Goal: Task Accomplishment & Management: Complete application form

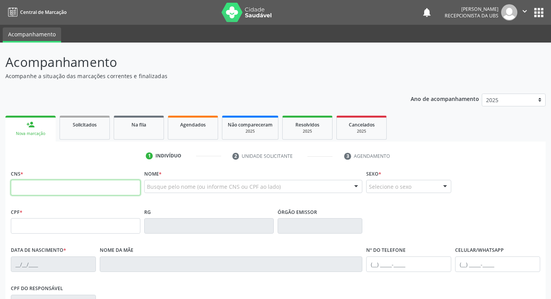
click at [38, 194] on input "text" at bounding box center [76, 187] width 130 height 15
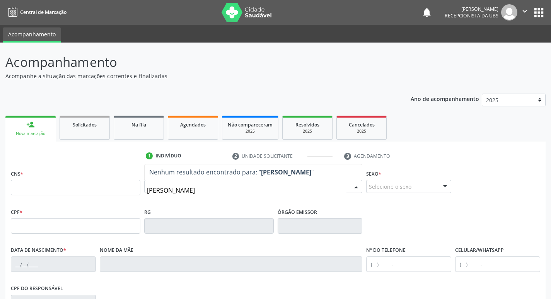
type input "[PERSON_NAME]"
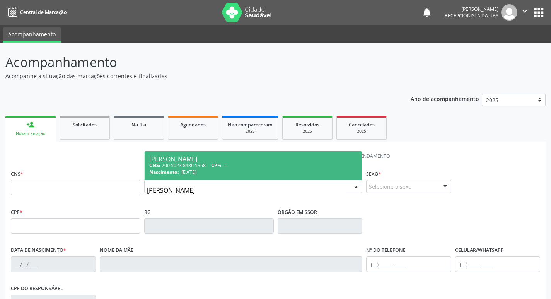
click at [287, 169] on div "Nascimento: [DATE]" at bounding box center [253, 172] width 208 height 7
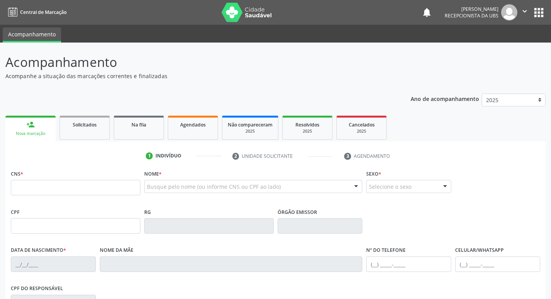
type input "700 5023 8486 5358"
type input "[DATE]"
type input "Luzia Panfilia Nogueira"
type input "(99) 99999-9999"
type input "(87) 99969-1337"
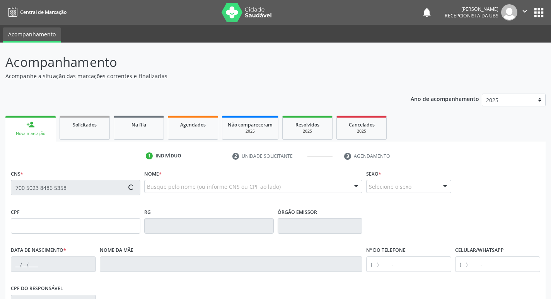
type input "098.949.344-04"
type input "649"
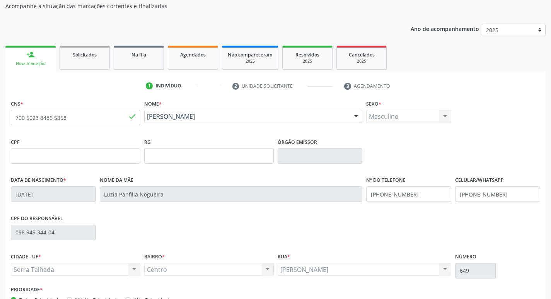
scroll to position [120, 0]
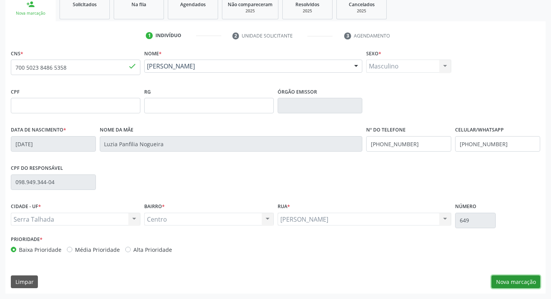
click at [522, 277] on button "Nova marcação" at bounding box center [516, 281] width 49 height 13
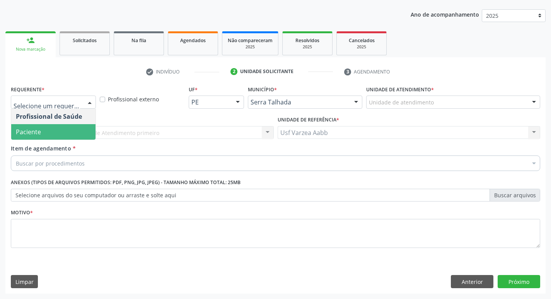
click at [74, 138] on span "Paciente" at bounding box center [53, 131] width 84 height 15
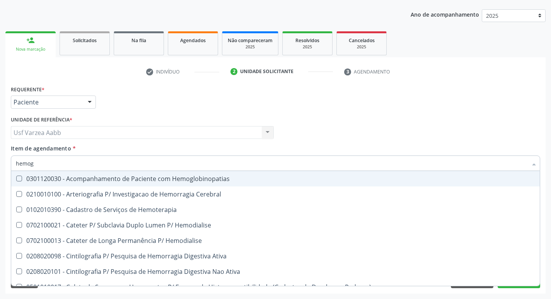
type input "hemogr"
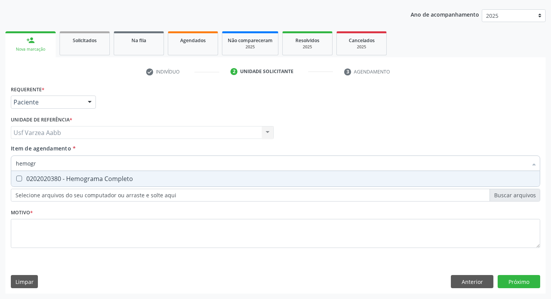
click at [80, 174] on span "0202020380 - Hemograma Completo" at bounding box center [275, 178] width 529 height 15
checkbox Completo "true"
click at [76, 164] on input "hemogr" at bounding box center [272, 162] width 512 height 15
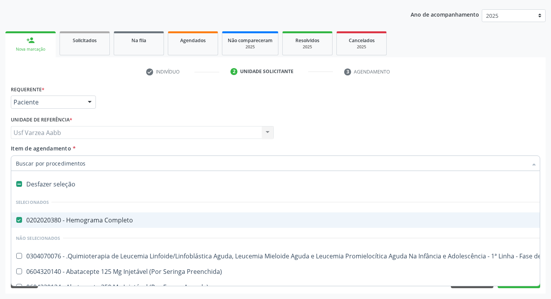
click at [104, 161] on input "Item de agendamento *" at bounding box center [272, 162] width 512 height 15
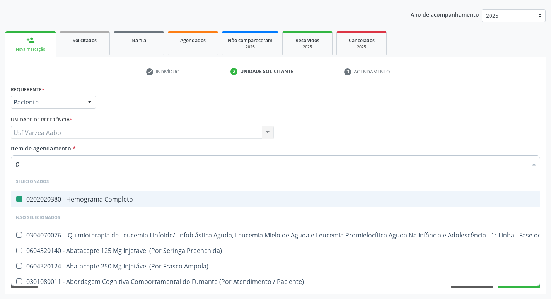
type input "gl"
checkbox Completo "false"
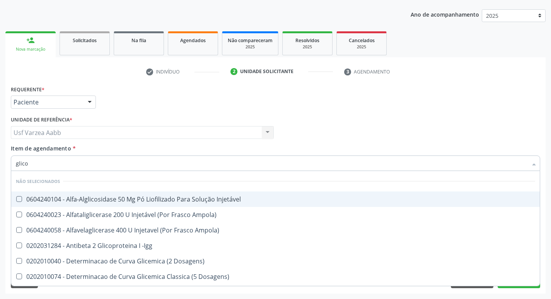
type input "glicos"
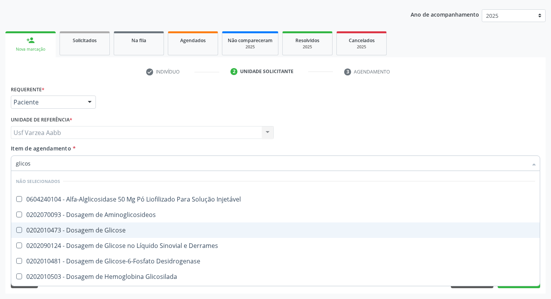
click at [114, 228] on div "0202010473 - Dosagem de Glicose" at bounding box center [275, 230] width 519 height 6
checkbox Glicose "true"
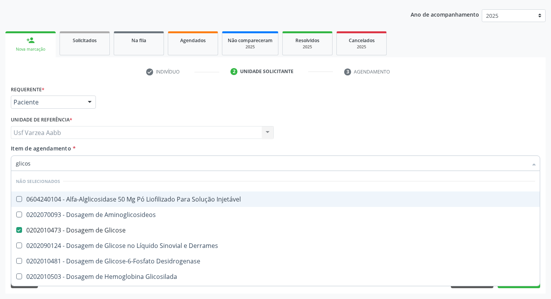
click at [94, 164] on input "glicos" at bounding box center [272, 162] width 512 height 15
type input "g"
checkbox Injetável "true"
checkbox Glicose "false"
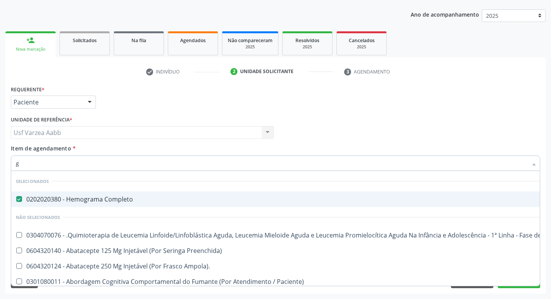
type input "gl"
checkbox Completo "false"
checkbox Preenchida\) "true"
type input "gli"
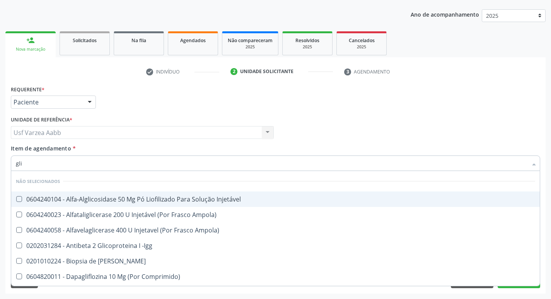
checkbox Glicose "true"
type input "glic"
checkbox Aminoglicosideos "true"
checkbox Glicose "false"
type input "glico"
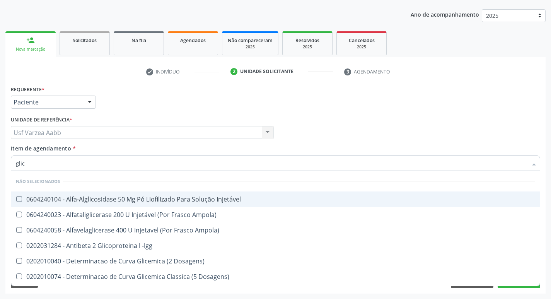
checkbox Dosagens\) "true"
checkbox Glicose "false"
type input "glicos"
checkbox Ampola\) "true"
checkbox Dosagens\) "false"
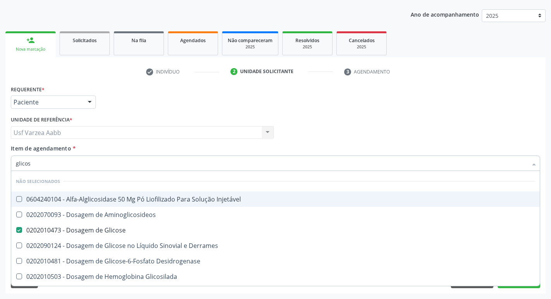
type input "glicosi"
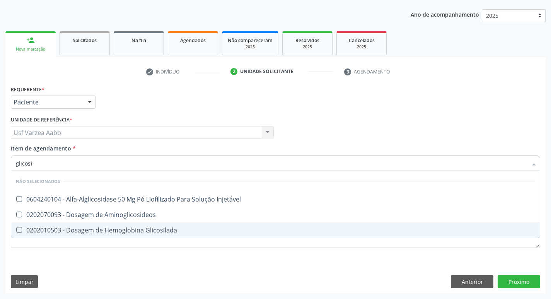
click at [128, 233] on div "0202010503 - Dosagem de Hemoglobina Glicosilada" at bounding box center [275, 230] width 519 height 6
checkbox Glicosilada "true"
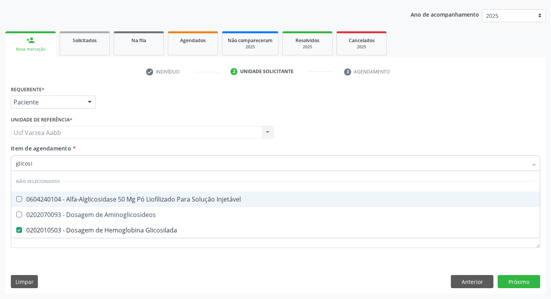
click at [100, 162] on input "glicosi" at bounding box center [272, 162] width 512 height 15
checkbox Injetável "true"
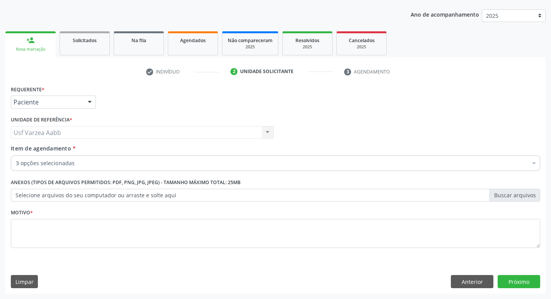
checkbox Glicosilada "true"
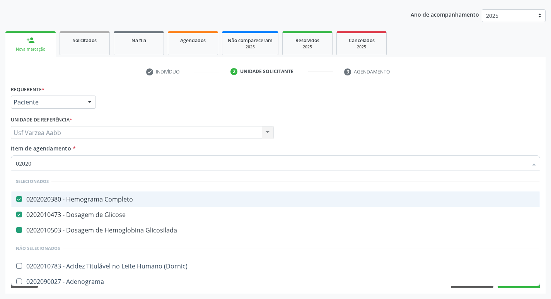
type input "020202"
checkbox Glicosilada "false"
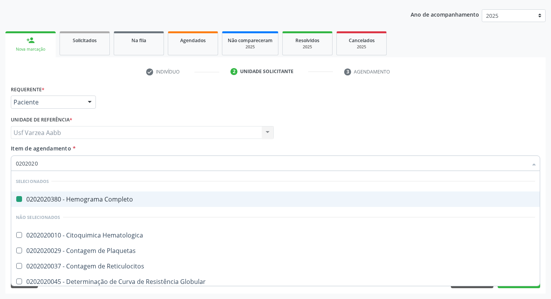
type input "02020200"
checkbox Completo "false"
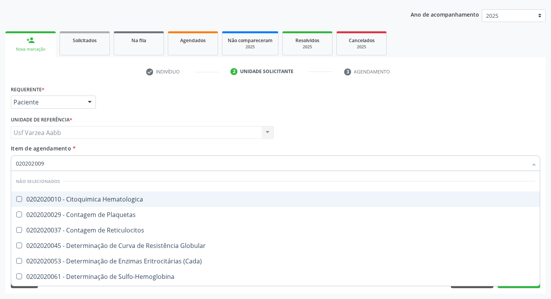
type input "0202020096"
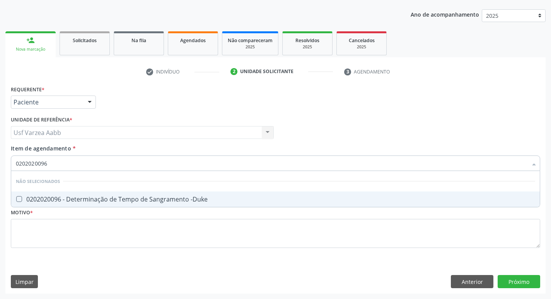
drag, startPoint x: 93, startPoint y: 200, endPoint x: 87, endPoint y: 194, distance: 8.5
click at [92, 199] on div "0202020096 - Determinação de Tempo de Sangramento -Duke" at bounding box center [275, 199] width 519 height 6
checkbox -Duke "true"
click at [90, 157] on input "0202020096" at bounding box center [272, 162] width 512 height 15
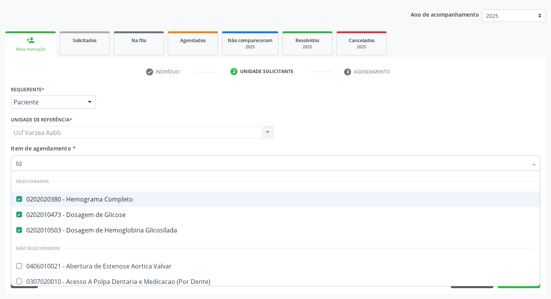
type input "020"
checkbox -Duke "true"
checkbox Muco-Proteinas "false"
type input "0202"
checkbox Cognitivo "true"
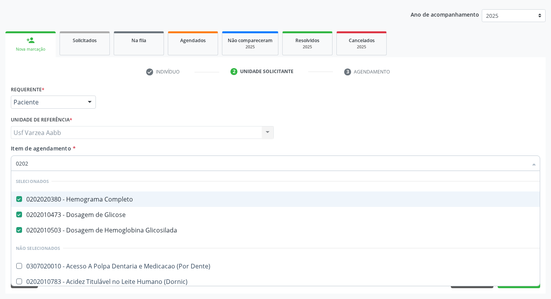
checkbox -Duke "false"
type input "02020"
checkbox Ordenhado "true"
checkbox -Duke "false"
type input "020202"
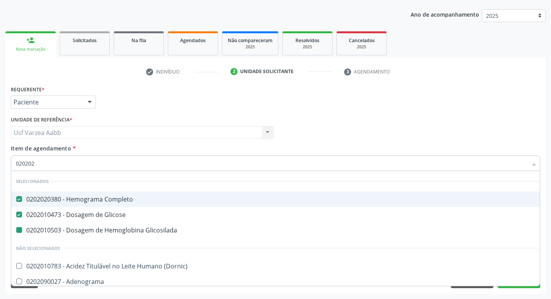
checkbox Glicosilada "false"
checkbox Ativado "true"
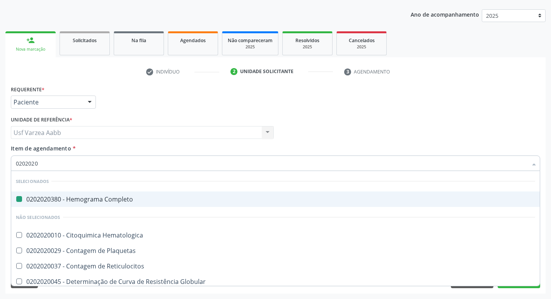
type input "02020200"
checkbox Completo "false"
checkbox Coagulação "true"
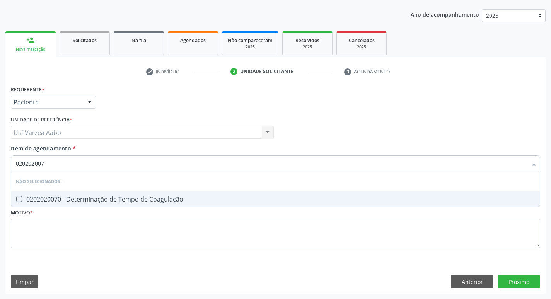
type input "0202020070"
click at [143, 204] on span "0202020070 - Determinação de Tempo de Coagulação" at bounding box center [275, 198] width 529 height 15
checkbox Coagulação "true"
click at [135, 164] on input "0202020070" at bounding box center [272, 162] width 512 height 15
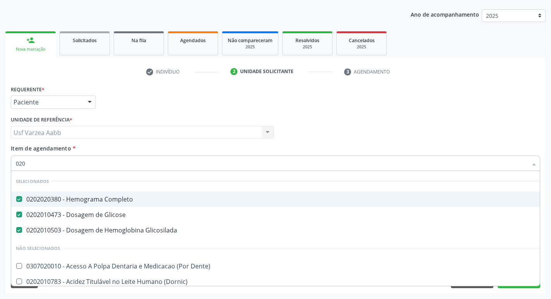
type input "0202"
checkbox Motor "true"
checkbox Cognitivo "true"
checkbox Coagulação "false"
checkbox -Duke "false"
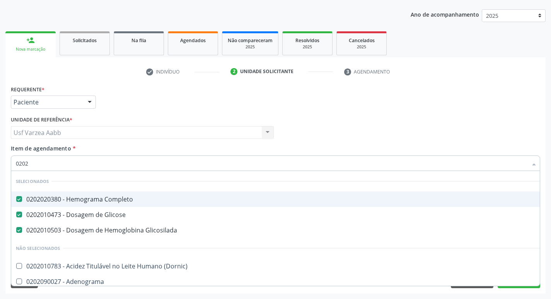
type input "02020"
checkbox Coagulação "true"
checkbox -Duke "true"
checkbox 17-Alfa-Hidroxiprogesterona "false"
checkbox 17-Hidroxicorticosteroides "false"
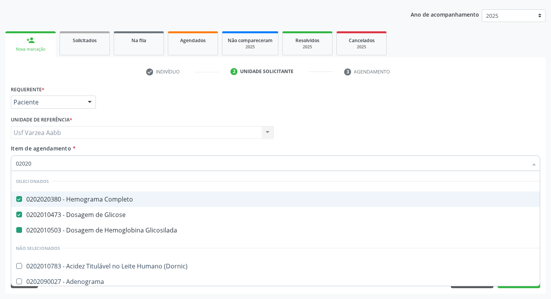
type input "020202"
checkbox Glicosilada "false"
checkbox Antibiograma "true"
checkbox Ativado "true"
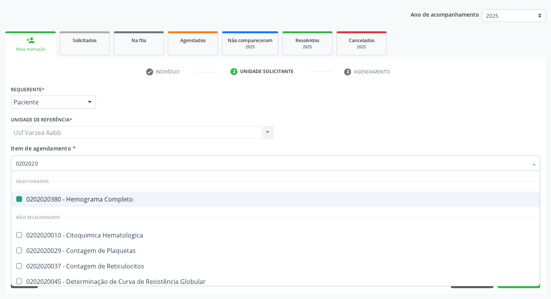
type input "02020201"
checkbox Completo "false"
checkbox Coagulação "false"
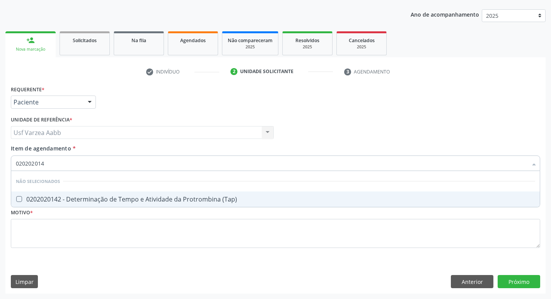
type input "0202020142"
click at [145, 197] on div "0202020142 - Determinação de Tempo e Atividade da Protrombina (Tap)" at bounding box center [275, 199] width 519 height 6
checkbox \(Tap\) "true"
click at [161, 158] on input "0202020142" at bounding box center [272, 162] width 512 height 15
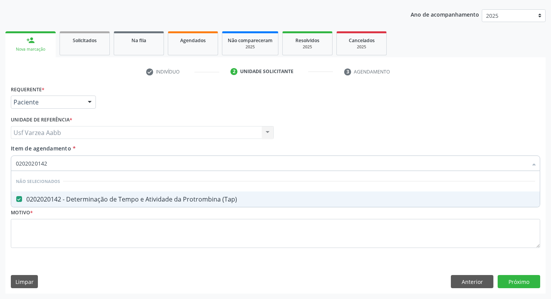
click at [161, 158] on input "0202020142" at bounding box center [272, 162] width 512 height 15
type input "URE"
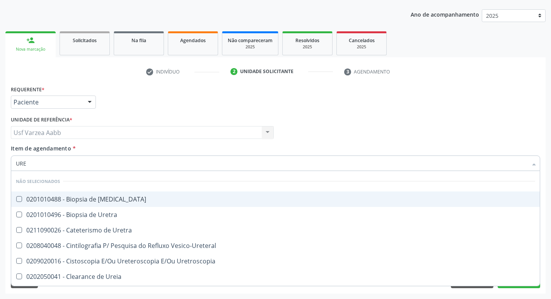
checkbox Ureter "false"
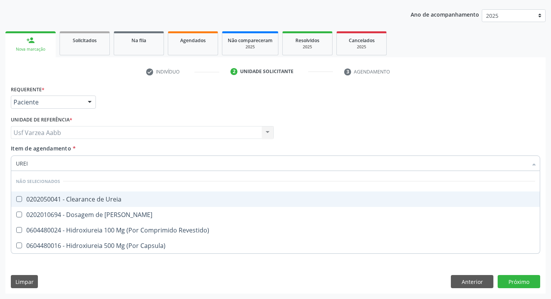
type input "UREIA"
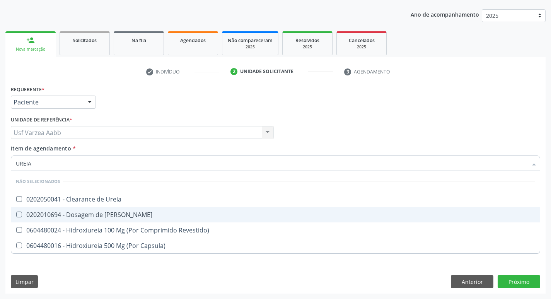
click at [114, 216] on div "0202010694 - Dosagem de [PERSON_NAME]" at bounding box center [275, 215] width 519 height 6
checkbox Ureia "true"
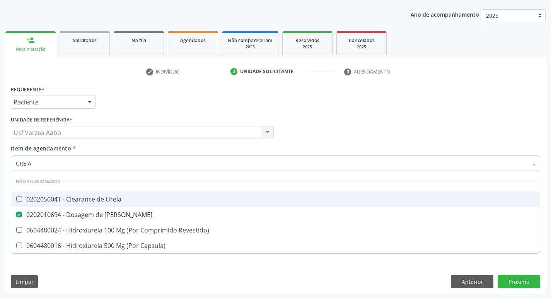
click at [112, 163] on input "UREIA" at bounding box center [272, 162] width 512 height 15
type input "CRE"
checkbox Ureia "false"
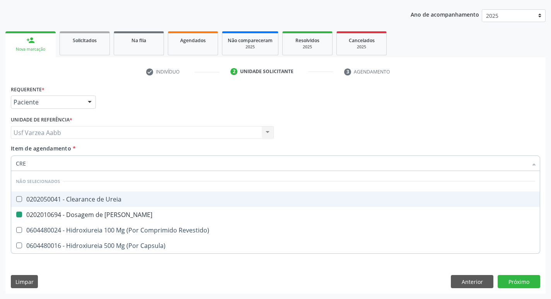
checkbox Revestido\) "false"
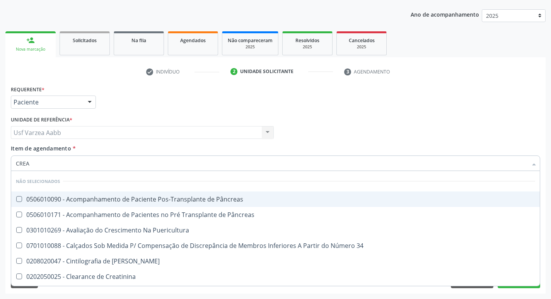
type input "CREAT"
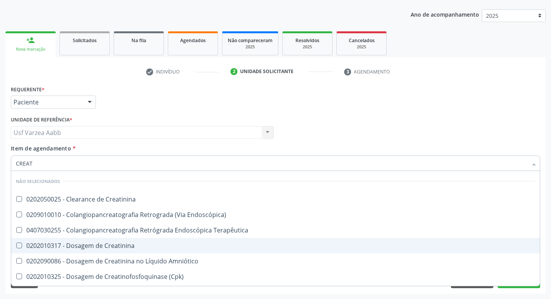
click at [114, 244] on div "0202010317 - Dosagem de Creatinina" at bounding box center [275, 245] width 519 height 6
checkbox Creatinina "true"
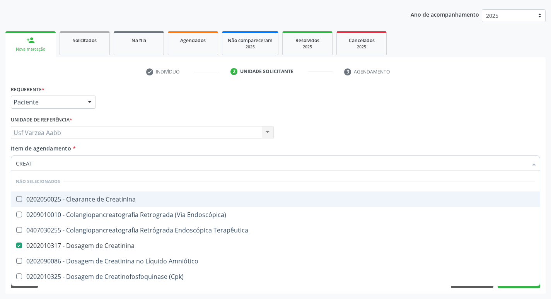
click at [122, 166] on input "CREAT" at bounding box center [272, 162] width 512 height 15
type input "COLES"
checkbox Creatinina "false"
checkbox Endoscópica\) "false"
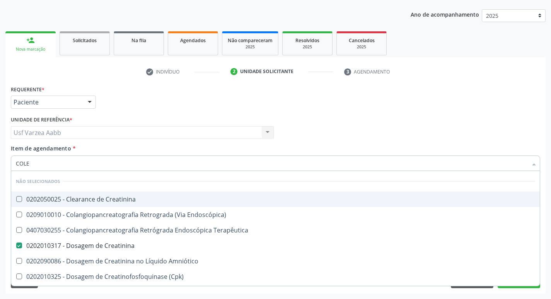
checkbox Terapêutica "false"
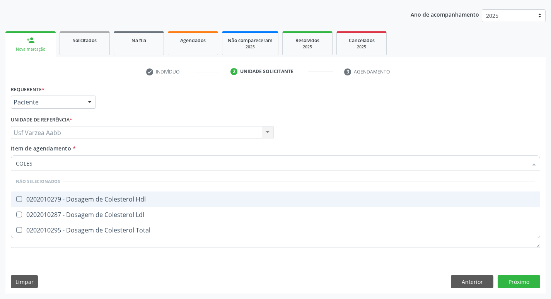
type input "COLEST"
click at [135, 194] on span "0202010279 - Dosagem de Colesterol Hdl" at bounding box center [275, 198] width 529 height 15
checkbox Hdl "true"
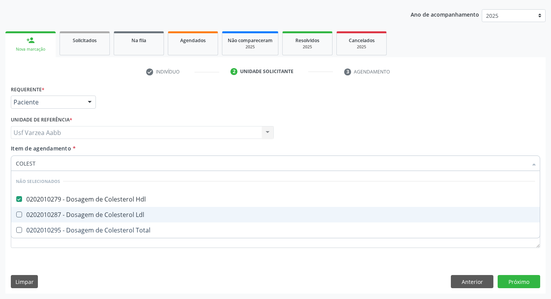
click at [133, 212] on div "0202010287 - Dosagem de Colesterol Ldl" at bounding box center [275, 215] width 519 height 6
checkbox Ldl "true"
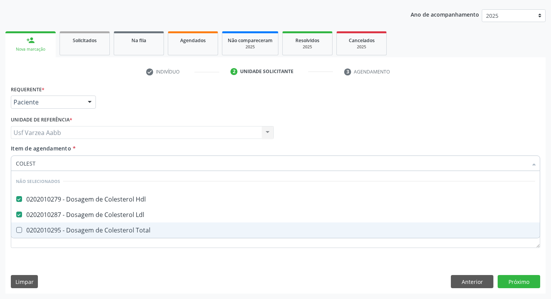
click at [133, 230] on div "0202010295 - Dosagem de Colesterol Total" at bounding box center [275, 230] width 519 height 6
checkbox Total "true"
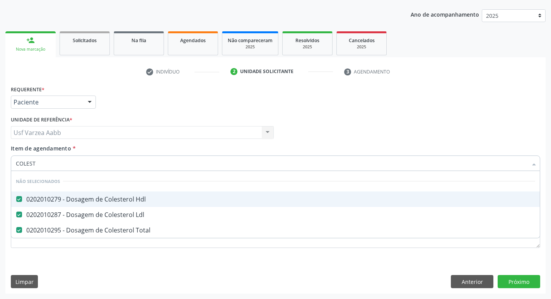
click at [131, 160] on input "COLEST" at bounding box center [272, 162] width 512 height 15
type input "PS"
checkbox Hdl "false"
checkbox Total "false"
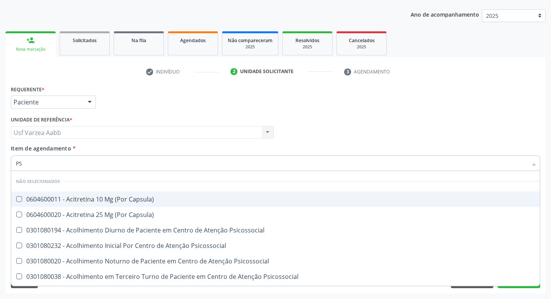
type input "PSA"
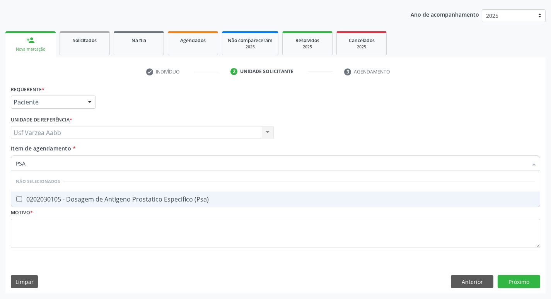
click at [191, 197] on div "0202030105 - Dosagem de Antigeno Prostatico Especifico (Psa)" at bounding box center [275, 199] width 519 height 6
checkbox \(Psa\) "true"
click at [178, 166] on input "PSA" at bounding box center [272, 162] width 512 height 15
type input "TR"
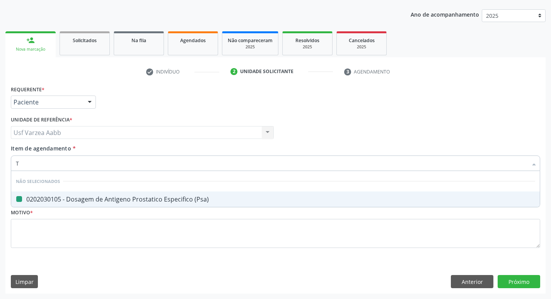
checkbox \(Psa\) "false"
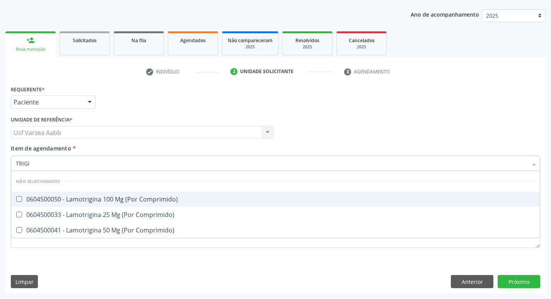
click at [99, 162] on input "TRIGI" at bounding box center [272, 162] width 512 height 15
type input "TG"
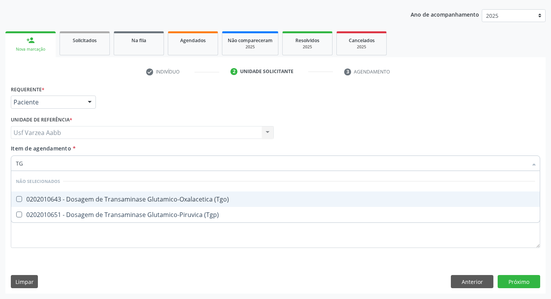
click at [108, 198] on div "0202010643 - Dosagem de Transaminase Glutamico-Oxalacetica (Tgo)" at bounding box center [275, 199] width 519 height 6
checkbox \(Tgo\) "true"
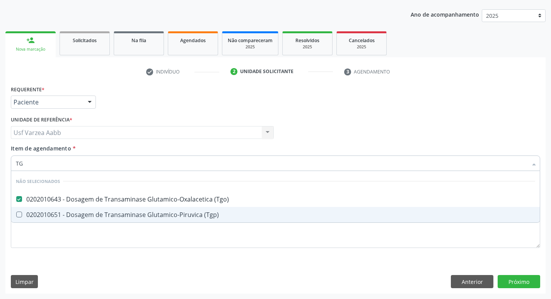
click at [108, 214] on div "0202010651 - Dosagem de Transaminase Glutamico-Piruvica (Tgp)" at bounding box center [275, 215] width 519 height 6
checkbox \(Tgp\) "true"
click at [168, 238] on div "Requerente * Paciente Profissional de Saúde Paciente Nenhum resultado encontrad…" at bounding box center [275, 171] width 529 height 175
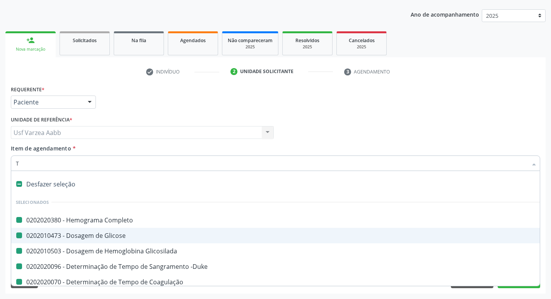
type input "TS"
checkbox Completo "false"
checkbox Glicose "false"
checkbox Glicosilada "false"
checkbox -Duke "false"
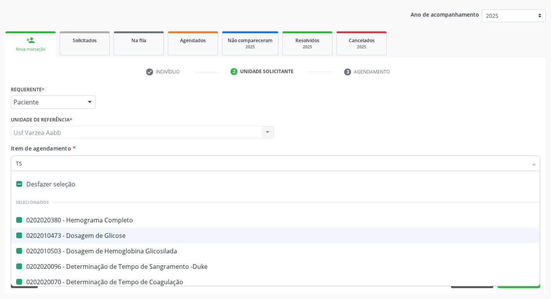
checkbox Coagulação "false"
checkbox \(Tap\) "false"
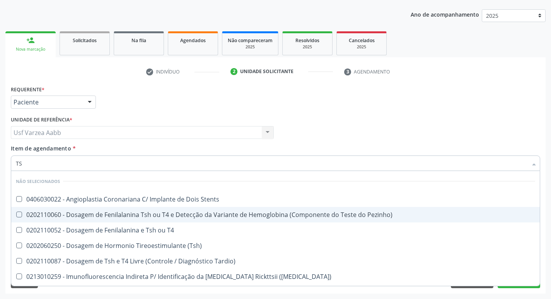
type input "TSH"
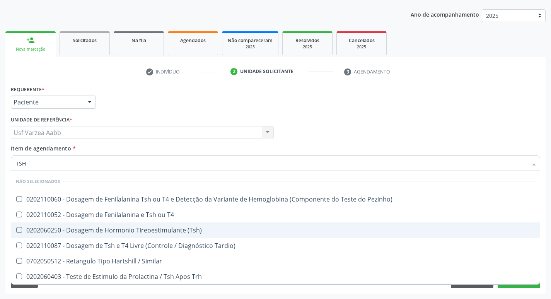
click at [116, 232] on div "0202060250 - Dosagem de Hormonio Tireoestimulante (Tsh)" at bounding box center [275, 230] width 519 height 6
checkbox \(Tsh\) "true"
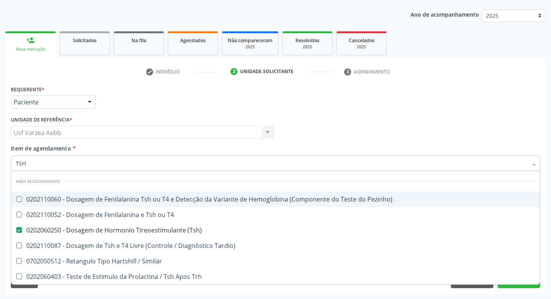
click at [407, 124] on div "Profissional Solicitante Por favor, selecione a Unidade de Atendimento primeiro…" at bounding box center [275, 129] width 533 height 30
checkbox Pezinho\) "true"
checkbox T4 "true"
checkbox Tardio\) "true"
checkbox Similar "true"
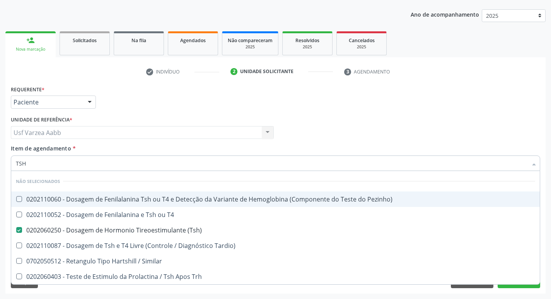
checkbox Trh "true"
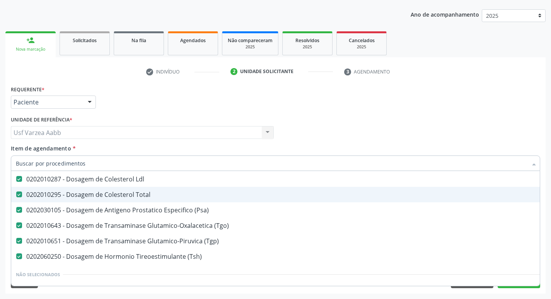
scroll to position [193, 0]
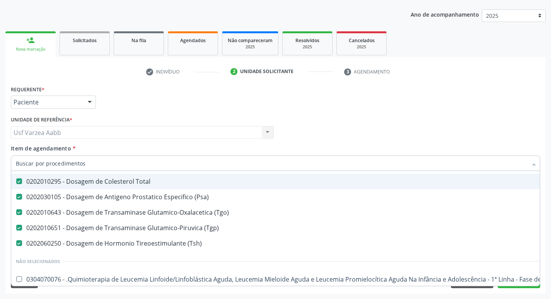
click at [411, 128] on div "Profissional Solicitante Por favor, selecione a Unidade de Atendimento primeiro…" at bounding box center [275, 129] width 533 height 30
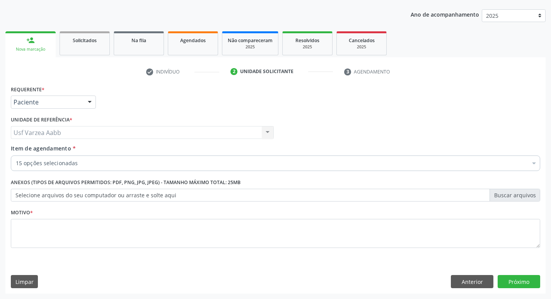
scroll to position [0, 0]
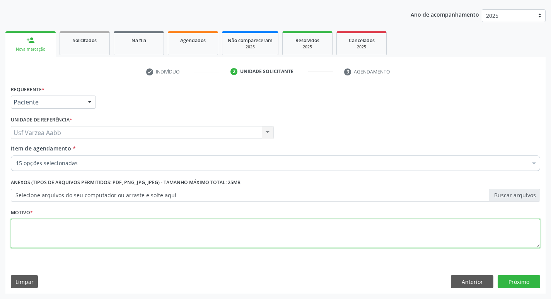
click at [164, 232] on textarea at bounding box center [275, 233] width 529 height 29
type textarea "X"
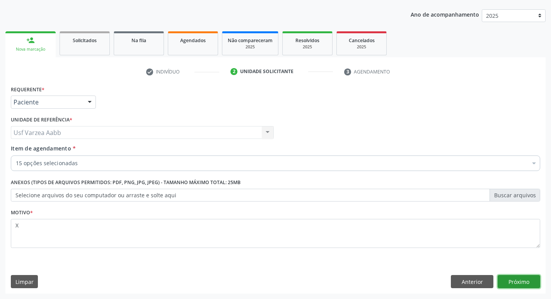
click at [533, 281] on button "Próximo" at bounding box center [519, 281] width 43 height 13
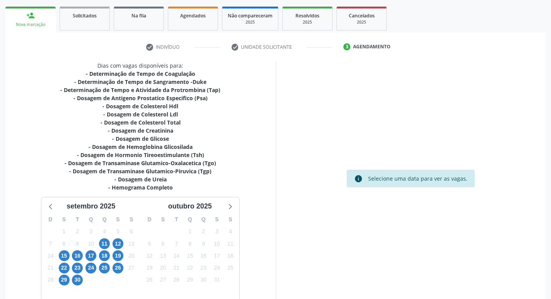
scroll to position [123, 0]
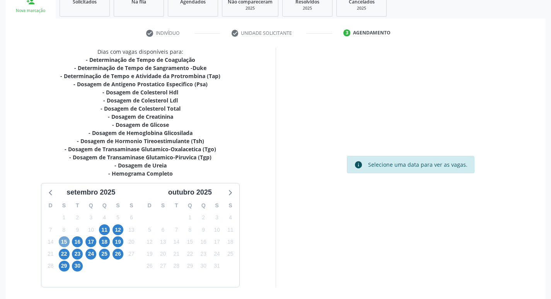
click at [65, 242] on span "15" at bounding box center [64, 241] width 11 height 11
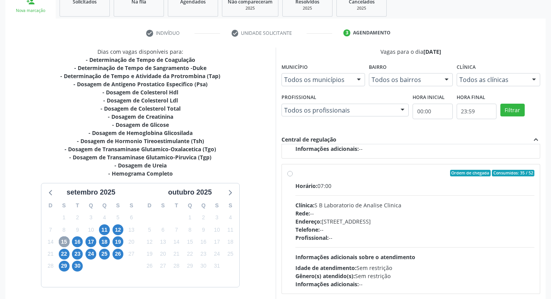
scroll to position [122, 0]
click at [295, 173] on label "Ordem de chegada Consumidos: 35 / 52 Horário: 07:00 Clínica: S B Laboratorio de…" at bounding box center [414, 228] width 239 height 119
click at [291, 173] on input "Ordem de chegada Consumidos: 35 / 52 Horário: 07:00 Clínica: S B Laboratorio de…" at bounding box center [289, 172] width 5 height 7
radio input "true"
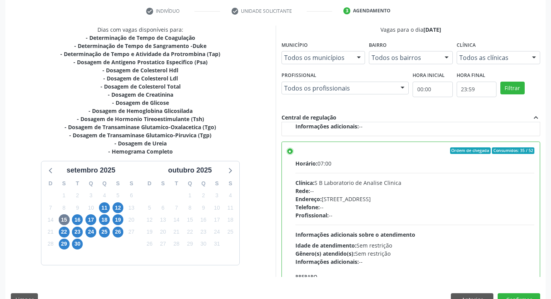
scroll to position [163, 0]
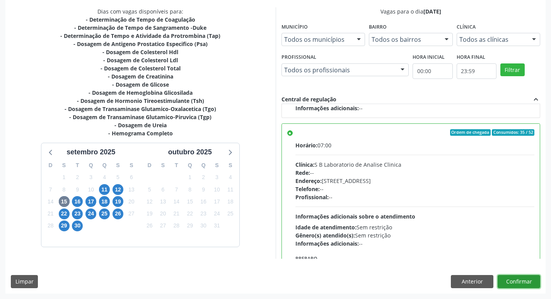
click at [522, 287] on button "Confirmar" at bounding box center [519, 281] width 43 height 13
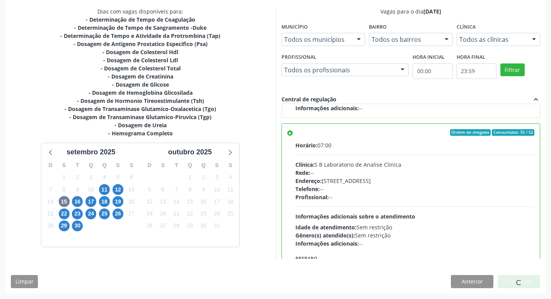
scroll to position [0, 0]
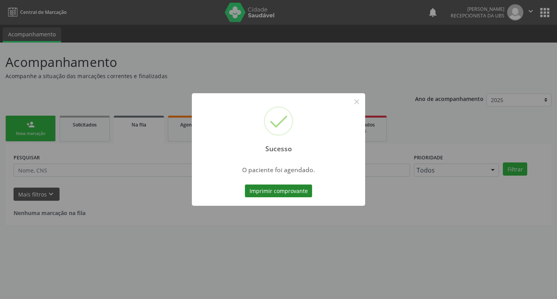
click at [269, 190] on button "Imprimir comprovante" at bounding box center [278, 190] width 67 height 13
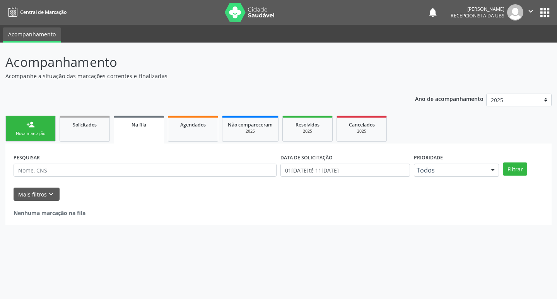
click at [32, 128] on div "person_add" at bounding box center [30, 124] width 9 height 9
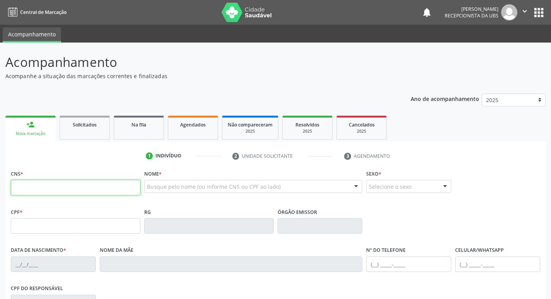
click at [74, 183] on input "text" at bounding box center [76, 187] width 130 height 15
type input "898 0034 1346 8989"
type input "13/07/1967"
type input "Rosa Celestina Silveste"
type input "(87) 99951-5921"
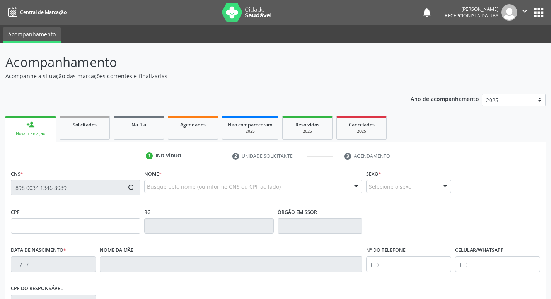
type input "(87) 99915-9215"
type input "1160"
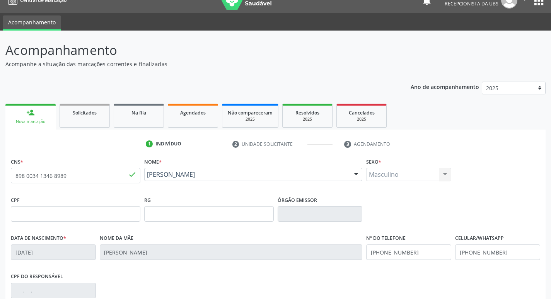
scroll to position [120, 0]
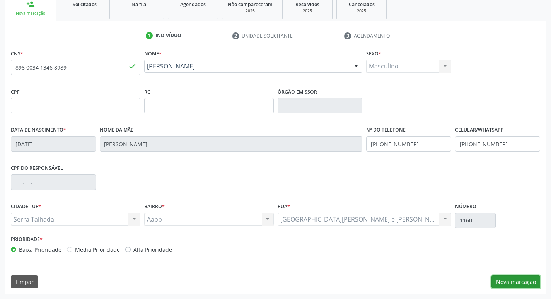
click at [510, 284] on button "Nova marcação" at bounding box center [516, 281] width 49 height 13
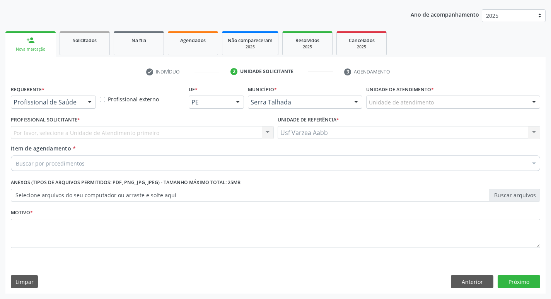
scroll to position [84, 0]
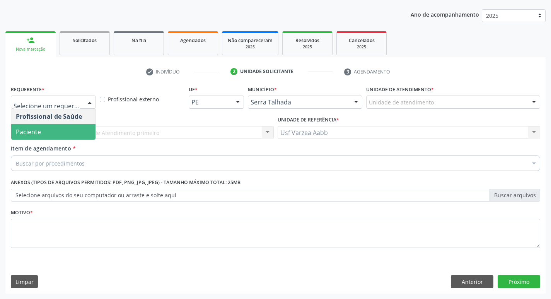
click at [47, 130] on span "Paciente" at bounding box center [53, 131] width 84 height 15
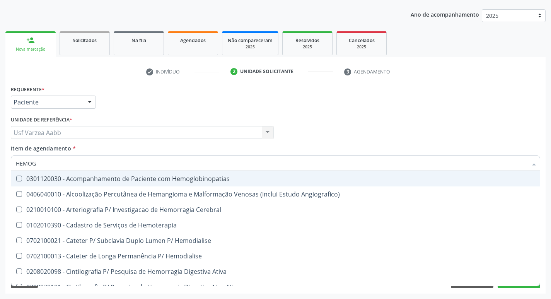
type input "HEMOGR"
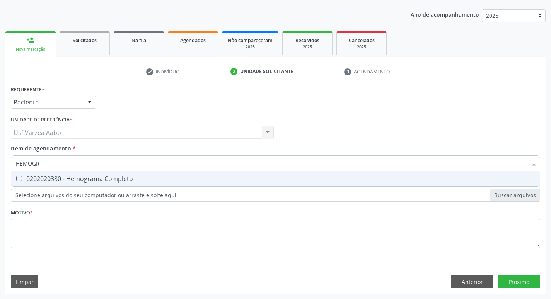
click at [81, 180] on div "0202020380 - Hemograma Completo" at bounding box center [275, 179] width 519 height 6
checkbox Completo "true"
click at [75, 160] on input "HEMOGR" at bounding box center [272, 162] width 512 height 15
type input "URE"
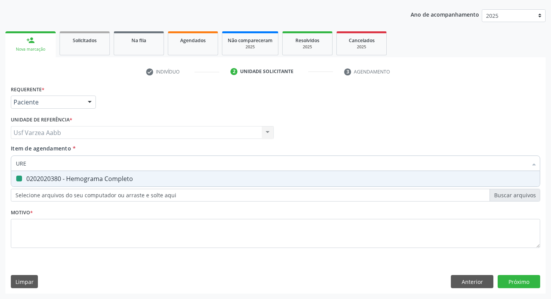
checkbox Completo "false"
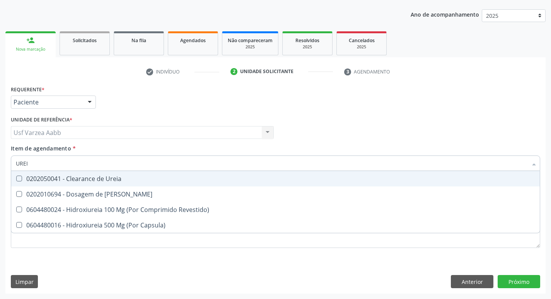
type input "UREIA"
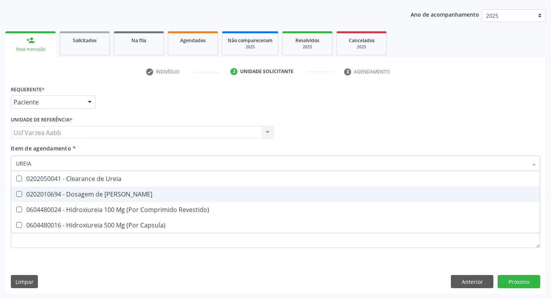
click at [258, 191] on div "0202010694 - Dosagem de [PERSON_NAME]" at bounding box center [275, 194] width 519 height 6
checkbox Ureia "true"
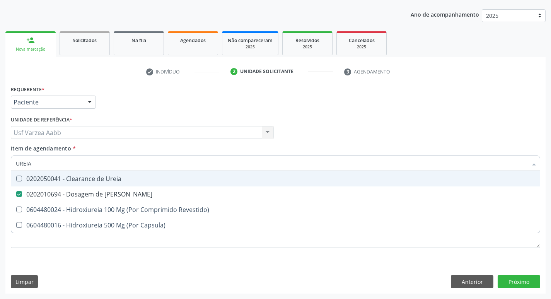
click at [269, 169] on input "UREIA" at bounding box center [272, 162] width 512 height 15
type input "CR"
checkbox Ureia "false"
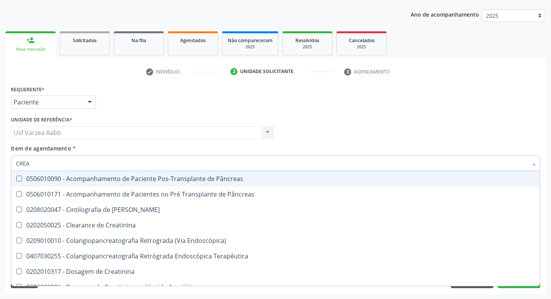
type input "CREAT"
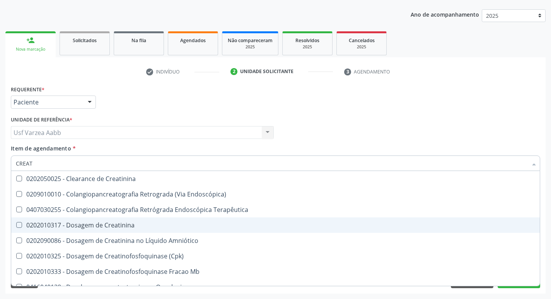
click at [188, 227] on div "0202010317 - Dosagem de Creatinina" at bounding box center [275, 225] width 519 height 6
checkbox Creatinina "true"
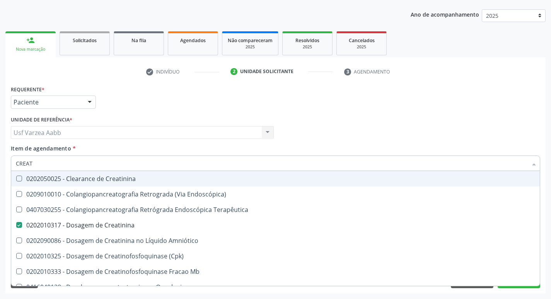
click at [179, 164] on input "CREAT" at bounding box center [272, 162] width 512 height 15
type input "020"
checkbox Creatinina "false"
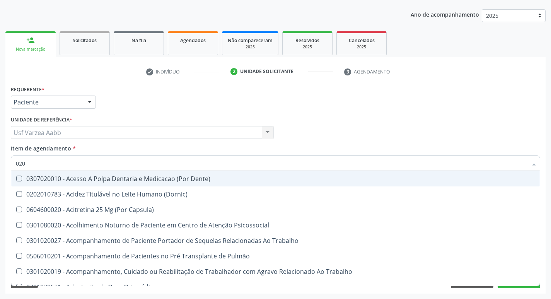
type input "0202"
checkbox Ossea "true"
checkbox Estimulo "true"
checkbox Biologica "true"
checkbox Creatinina "false"
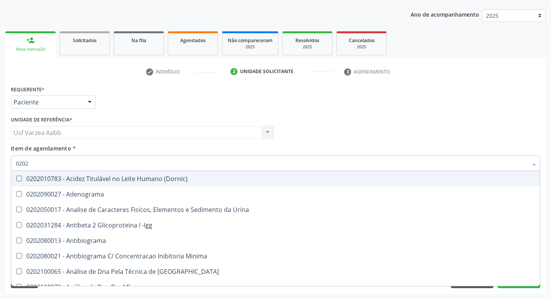
type input "02020"
checkbox Calcio "true"
checkbox Creatinina "false"
checkbox Derrames "true"
checkbox Ureia "false"
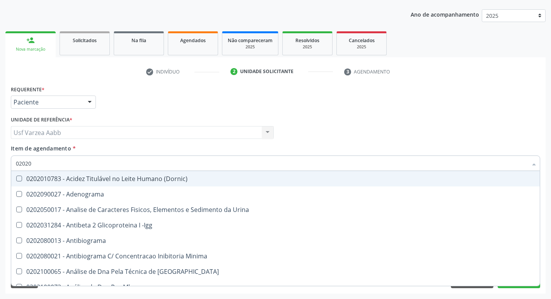
checkbox Zinco "true"
checkbox Completo "false"
type input "020202"
checkbox Molecular "true"
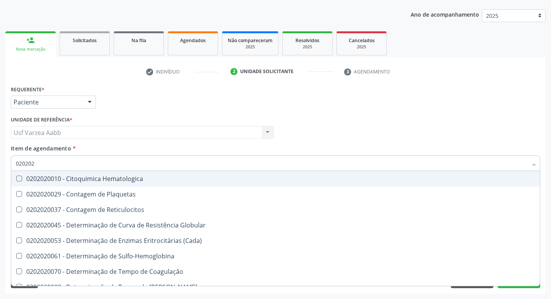
type input "0202020"
checkbox Hematocrito "true"
checkbox Completo "false"
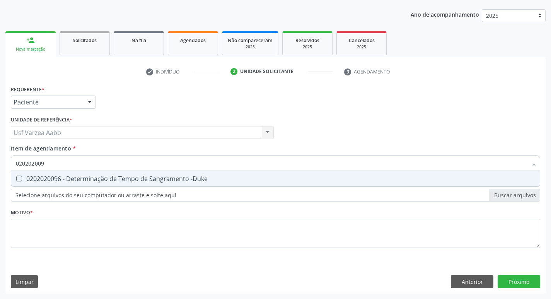
type input "0202020096"
click at [240, 172] on span "0202020096 - Determinação de Tempo de Sangramento -Duke" at bounding box center [275, 178] width 529 height 15
checkbox -Duke "true"
type input "02020200"
checkbox -Duke "false"
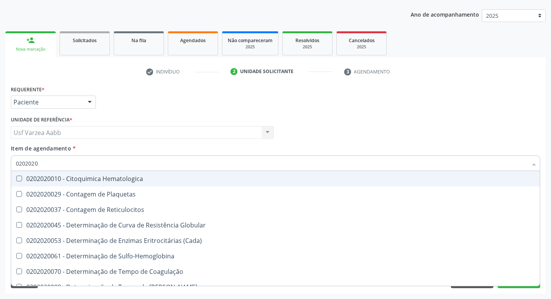
type input "020202"
checkbox Completo "false"
checkbox Leucograma "true"
type input "02020"
checkbox -Duke "false"
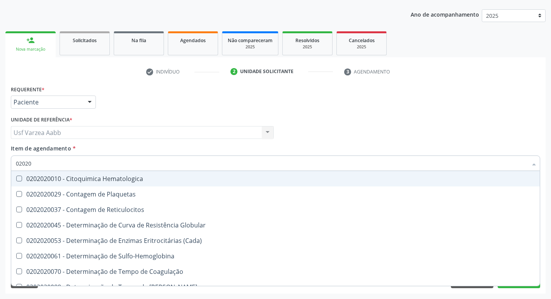
checkbox Completo "false"
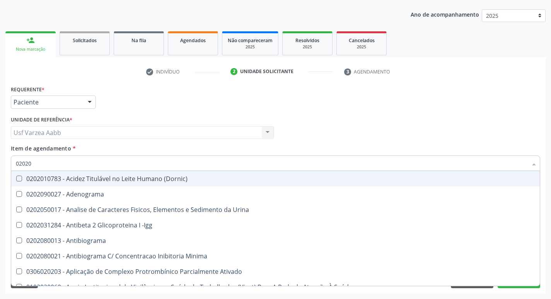
type input "020202"
checkbox Clínico "true"
checkbox Molecular "true"
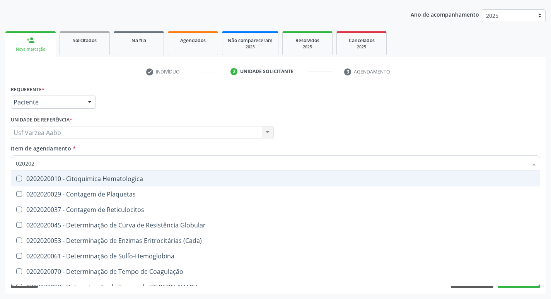
type input "0202020"
checkbox Hematocrito "true"
checkbox Completo "false"
type input "020202007"
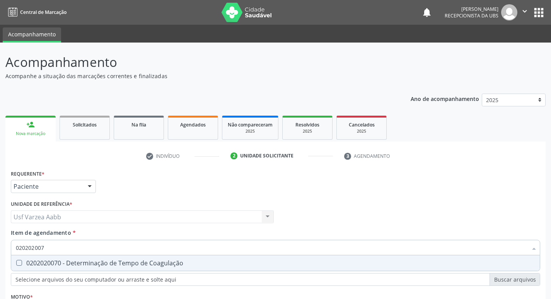
scroll to position [84, 0]
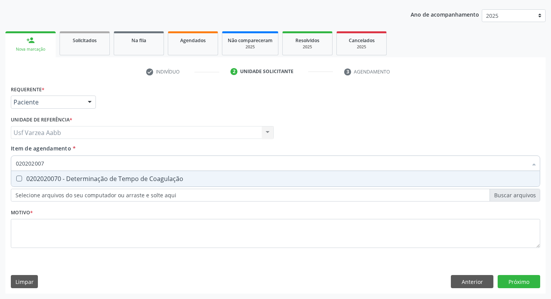
click at [240, 172] on span "0202020070 - Determinação de Tempo de Coagulação" at bounding box center [275, 178] width 529 height 15
checkbox Coagulação "true"
type input "02020200"
checkbox Coagulação "false"
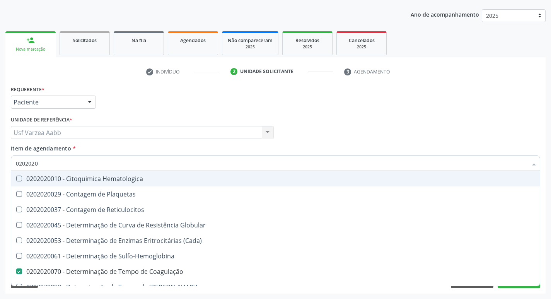
type input "02020201"
checkbox Coagulação "false"
checkbox -Duke "false"
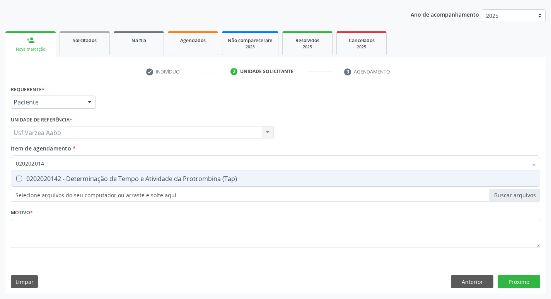
type input "0202020142"
click at [240, 172] on span "0202020142 - Determinação de Tempo e Atividade da Protrombina (Tap)" at bounding box center [275, 178] width 529 height 15
checkbox \(Tap\) "true"
type input "0"
checkbox \(Tap\) "false"
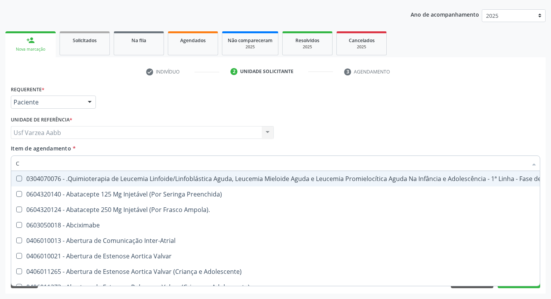
type input "CO"
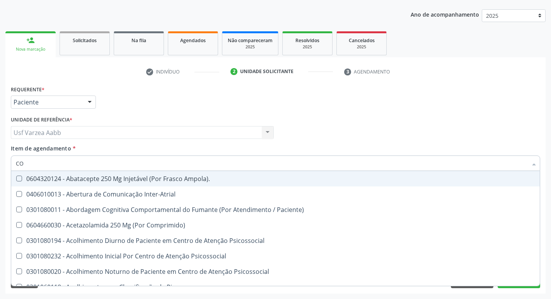
checkbox Coagulação "true"
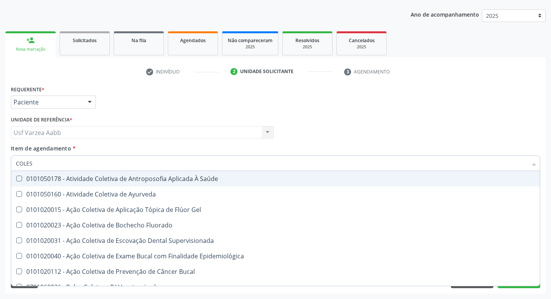
type input "COLEST"
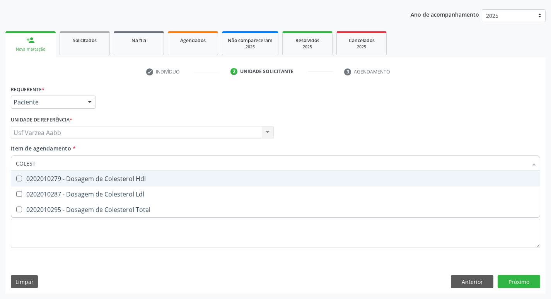
click at [242, 183] on span "0202010279 - Dosagem de Colesterol Hdl" at bounding box center [275, 178] width 529 height 15
checkbox Hdl "true"
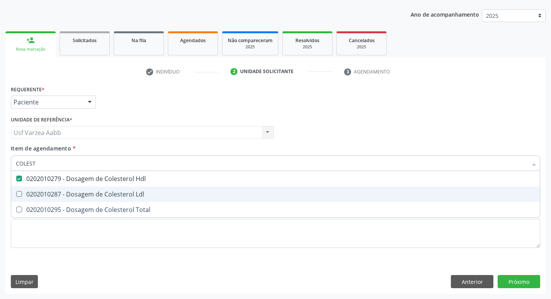
click at [241, 192] on div "0202010287 - Dosagem de Colesterol Ldl" at bounding box center [275, 194] width 519 height 6
checkbox Ldl "true"
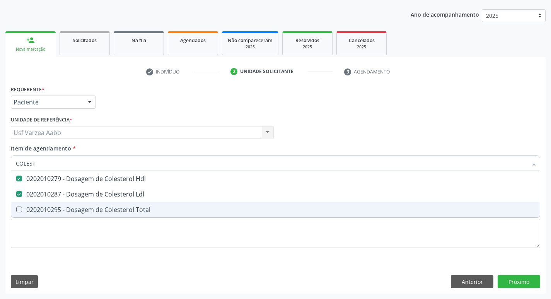
click at [241, 210] on div "0202010295 - Dosagem de Colesterol Total" at bounding box center [275, 210] width 519 height 6
checkbox Total "true"
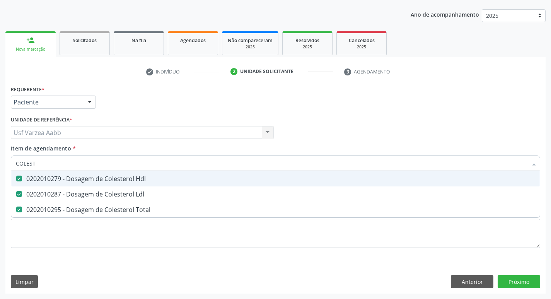
click at [242, 166] on input "COLEST" at bounding box center [272, 162] width 512 height 15
type input "TRI"
checkbox Hdl "false"
checkbox Ldl "false"
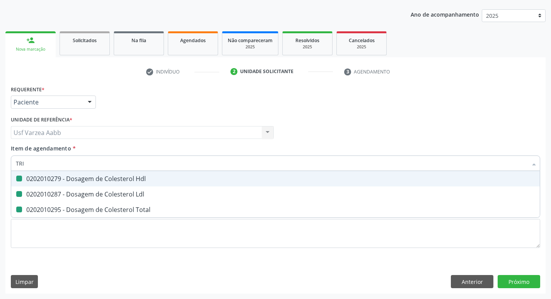
checkbox Total "false"
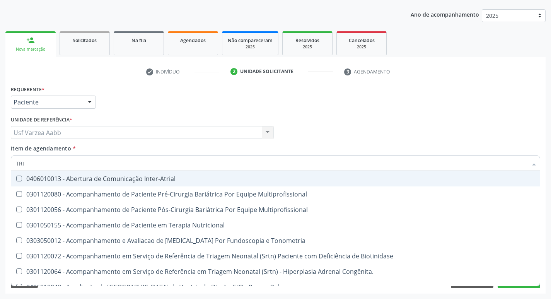
type input "TRIG"
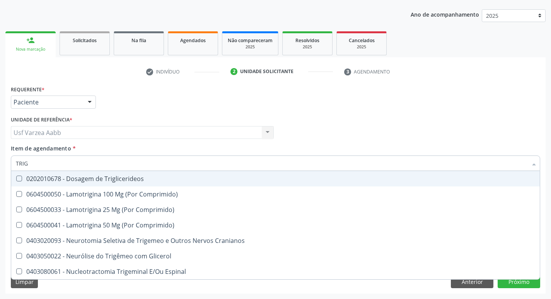
click at [239, 173] on span "0202010678 - Dosagem de Triglicerideos" at bounding box center [275, 178] width 529 height 15
checkbox Triglicerideos "true"
click at [237, 161] on input "TRIG" at bounding box center [272, 162] width 512 height 15
type input "GLICO"
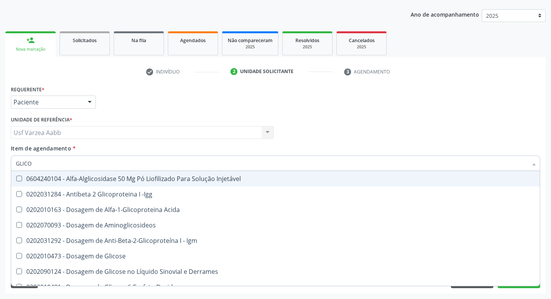
checkbox Injetável "false"
type input "GLICOS"
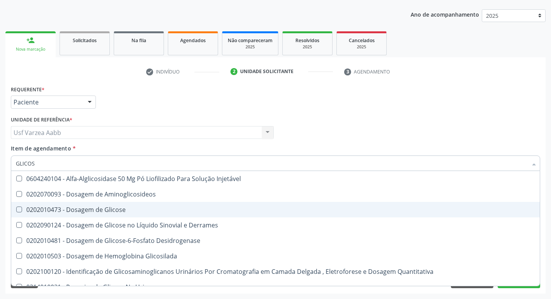
click at [150, 205] on span "0202010473 - Dosagem de Glicose" at bounding box center [275, 209] width 529 height 15
checkbox Glicose "true"
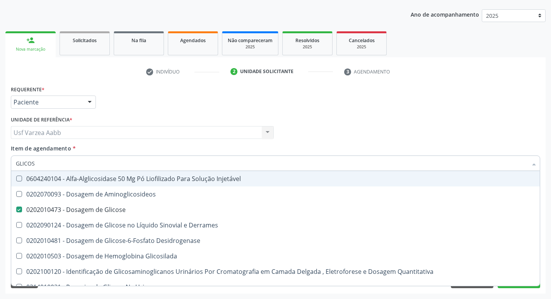
click at [179, 163] on input "GLICOS" at bounding box center [272, 162] width 512 height 15
type input "ACIDO"
checkbox Glicose "false"
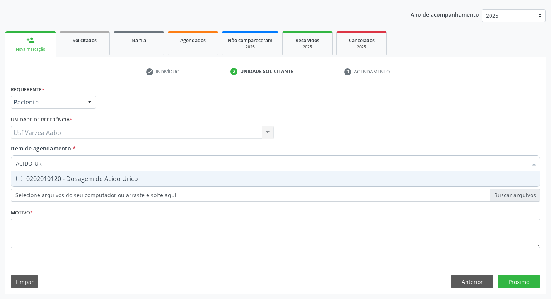
type input "ACIDO URI"
click at [185, 172] on span "0202010120 - Dosagem de Acido Urico" at bounding box center [275, 178] width 529 height 15
checkbox Urico "true"
click at [192, 164] on input "ACIDO URI" at bounding box center [272, 162] width 512 height 15
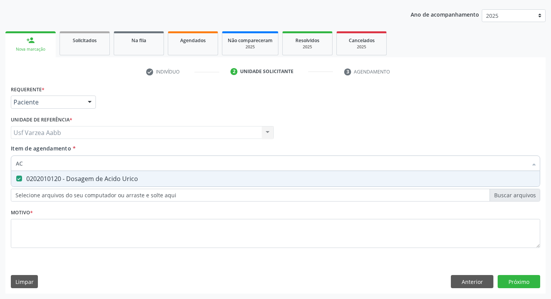
type input "A"
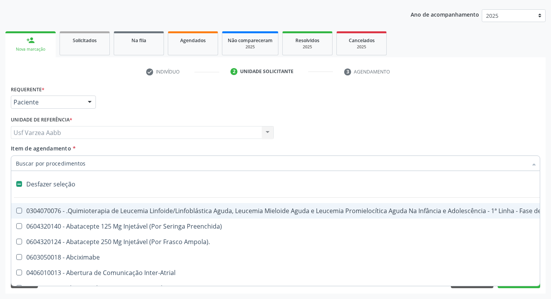
checkbox Manutenção "false"
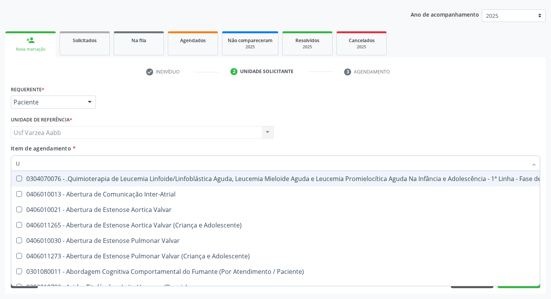
type input "UR"
checkbox B "true"
checkbox Coagulação\ "true"
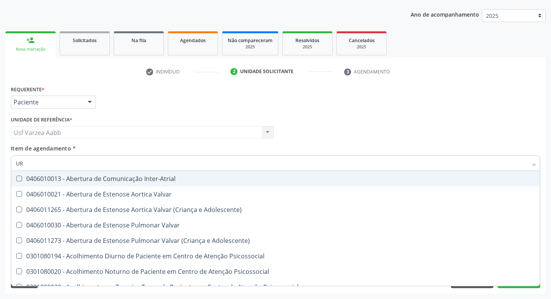
type input "URI"
checkbox B "true"
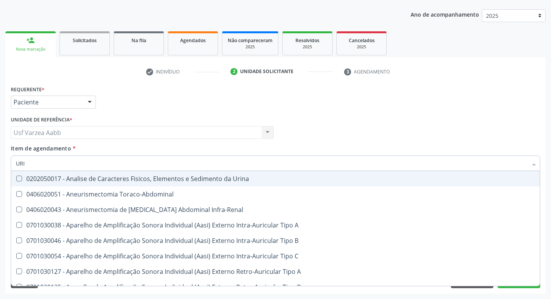
type input "URIN"
checkbox Urico "false"
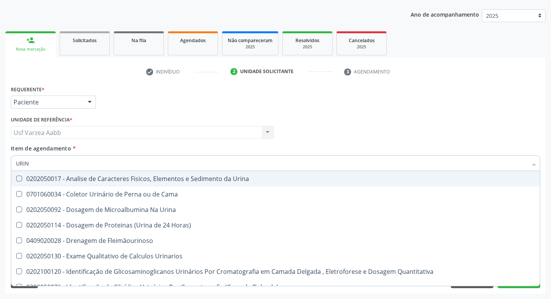
click at [201, 176] on div "0202050017 - Analise de Caracteres Fisicos, Elementos e Sedimento da Urina" at bounding box center [275, 179] width 519 height 6
checkbox Urina "true"
click at [202, 164] on input "URIN" at bounding box center [272, 162] width 512 height 15
checkbox Urina "false"
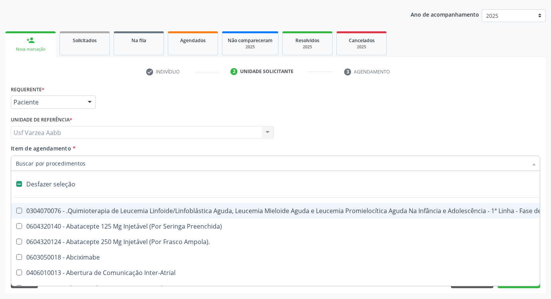
click at [375, 128] on div "Profissional Solicitante Por favor, selecione a Unidade de Atendimento primeiro…" at bounding box center [275, 129] width 533 height 30
checkbox Preenchida\) "true"
checkbox Ampola\)\ "true"
checkbox Abciximabe "true"
checkbox Inter-Atrial "true"
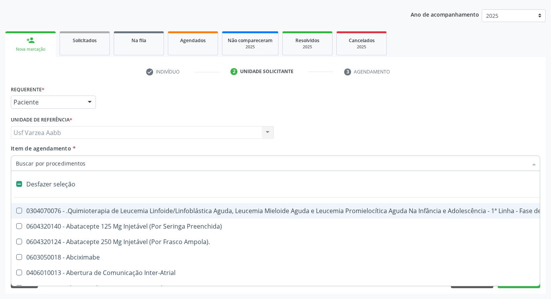
checkbox Valvar "true"
checkbox Adolescente\) "true"
checkbox Valvar "true"
checkbox Adolescente\) "true"
checkbox Paciente\) "true"
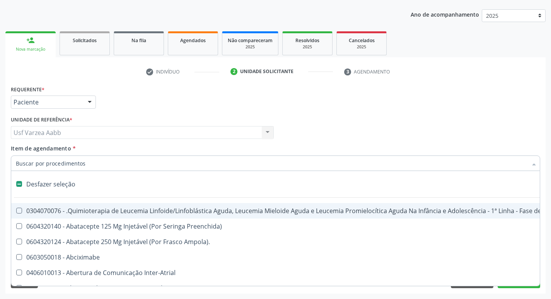
checkbox Dente\) "true"
checkbox Comprimido\) "true"
checkbox \(Dornic\) "true"
checkbox Capsula\) "true"
checkbox Urina "false"
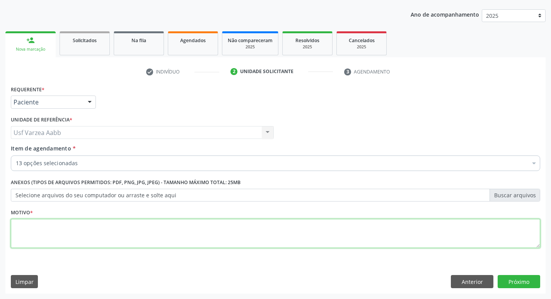
click at [216, 246] on textarea at bounding box center [275, 233] width 529 height 29
type textarea "X"
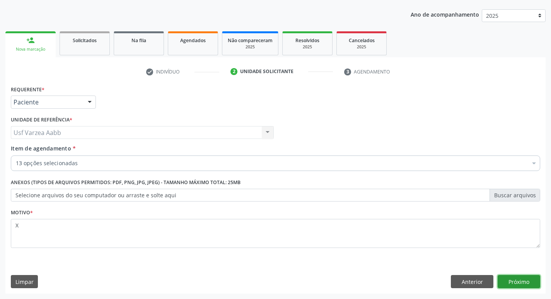
click at [536, 282] on button "Próximo" at bounding box center [519, 281] width 43 height 13
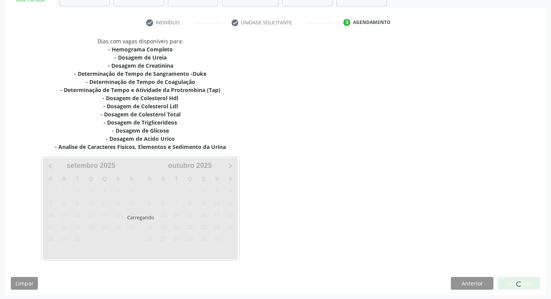
scroll to position [135, 0]
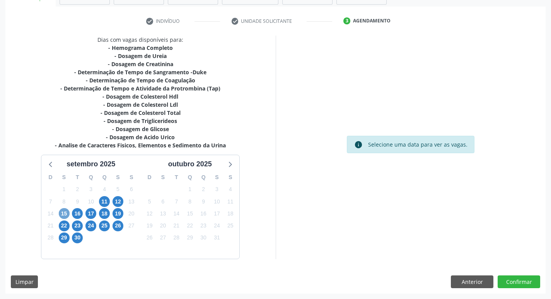
click at [67, 214] on span "15" at bounding box center [64, 213] width 11 height 11
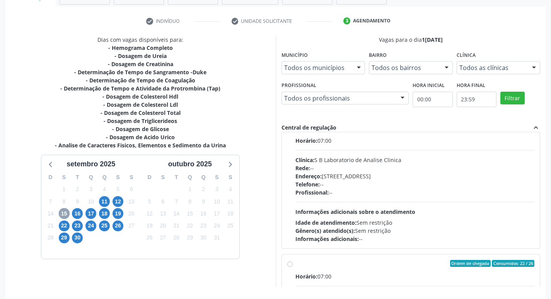
scroll to position [258, 0]
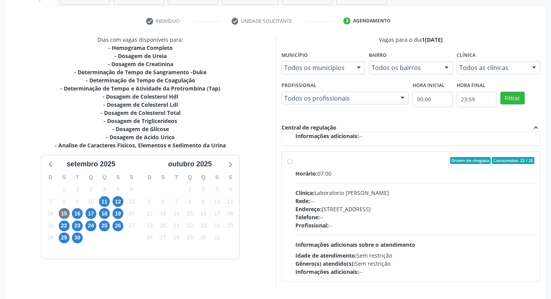
click at [295, 160] on label "Ordem de chegada Consumidos: 22 / 26 Horário: 07:00 Clínica: Laboratorio Jose P…" at bounding box center [414, 216] width 239 height 119
click at [292, 160] on input "Ordem de chegada Consumidos: 22 / 26 Horário: 07:00 Clínica: Laboratorio Jose P…" at bounding box center [289, 160] width 5 height 7
radio input "true"
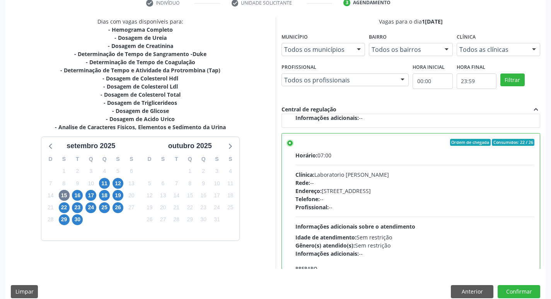
scroll to position [163, 0]
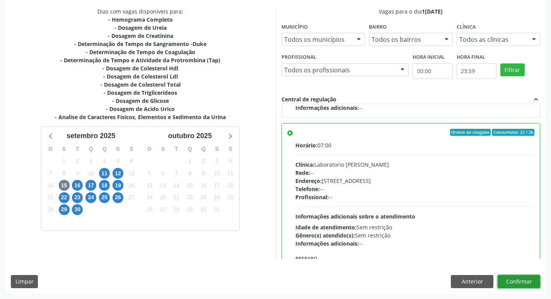
click at [513, 282] on button "Confirmar" at bounding box center [519, 281] width 43 height 13
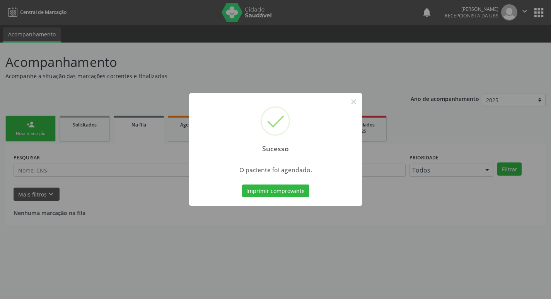
scroll to position [0, 0]
click at [264, 186] on button "Imprimir comprovante" at bounding box center [278, 190] width 67 height 13
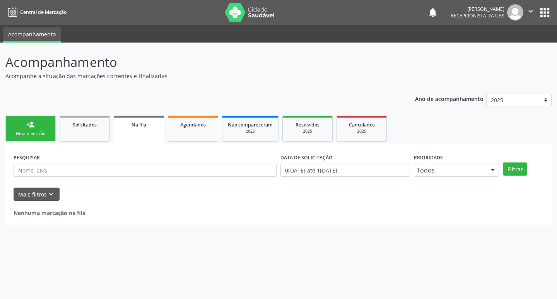
click at [44, 137] on link "person_add Nova marcação" at bounding box center [30, 129] width 50 height 26
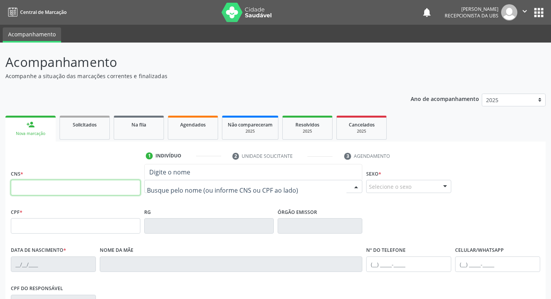
click at [108, 191] on input "text" at bounding box center [76, 187] width 130 height 15
paste input "898 0034 1346 8989"
type input "898 0034 1346 8989"
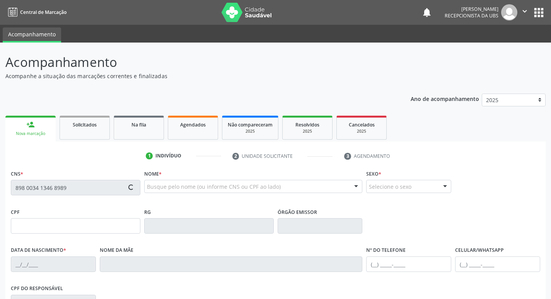
type input "13/07/1967"
type input "Rosa Celestina Silveste"
type input "(87) 99951-5921"
type input "(87) 99915-9215"
type input "1160"
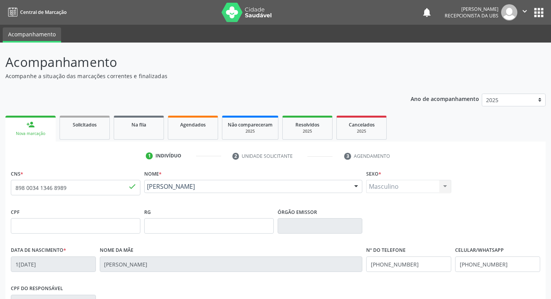
scroll to position [120, 0]
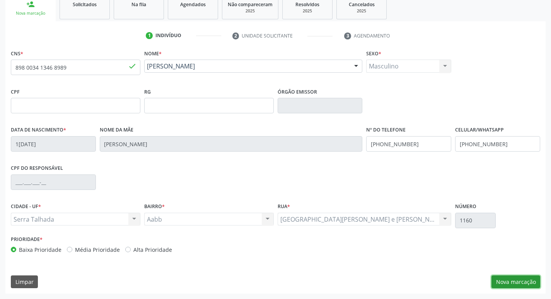
click at [497, 282] on button "Nova marcação" at bounding box center [516, 281] width 49 height 13
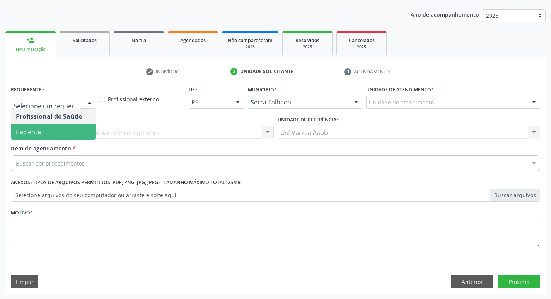
click at [61, 134] on span "Paciente" at bounding box center [53, 131] width 84 height 15
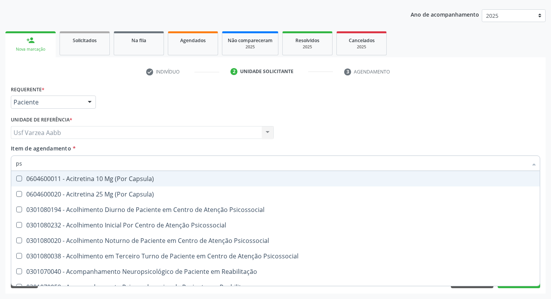
type input "psa"
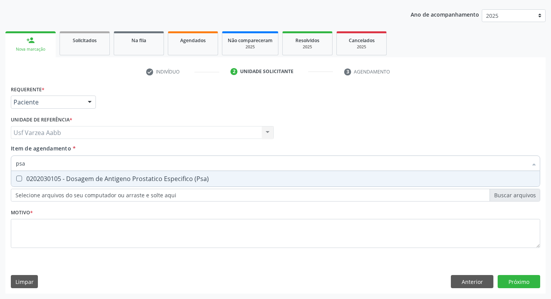
click at [72, 176] on div "0202030105 - Dosagem de Antigeno Prostatico Especifico (Psa)" at bounding box center [275, 179] width 519 height 6
checkbox \(Psa\) "true"
click at [71, 162] on input "psa" at bounding box center [272, 162] width 512 height 15
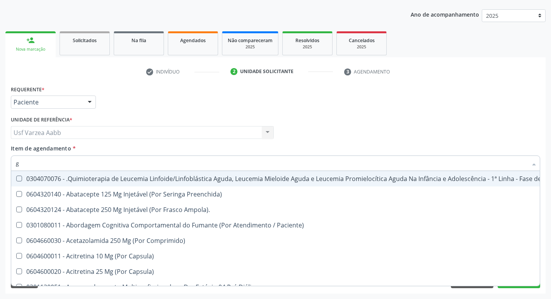
type input "gl"
checkbox Manutenção "false"
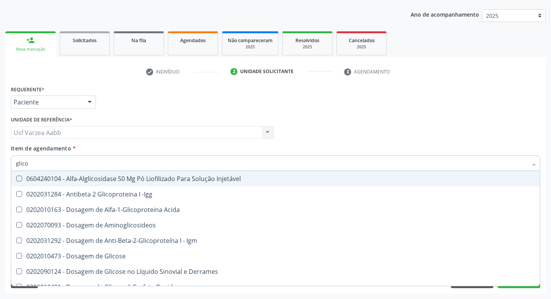
type input "glicos"
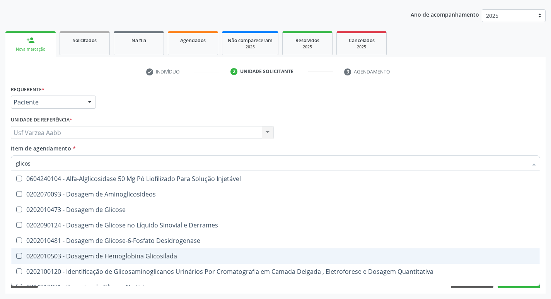
click at [128, 258] on div "0202010503 - Dosagem de Hemoglobina Glicosilada" at bounding box center [275, 256] width 519 height 6
checkbox Glicosilada "true"
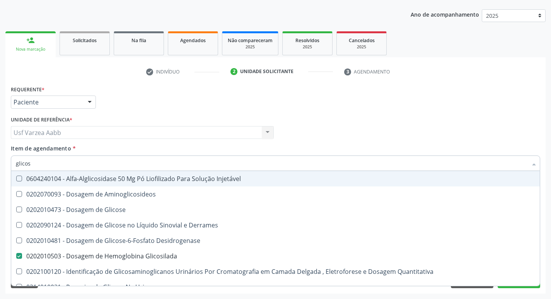
click at [71, 160] on input "glicos" at bounding box center [272, 162] width 512 height 15
type input "u"
checkbox Glicosilada "false"
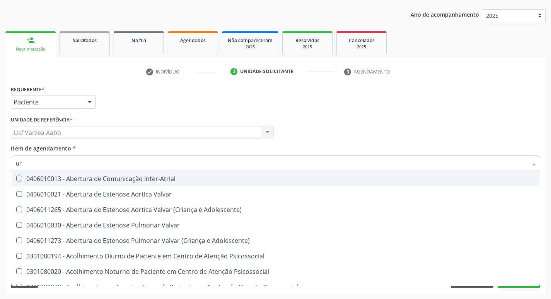
type input "u"
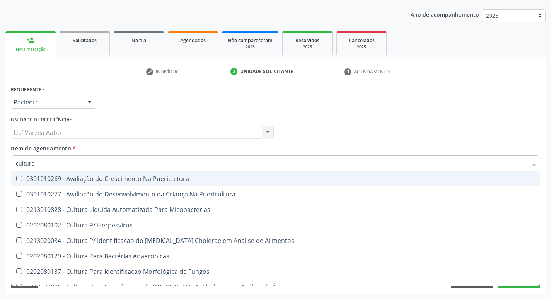
type input "cultura"
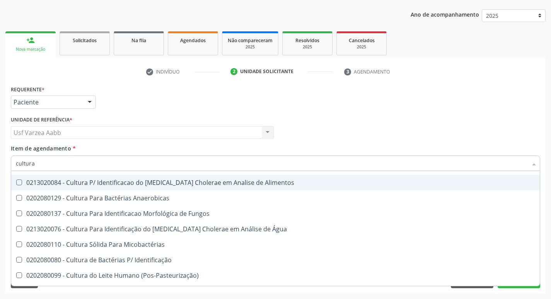
scroll to position [77, 0]
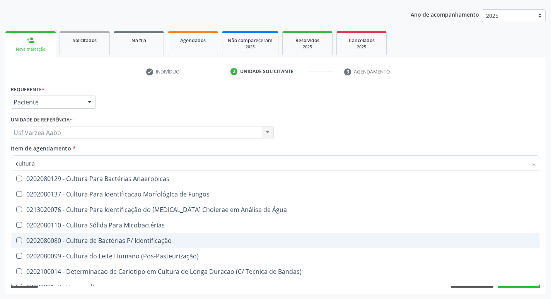
click at [99, 240] on div "0202080080 - Cultura de Bactérias P/ Identificação" at bounding box center [275, 240] width 519 height 6
checkbox Identificação "true"
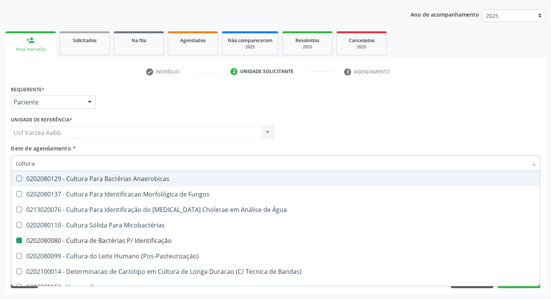
click at [273, 137] on div "Usf Varzea Aabb Usf Varzea Aabb Nenhum resultado encontrado para: " " Não há ne…" at bounding box center [142, 132] width 263 height 13
checkbox Puericultura "true"
checkbox Micobactérias "true"
checkbox Herpesvirus "true"
checkbox Identificação "false"
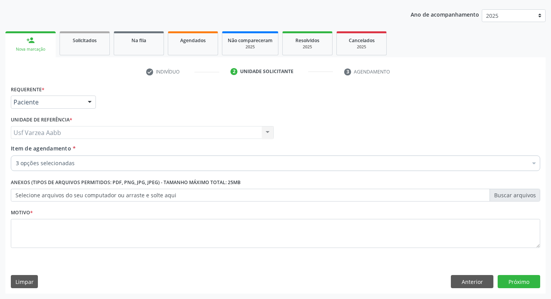
scroll to position [0, 0]
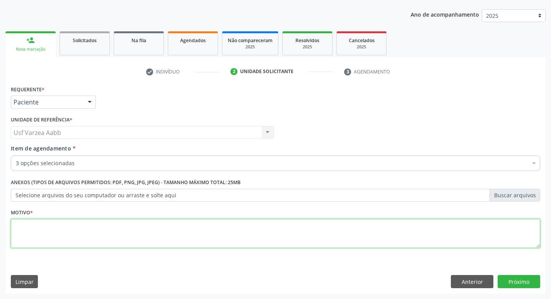
click at [76, 238] on textarea at bounding box center [275, 233] width 529 height 29
type textarea "x"
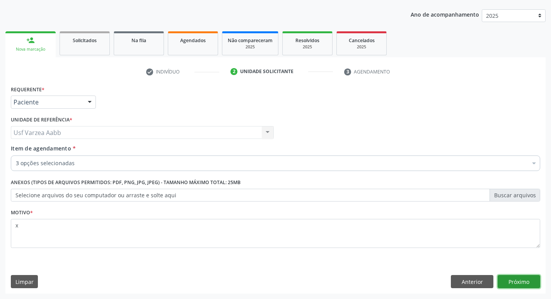
click at [511, 276] on button "Próximo" at bounding box center [519, 281] width 43 height 13
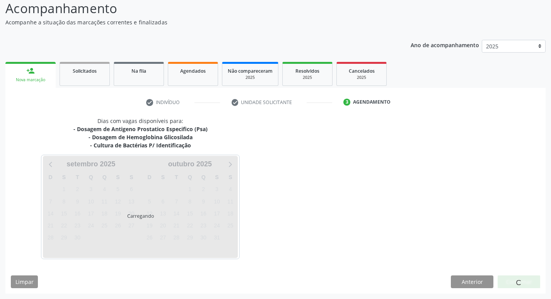
scroll to position [54, 0]
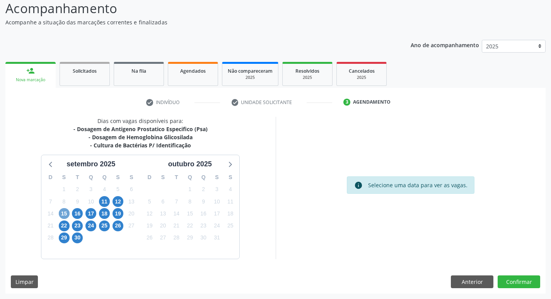
click at [62, 213] on span "15" at bounding box center [64, 213] width 11 height 11
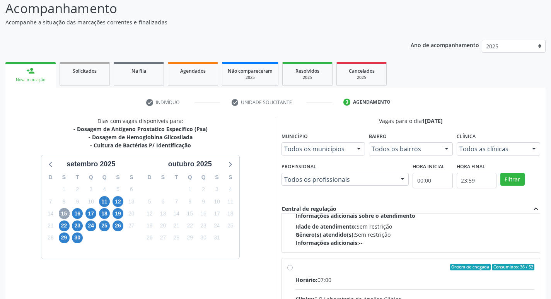
scroll to position [116, 0]
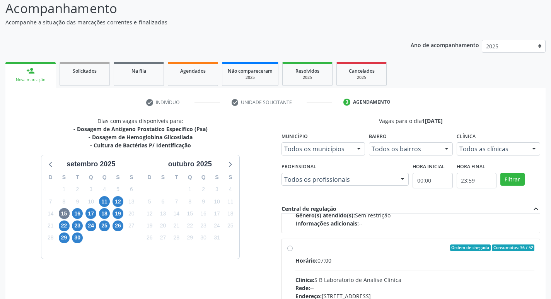
click at [295, 250] on label "Ordem de chegada Consumidos: 36 / 52 Horário: 07:00 Clínica: S B Laboratorio de…" at bounding box center [414, 303] width 239 height 119
click at [288, 250] on input "Ordem de chegada Consumidos: 36 / 52 Horário: 07:00 Clínica: S B Laboratorio de…" at bounding box center [289, 247] width 5 height 7
radio input "true"
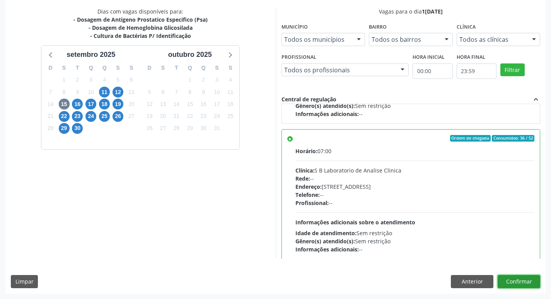
click at [511, 283] on button "Confirmar" at bounding box center [519, 281] width 43 height 13
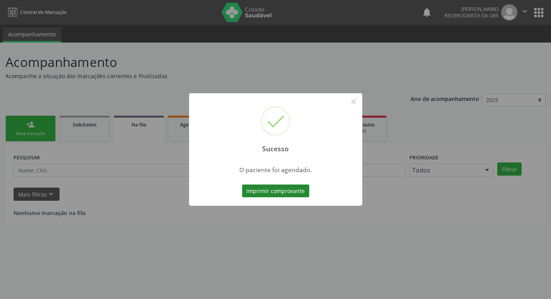
scroll to position [0, 0]
click at [259, 190] on button "Imprimir comprovante" at bounding box center [278, 190] width 67 height 13
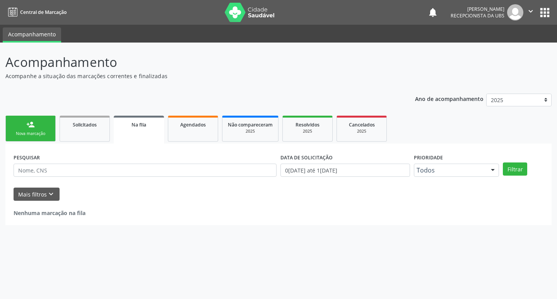
click at [38, 134] on div "Nova marcação" at bounding box center [30, 134] width 39 height 6
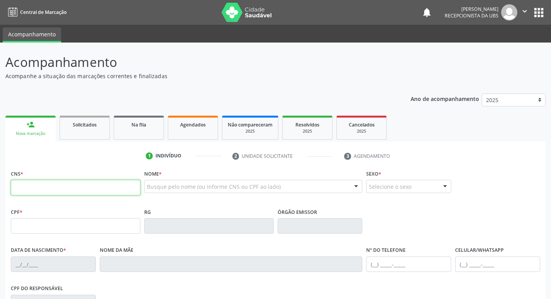
click at [43, 189] on input "text" at bounding box center [76, 187] width 130 height 15
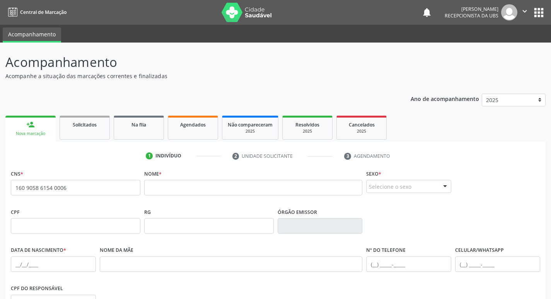
click at [108, 188] on span "none" at bounding box center [119, 186] width 34 height 9
drag, startPoint x: 108, startPoint y: 188, endPoint x: 77, endPoint y: 198, distance: 32.2
click at [107, 188] on span "none" at bounding box center [119, 186] width 34 height 9
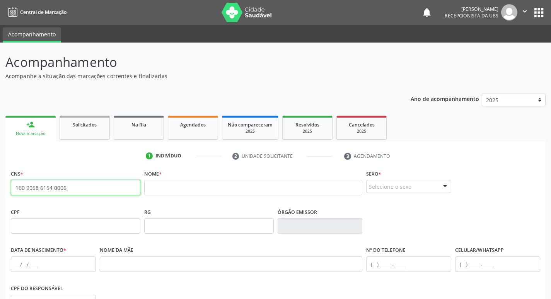
drag, startPoint x: 61, startPoint y: 191, endPoint x: 0, endPoint y: 191, distance: 61.1
click at [0, 191] on div "Acompanhamento Acompanhe a situação das marcações correntes e finalizadas Relat…" at bounding box center [275, 231] width 551 height 377
type input "0"
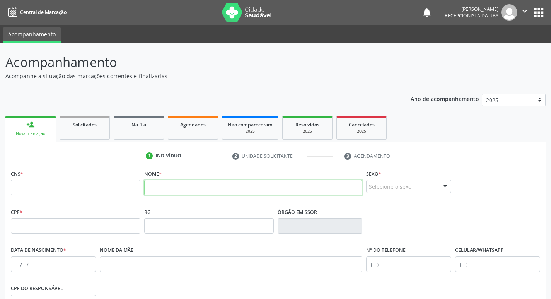
click at [195, 188] on input "text" at bounding box center [253, 187] width 219 height 15
type input "ana katia gomes de souza"
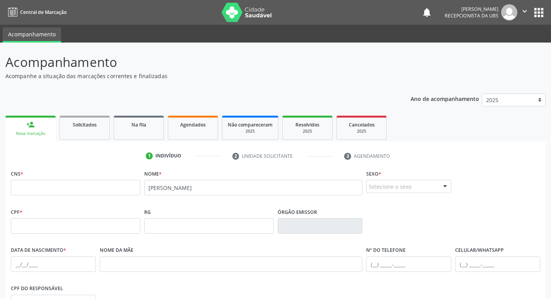
click at [278, 202] on div "Nome * ana katia gomes de souza" at bounding box center [253, 187] width 222 height 38
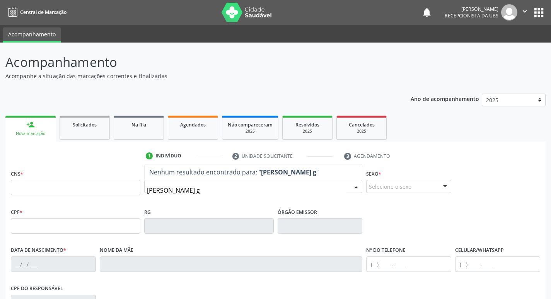
type input "ana katia go"
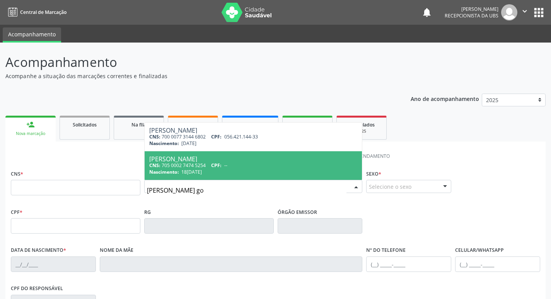
click at [196, 162] on div "CNS: 705 0002 7474 5254 CPF: --" at bounding box center [253, 165] width 208 height 7
type input "705 0002 7474 5254"
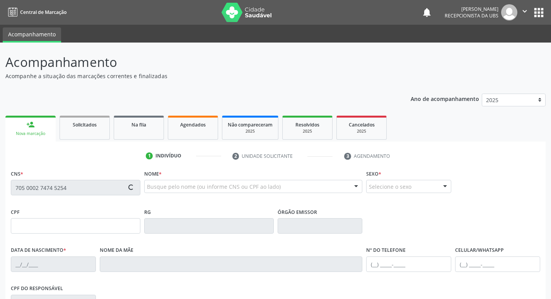
type input "18/03/1988"
type input "Maria Gomes de Souza"
type input "(87) 99943-5579"
type input "(87) 99994-3557"
type input "146"
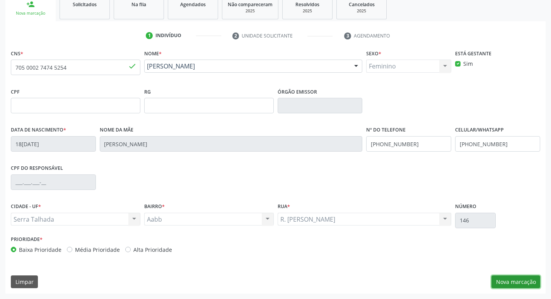
drag, startPoint x: 511, startPoint y: 278, endPoint x: 504, endPoint y: 273, distance: 8.0
click at [510, 278] on button "Nova marcação" at bounding box center [516, 281] width 49 height 13
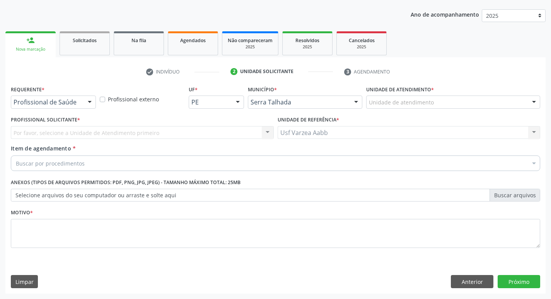
scroll to position [84, 0]
click at [80, 111] on div "Requerente * Profissional de Saúde Profissional de Saúde Paciente Nenhum result…" at bounding box center [53, 99] width 89 height 30
click at [80, 102] on div "Profissional de Saúde" at bounding box center [53, 102] width 85 height 13
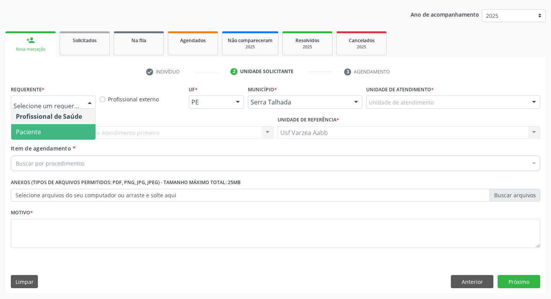
click at [75, 126] on span "Paciente" at bounding box center [53, 131] width 84 height 15
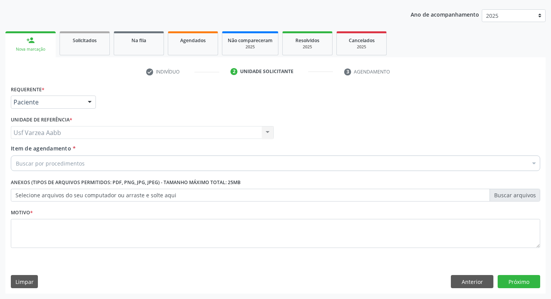
click at [131, 159] on div "Buscar por procedimentos" at bounding box center [275, 162] width 529 height 15
click at [88, 166] on div "Buscar por procedimentos" at bounding box center [275, 162] width 529 height 15
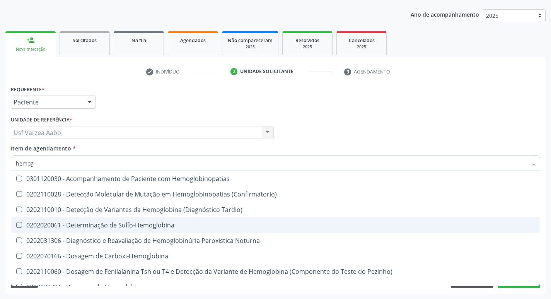
type input "hemogr"
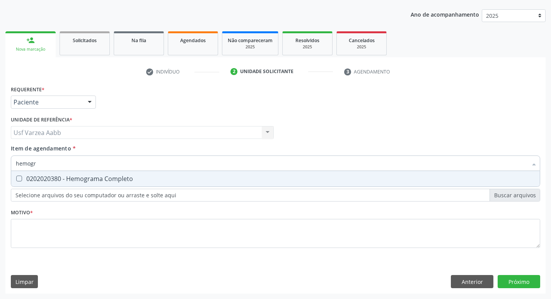
click at [87, 178] on div "0202020380 - Hemograma Completo" at bounding box center [275, 179] width 519 height 6
checkbox Completo "true"
type input "hemogr"
click at [83, 154] on div "Item de agendamento * hemogr Desfazer seleção 0202020380 - Hemograma Completo N…" at bounding box center [275, 156] width 529 height 24
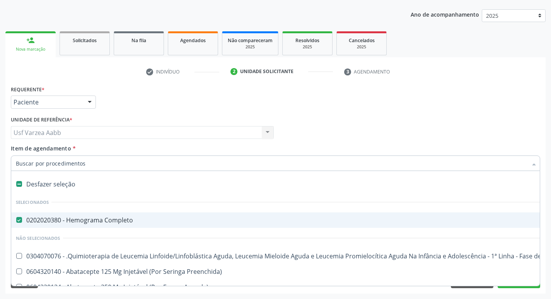
drag, startPoint x: 83, startPoint y: 154, endPoint x: 82, endPoint y: 163, distance: 9.3
click at [82, 163] on input "Item de agendamento *" at bounding box center [272, 162] width 512 height 15
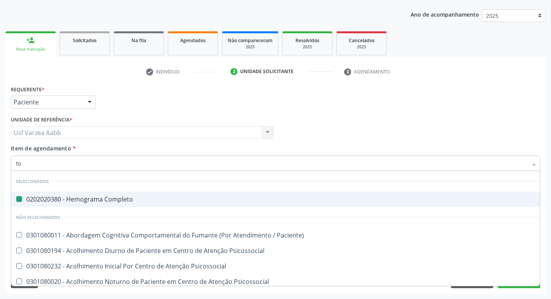
type input "tox"
checkbox Completo "false"
type input "toxo"
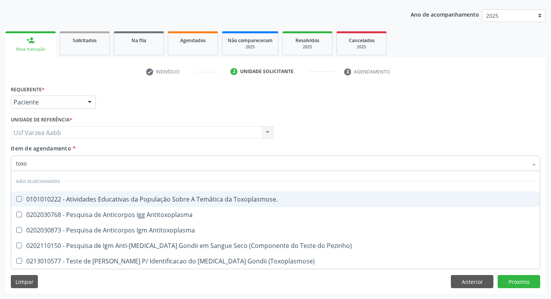
click at [182, 164] on input "toxo" at bounding box center [272, 162] width 512 height 15
checkbox Toxoplasmose\ "true"
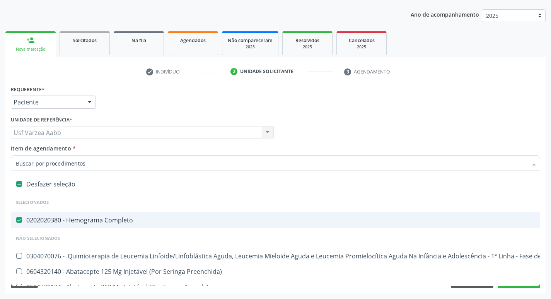
click at [450, 131] on div "Profissional Solicitante Por favor, selecione a Unidade de Atendimento primeiro…" at bounding box center [275, 129] width 533 height 30
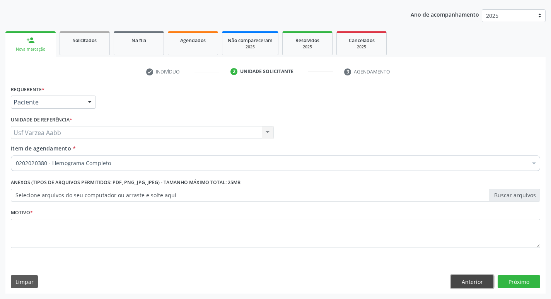
click at [472, 283] on button "Anterior" at bounding box center [472, 281] width 43 height 13
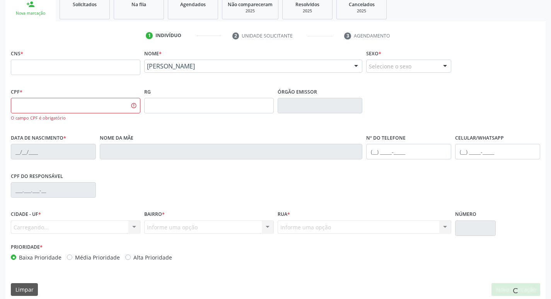
scroll to position [0, 0]
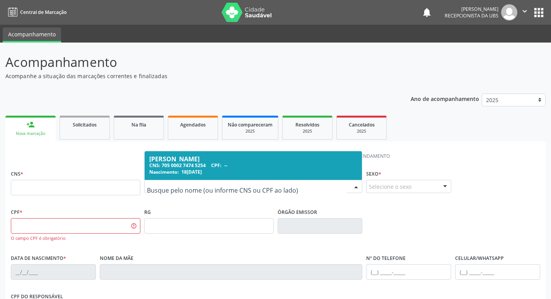
click at [242, 187] on input "text" at bounding box center [247, 190] width 200 height 15
click at [203, 191] on input "text" at bounding box center [247, 190] width 200 height 15
type input "eduarda vitoria pereira mag"
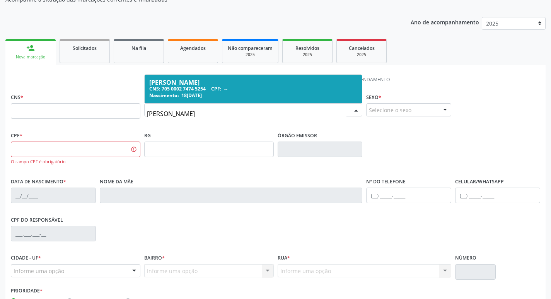
scroll to position [77, 0]
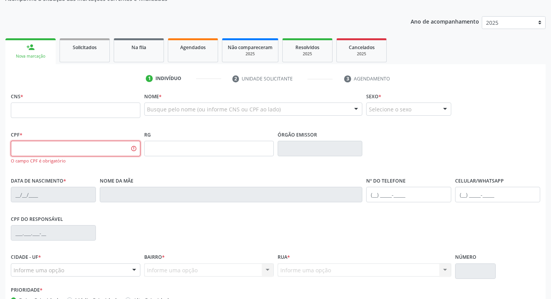
click at [113, 154] on input "text" at bounding box center [76, 148] width 130 height 15
click at [102, 112] on input "text" at bounding box center [76, 109] width 130 height 15
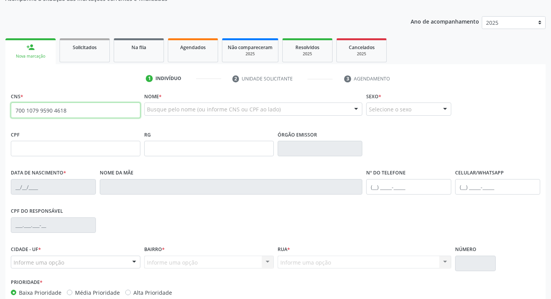
type input "700 1079 9590 4618"
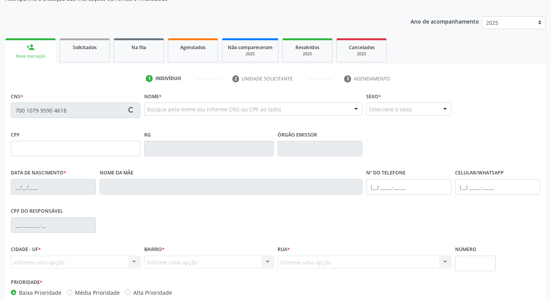
type input "169.161.884-56"
type input "0[DATE]"
type input "[PERSON_NAME]"
type input "[PHONE_NUMBER]"
type input "129"
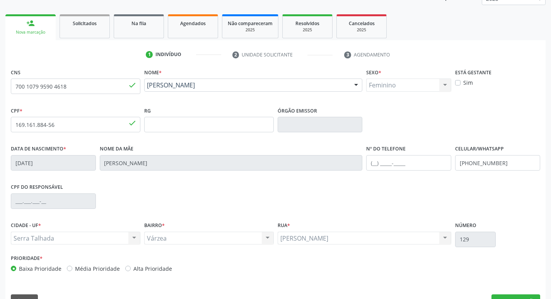
scroll to position [120, 0]
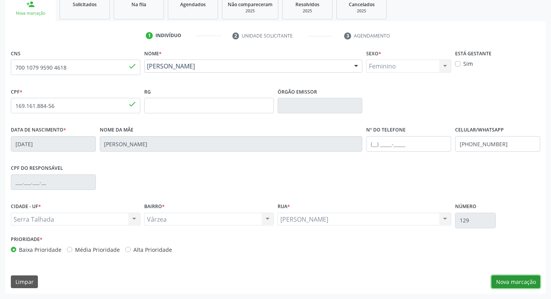
click at [499, 278] on button "Nova marcação" at bounding box center [516, 281] width 49 height 13
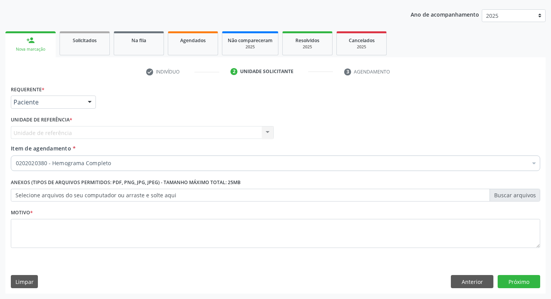
scroll to position [84, 0]
click at [31, 147] on span "Item de agendamento" at bounding box center [41, 148] width 60 height 7
click at [16, 155] on input "Item de agendamento *" at bounding box center [16, 162] width 0 height 15
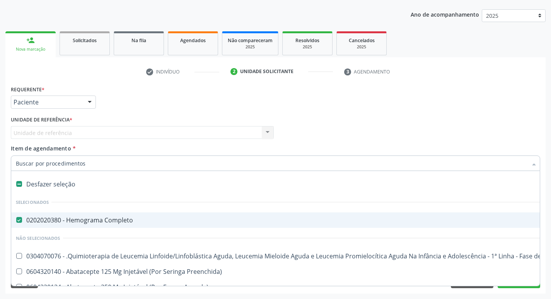
click at [35, 110] on div "Requerente * Paciente Profissional de Saúde Paciente Nenhum resultado encontrad…" at bounding box center [53, 99] width 89 height 30
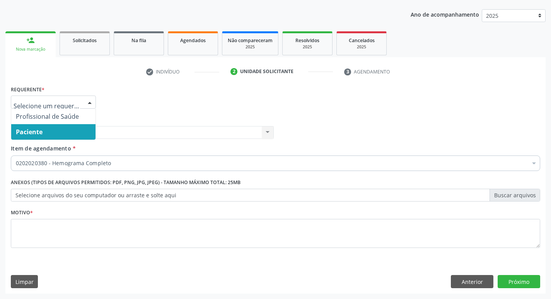
click at [38, 131] on span "Paciente" at bounding box center [29, 132] width 27 height 9
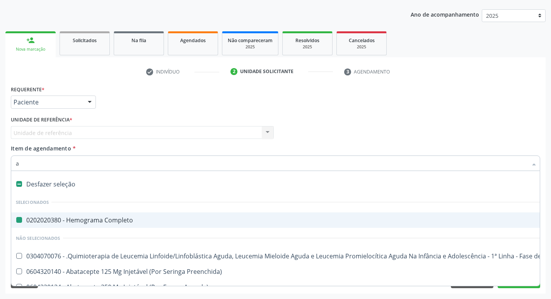
type input "ab"
checkbox Completo "false"
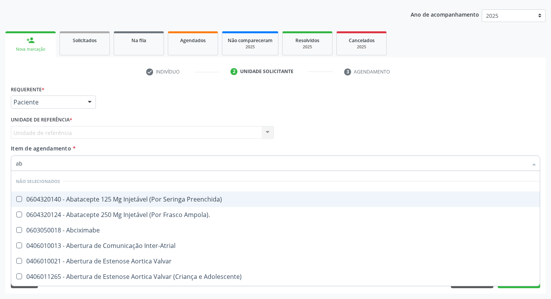
type input "abo"
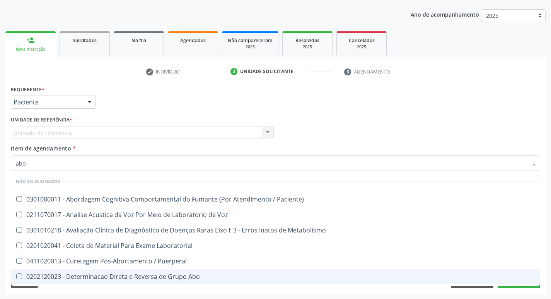
click at [171, 279] on div "0202120023 - Determinacao Direta e Reversa de Grupo Abo" at bounding box center [312, 276] width 592 height 6
checkbox Abo "true"
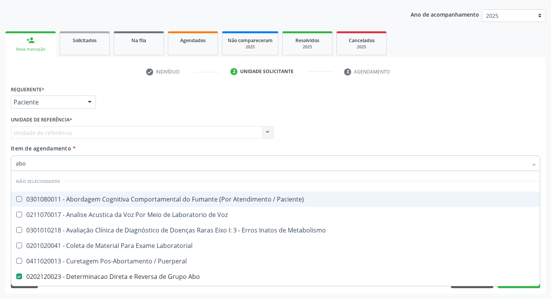
click at [80, 159] on input "abo" at bounding box center [272, 162] width 512 height 15
type input "rh"
checkbox Paciente\) "false"
checkbox Abo "false"
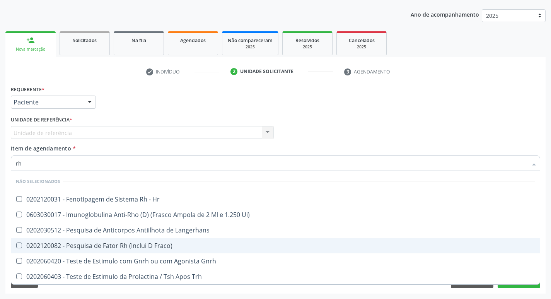
click at [97, 252] on span "0202120082 - Pesquisa de Fator Rh (Inclui D Fraco)" at bounding box center [275, 245] width 529 height 15
checkbox Fraco\) "true"
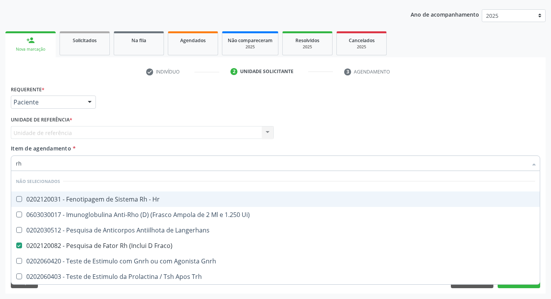
click at [67, 164] on input "rh" at bounding box center [272, 162] width 512 height 15
type input "uri"
checkbox Fraco\) "false"
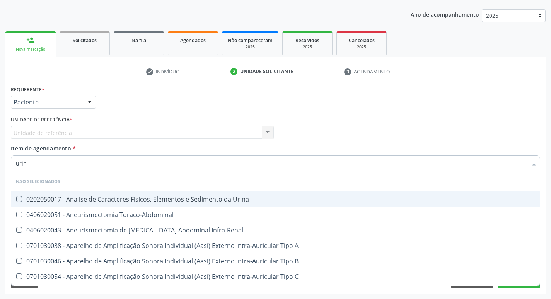
type input "urina"
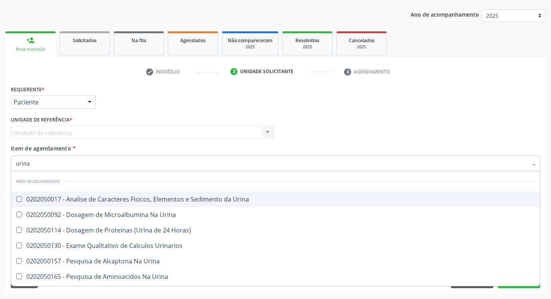
click at [89, 196] on div "0202050017 - Analise de Caracteres Fisicos, Elementos e Sedimento da Urina" at bounding box center [275, 199] width 519 height 6
checkbox Urina "true"
click at [76, 159] on input "urina" at bounding box center [272, 162] width 512 height 15
type input "gl"
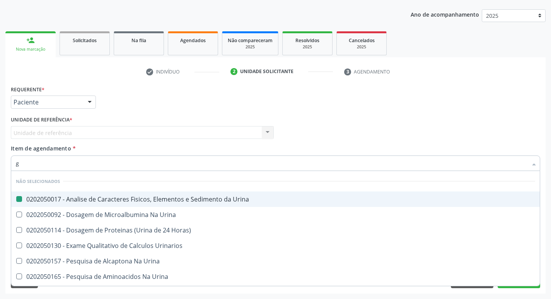
checkbox Urina "false"
type input "glicose"
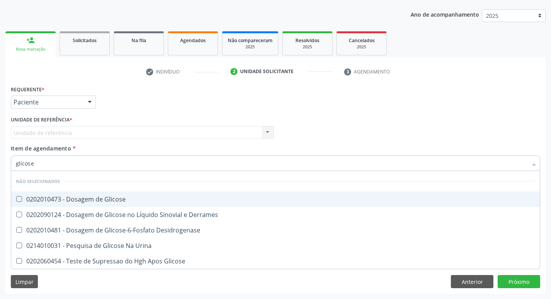
click at [76, 198] on div "0202010473 - Dosagem de Glicose" at bounding box center [275, 199] width 519 height 6
checkbox Glicose "true"
click at [66, 163] on input "glicose" at bounding box center [272, 162] width 512 height 15
type input "ure"
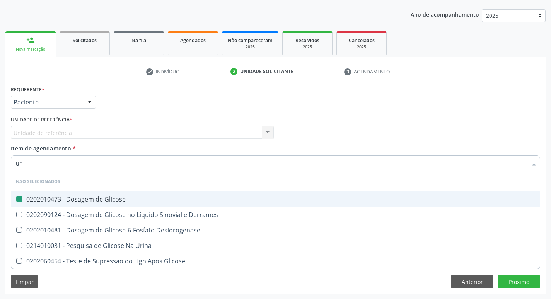
checkbox Glicose "false"
type input "ureia"
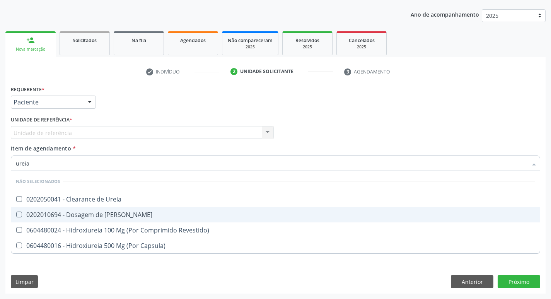
click at [60, 210] on span "0202010694 - Dosagem de [PERSON_NAME]" at bounding box center [275, 214] width 529 height 15
checkbox Ureia "true"
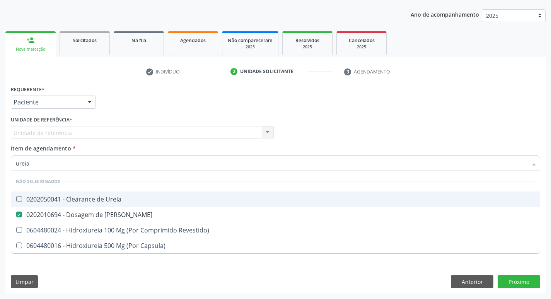
click at [67, 162] on input "ureia" at bounding box center [272, 162] width 512 height 15
type input "cr"
checkbox Ureia "false"
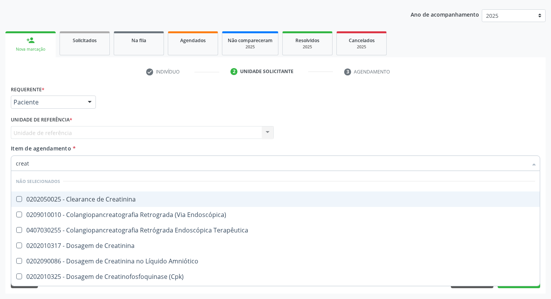
type input "creati"
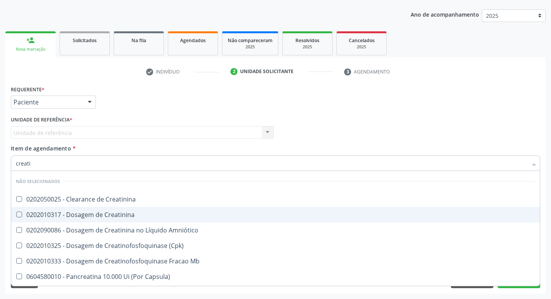
click at [77, 218] on div "0202010317 - Dosagem de Creatinina" at bounding box center [275, 215] width 519 height 6
checkbox Creatinina "true"
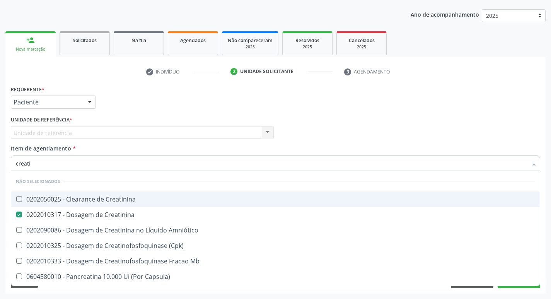
click at [392, 138] on div "Profissional Solicitante Por favor, selecione a Unidade de Atendimento primeiro…" at bounding box center [275, 129] width 533 height 30
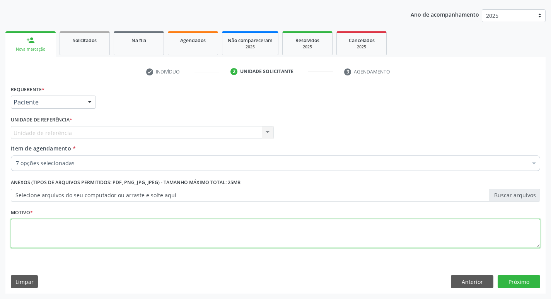
click at [165, 227] on textarea at bounding box center [275, 233] width 529 height 29
type textarea "gestante"
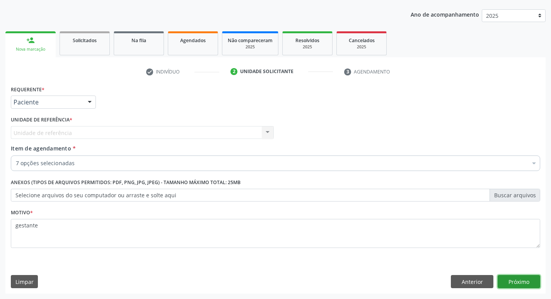
click at [508, 277] on button "Próximo" at bounding box center [519, 281] width 43 height 13
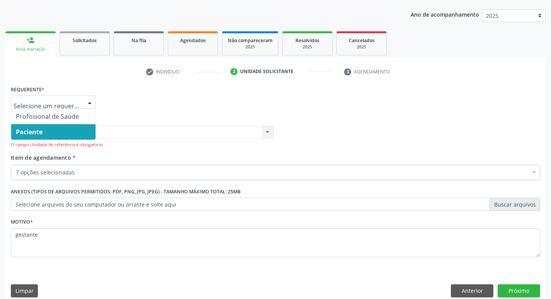
click at [53, 106] on input "text" at bounding box center [47, 105] width 67 height 15
click at [56, 135] on span "Paciente" at bounding box center [53, 131] width 84 height 15
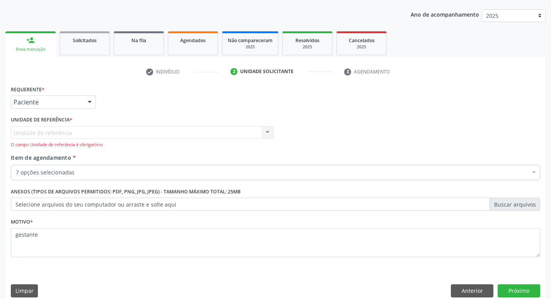
click at [183, 127] on div "Unidade de referência Usf Varzea Aabb Nenhum resultado encontrado para: " " Não…" at bounding box center [142, 137] width 263 height 22
click at [150, 139] on div "Unidade de referência Usf Varzea Aabb Nenhum resultado encontrado para: " " Não…" at bounding box center [142, 137] width 263 height 22
click at [147, 137] on div "Unidade de referência Usf Varzea Aabb Nenhum resultado encontrado para: " " Não…" at bounding box center [142, 137] width 263 height 22
drag, startPoint x: 281, startPoint y: 135, endPoint x: 266, endPoint y: 135, distance: 15.5
click at [278, 135] on div "Profissional Solicitante Por favor, selecione a Unidade de Atendimento primeiro…" at bounding box center [275, 133] width 533 height 39
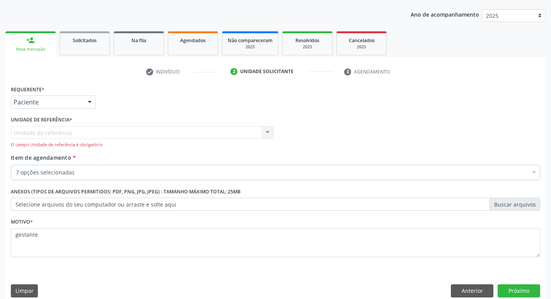
click at [266, 135] on div "Unidade de referência Usf Varzea Aabb Nenhum resultado encontrado para: " " Não…" at bounding box center [142, 137] width 263 height 22
drag, startPoint x: 266, startPoint y: 135, endPoint x: 466, endPoint y: 277, distance: 245.8
click at [270, 142] on div "Unidade de referência Usf Varzea Aabb Nenhum resultado encontrado para: " " Não…" at bounding box center [142, 137] width 263 height 22
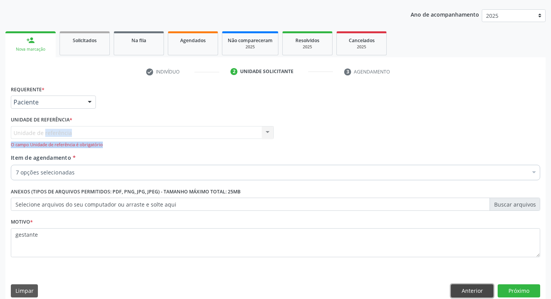
click at [473, 286] on button "Anterior" at bounding box center [472, 290] width 43 height 13
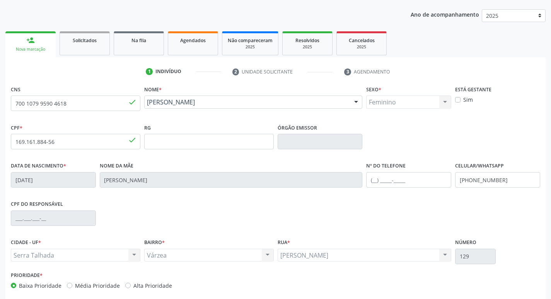
click at [442, 123] on div "CPF * 169.161.884-56 done RG Órgão emissor" at bounding box center [275, 141] width 533 height 38
click at [463, 97] on div "Sim" at bounding box center [497, 100] width 85 height 8
click at [463, 97] on label "Sim" at bounding box center [468, 100] width 10 height 8
click at [460, 97] on input "Sim" at bounding box center [457, 99] width 5 height 7
checkbox input "true"
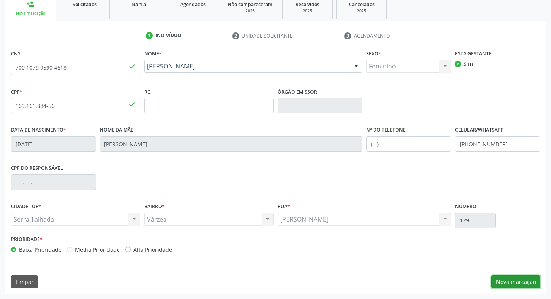
click at [504, 279] on button "Nova marcação" at bounding box center [516, 281] width 49 height 13
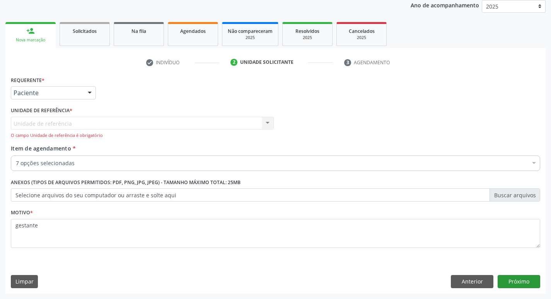
scroll to position [94, 0]
click at [26, 115] on div "Unidade de referência * Unidade de referência Usf Varzea Aabb Nenhum resultado …" at bounding box center [142, 122] width 263 height 34
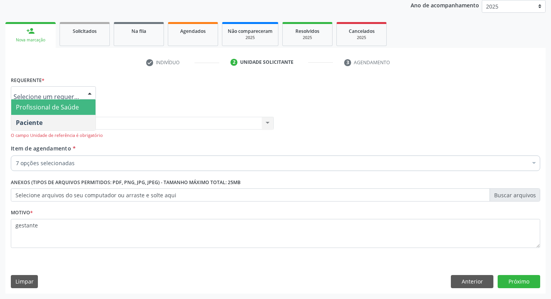
click at [41, 108] on span "Profissional de Saúde" at bounding box center [47, 107] width 63 height 9
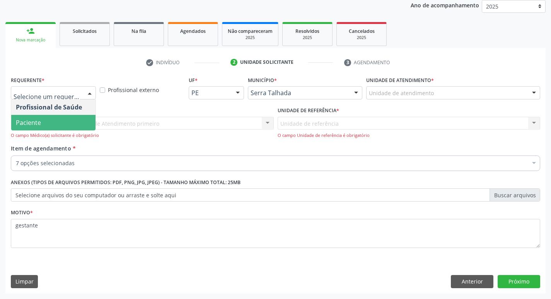
click at [39, 122] on span "Paciente" at bounding box center [28, 122] width 25 height 9
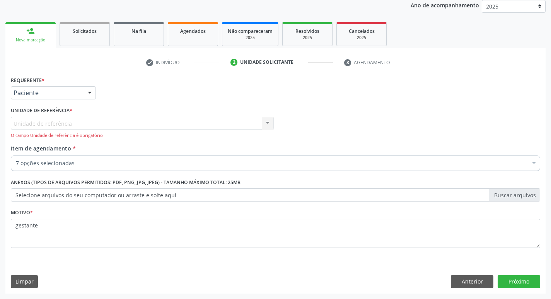
click at [63, 128] on div "Unidade de referência Usf Varzea Aabb Nenhum resultado encontrado para: " " Não…" at bounding box center [142, 128] width 263 height 22
click at [63, 127] on div "Unidade de referência Usf Varzea Aabb Nenhum resultado encontrado para: " " Não…" at bounding box center [142, 128] width 263 height 22
drag, startPoint x: 63, startPoint y: 127, endPoint x: 64, endPoint y: 159, distance: 32.1
click at [63, 128] on div "Unidade de referência Usf Varzea Aabb Nenhum resultado encontrado para: " " Não…" at bounding box center [142, 128] width 263 height 22
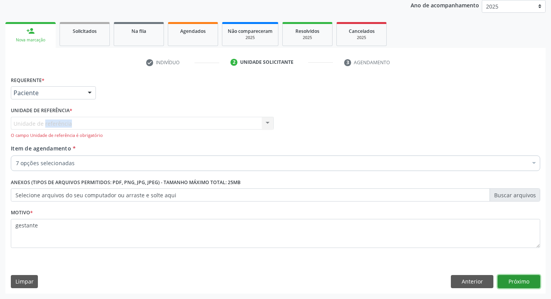
click at [507, 279] on button "Próximo" at bounding box center [519, 281] width 43 height 13
click at [67, 106] on label "Unidade de referência *" at bounding box center [41, 111] width 61 height 12
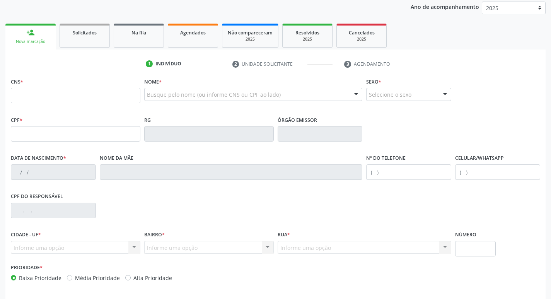
scroll to position [92, 0]
type input "700 1079 9590 4618"
type input "169.161.884-56"
type input "0[DATE]"
type input "[PERSON_NAME]"
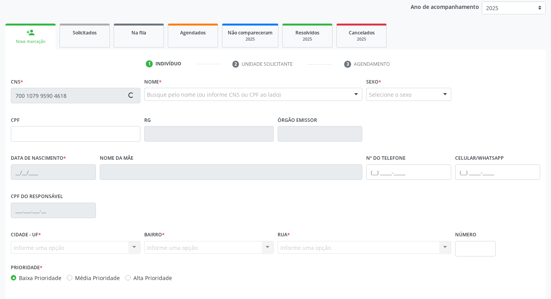
type input "[PHONE_NUMBER]"
type input "129"
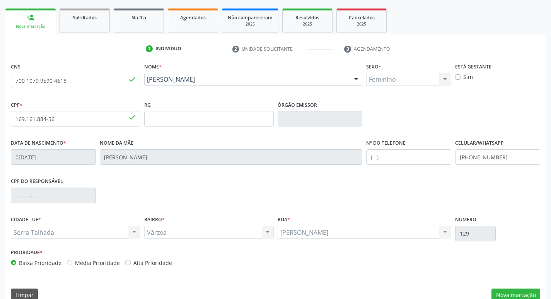
scroll to position [120, 0]
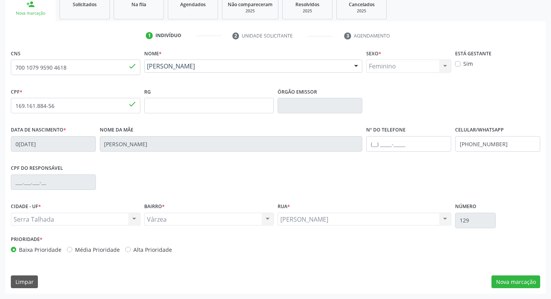
click at [514, 289] on div "CNS 700 1079 9590 4618 done Nome * [PERSON_NAME] [PERSON_NAME] CNS: 700 1079 95…" at bounding box center [275, 171] width 540 height 246
click at [514, 285] on button "Nova marcação" at bounding box center [516, 281] width 49 height 13
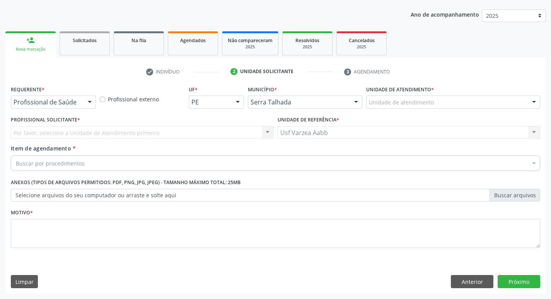
scroll to position [84, 0]
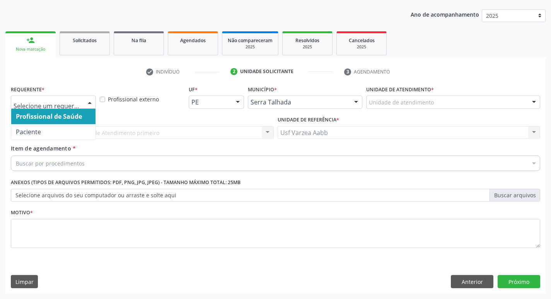
click at [77, 107] on div at bounding box center [53, 102] width 85 height 13
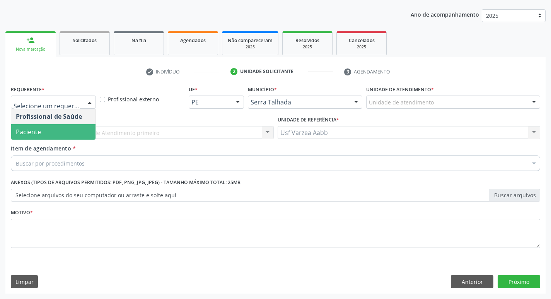
click at [70, 136] on span "Paciente" at bounding box center [53, 131] width 84 height 15
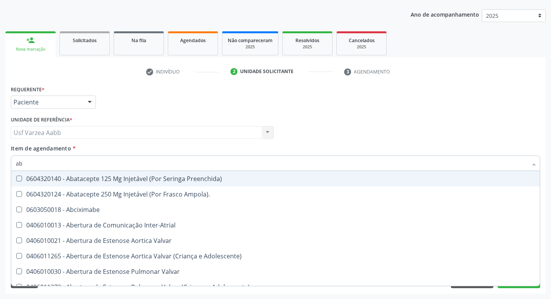
type input "abo"
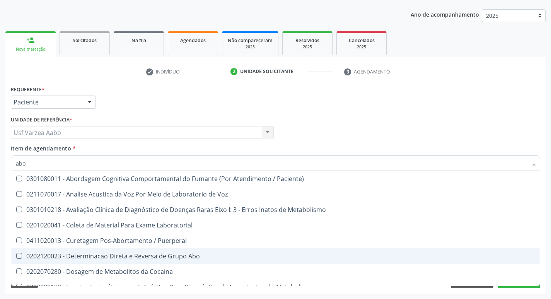
click at [152, 257] on div "0202120023 - Determinacao Direta e Reversa de Grupo Abo" at bounding box center [312, 256] width 592 height 6
checkbox Abo "true"
type input "ab"
checkbox Abo "false"
type input "a"
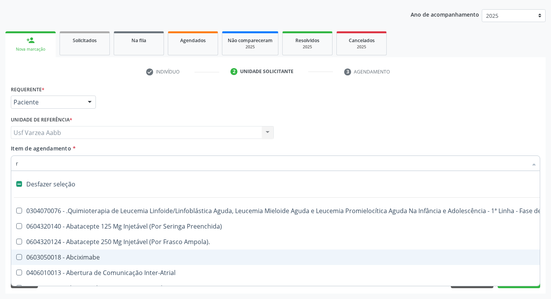
type input "rh"
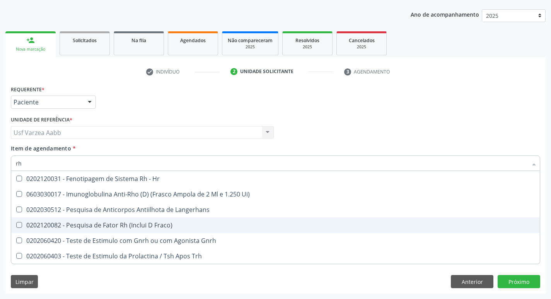
click at [178, 227] on div "0202120082 - Pesquisa de Fator Rh (Inclui D Fraco)" at bounding box center [275, 225] width 519 height 6
checkbox Fraco\) "true"
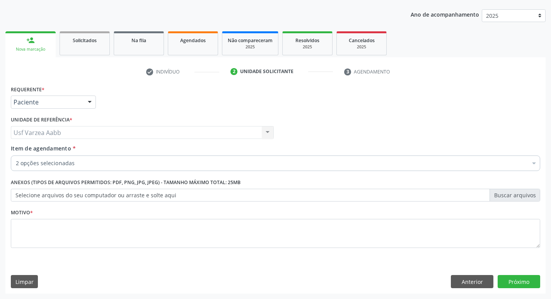
checkbox Abo "true"
checkbox Fraco\) "true"
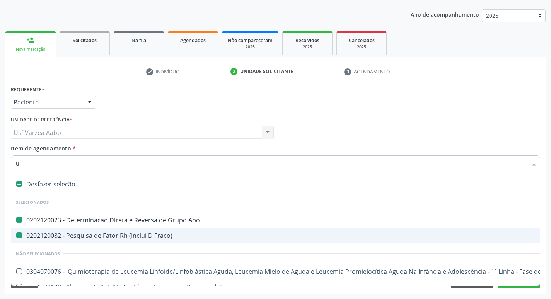
type input "ur"
checkbox Abo "false"
checkbox Fraco\) "false"
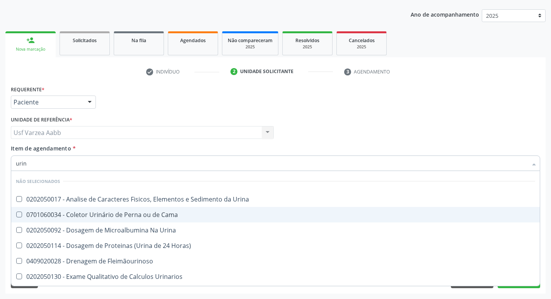
type input "urina"
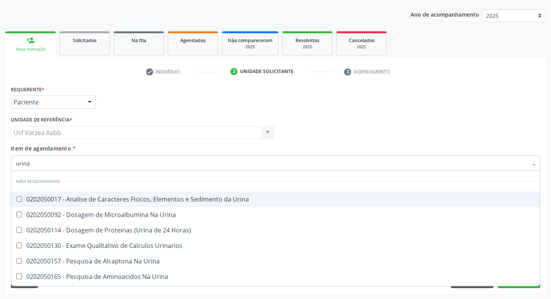
drag, startPoint x: 108, startPoint y: 196, endPoint x: 106, endPoint y: 188, distance: 8.0
click at [108, 196] on div "0202050017 - Analise de Caracteres Fisicos, Elementos e Sedimento da Urina" at bounding box center [275, 199] width 519 height 6
checkbox Urina "true"
click at [99, 161] on input "urina" at bounding box center [272, 162] width 512 height 15
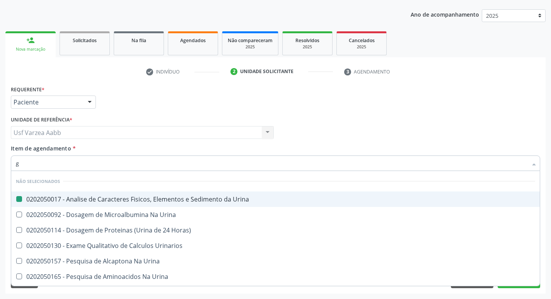
type input "gl"
checkbox Urina "false"
type input "glicose"
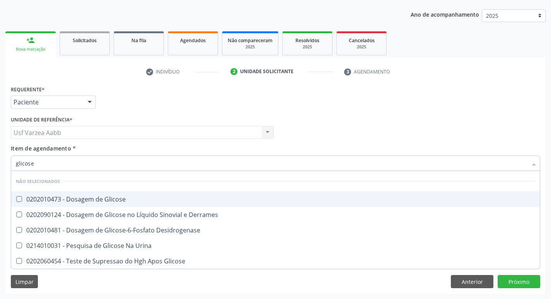
click at [79, 202] on div "0202010473 - Dosagem de Glicose" at bounding box center [275, 199] width 519 height 6
checkbox Glicose "true"
click at [63, 163] on input "glicose" at bounding box center [272, 162] width 512 height 15
type input "he"
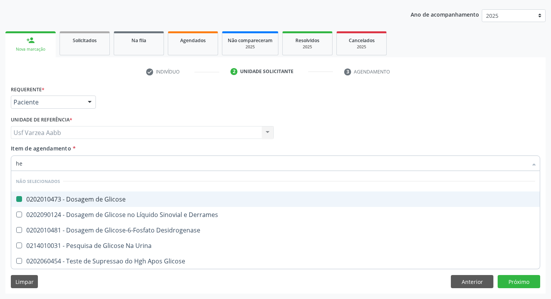
checkbox Glicose "false"
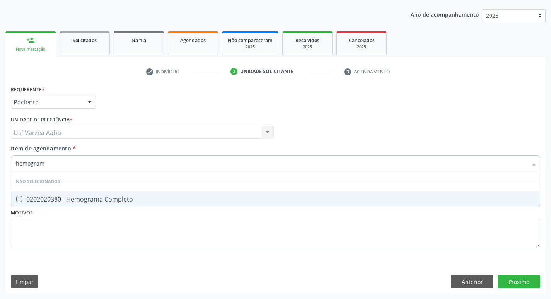
type input "hemograma"
click at [93, 193] on span "0202020380 - Hemograma Completo" at bounding box center [275, 198] width 529 height 15
checkbox Completo "true"
click at [83, 159] on input "hemograma" at bounding box center [272, 162] width 512 height 15
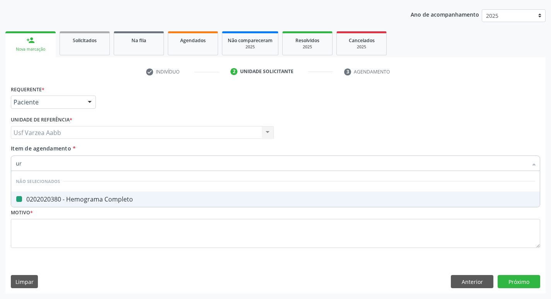
type input "ure"
checkbox Completo "false"
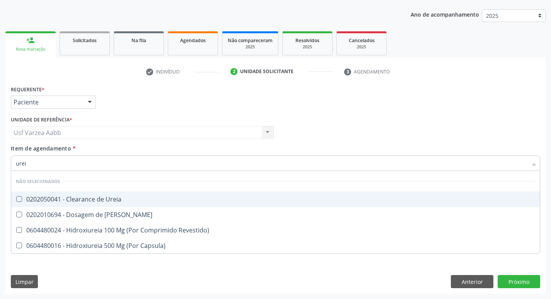
type input "ureia"
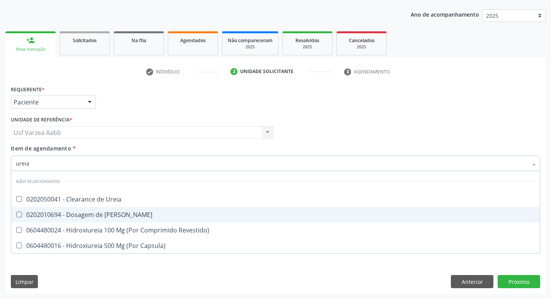
click at [78, 216] on div "0202010694 - Dosagem de [PERSON_NAME]" at bounding box center [275, 215] width 519 height 6
checkbox Ureia "true"
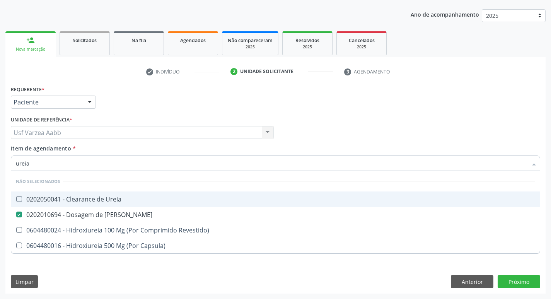
click at [56, 160] on input "ureia" at bounding box center [272, 162] width 512 height 15
type input "cr"
checkbox Ureia "false"
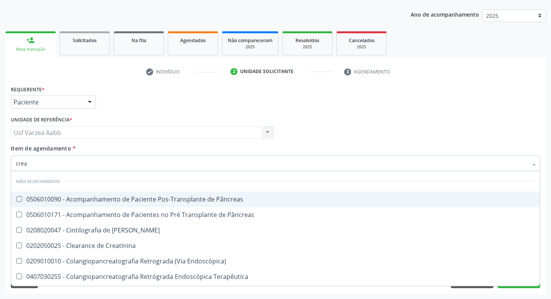
type input "creat"
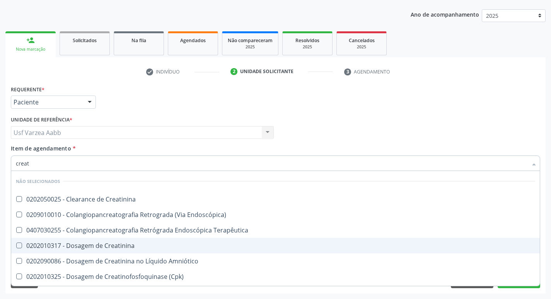
click at [78, 246] on div "0202010317 - Dosagem de Creatinina" at bounding box center [275, 245] width 519 height 6
checkbox Creatinina "true"
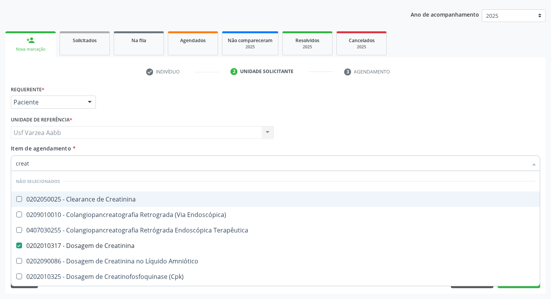
click at [392, 140] on div "Profissional Solicitante Por favor, selecione a Unidade de Atendimento primeiro…" at bounding box center [275, 129] width 533 height 30
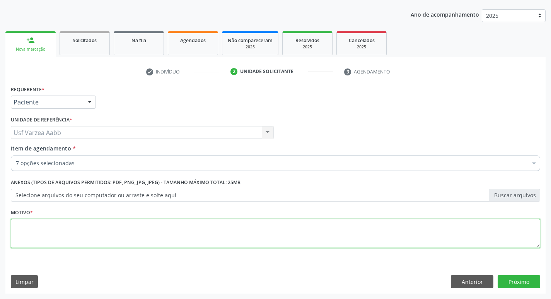
click at [351, 227] on textarea at bounding box center [275, 233] width 529 height 29
type textarea "x"
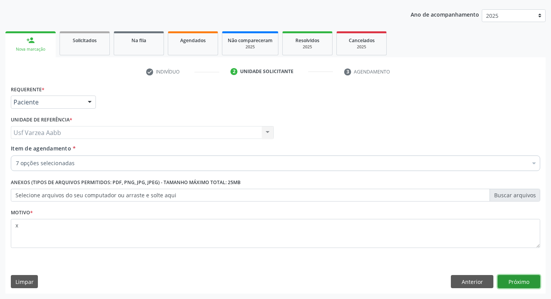
click at [505, 285] on button "Próximo" at bounding box center [519, 281] width 43 height 13
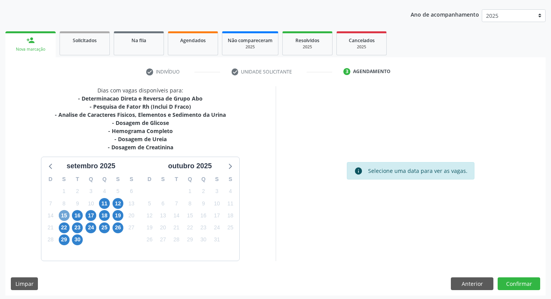
click at [61, 212] on span "15" at bounding box center [64, 215] width 11 height 11
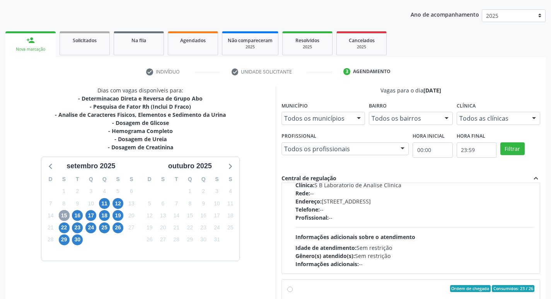
scroll to position [258, 0]
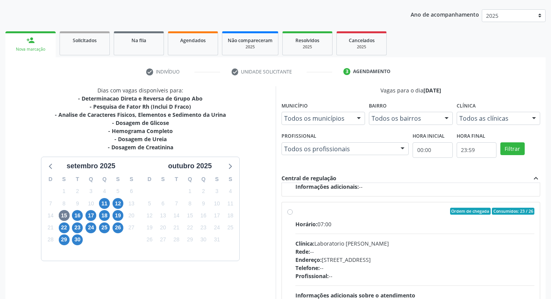
click at [295, 213] on label "Ordem de chegada Consumidos: 23 / 26 Horário: 07:00 Clínica: Laboratorio Jose P…" at bounding box center [414, 267] width 239 height 119
click at [288, 213] on input "Ordem de chegada Consumidos: 23 / 26 Horário: 07:00 Clínica: Laboratorio Jose P…" at bounding box center [289, 211] width 5 height 7
radio input "true"
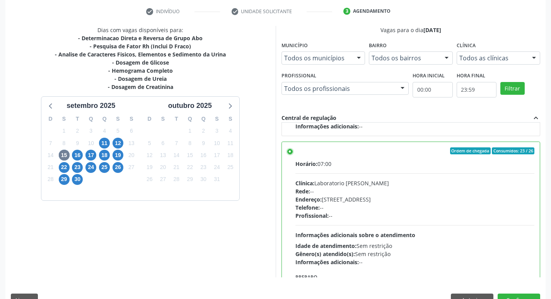
scroll to position [163, 0]
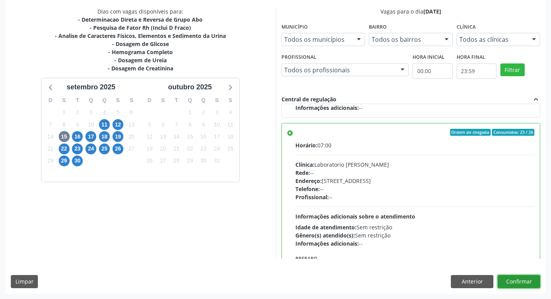
click at [512, 277] on button "Confirmar" at bounding box center [519, 281] width 43 height 13
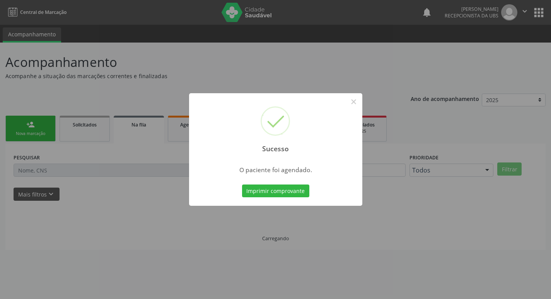
scroll to position [0, 0]
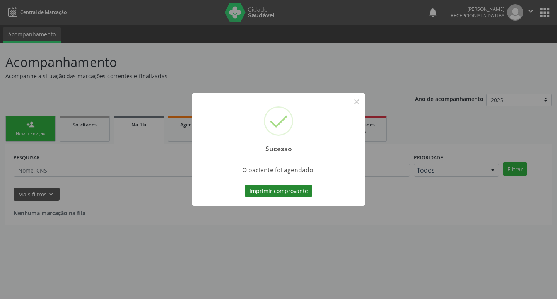
click at [288, 189] on button "Imprimir comprovante" at bounding box center [278, 190] width 67 height 13
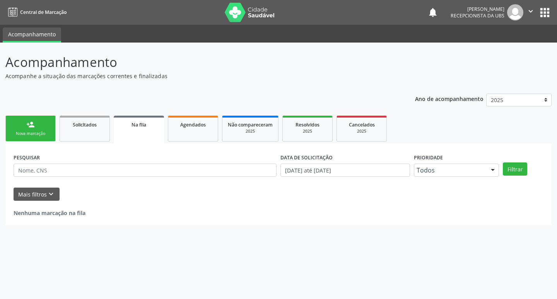
click at [36, 128] on link "person_add Nova marcação" at bounding box center [30, 129] width 50 height 26
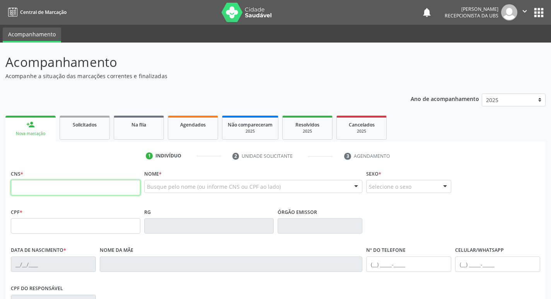
click at [63, 183] on input "text" at bounding box center [76, 187] width 130 height 15
paste input "700 1079 9590 4618"
type input "700 1079 9590 4618"
type input "169.161.884-56"
type input "09/02/2007"
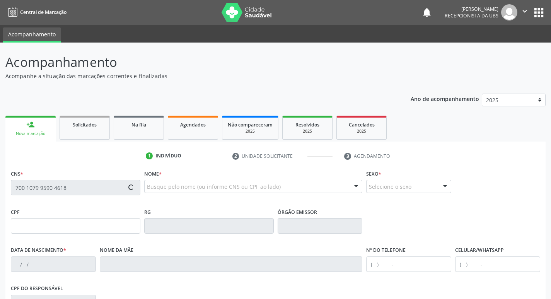
type input "Zuleide Pereira do Nascimento Magalhães"
type input "(87) 98140-1282"
type input "129"
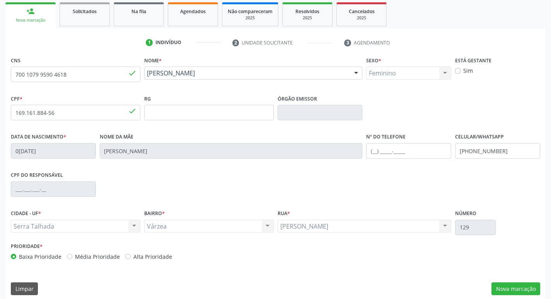
scroll to position [120, 0]
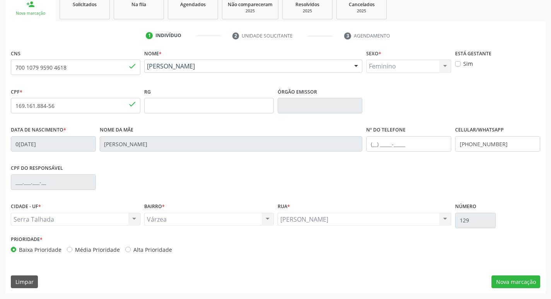
click at [463, 66] on label "Sim" at bounding box center [468, 64] width 10 height 8
click at [458, 66] on input "Sim" at bounding box center [457, 63] width 5 height 7
checkbox input "true"
click at [524, 280] on button "Nova marcação" at bounding box center [516, 281] width 49 height 13
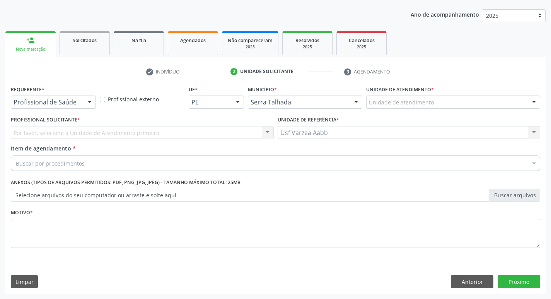
scroll to position [84, 0]
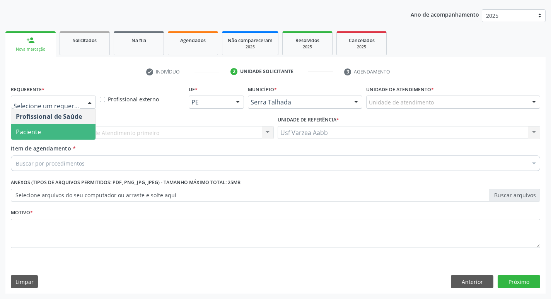
click at [65, 128] on ul "Profissional de Saúde Paciente Nenhum resultado encontrado para: " " Não há nen…" at bounding box center [53, 124] width 84 height 31
click at [59, 130] on span "Paciente" at bounding box center [53, 131] width 84 height 15
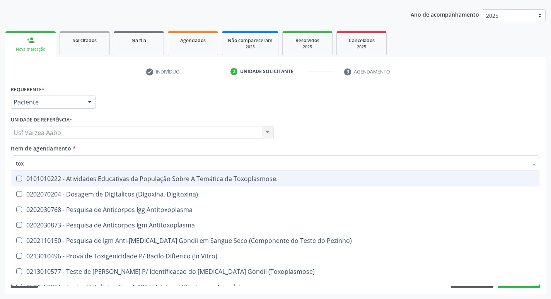
type input "toxo"
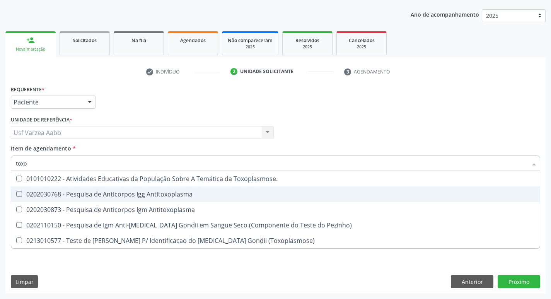
click at [61, 197] on div "0202030768 - Pesquisa de Anticorpos Igg Antitoxoplasma" at bounding box center [275, 194] width 519 height 6
checkbox Antitoxoplasma "true"
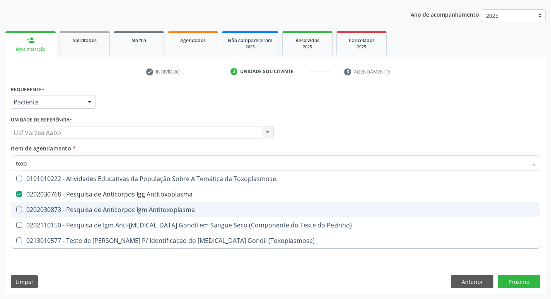
click at [60, 211] on div "0202030873 - Pesquisa de Anticorpos Igm Antitoxoplasma" at bounding box center [275, 210] width 519 height 6
checkbox Antitoxoplasma "true"
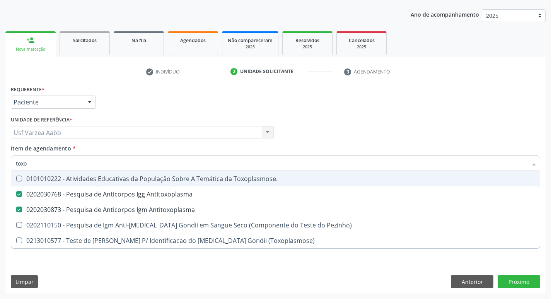
click at [52, 165] on input "toxo" at bounding box center [272, 162] width 512 height 15
type input "cu"
checkbox Antitoxoplasma "false"
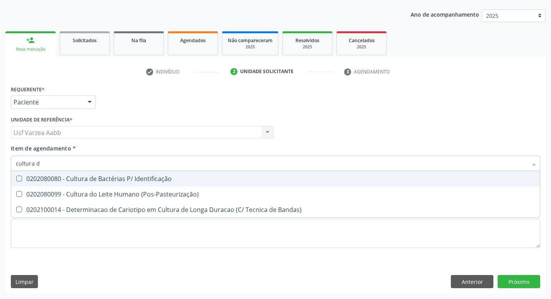
type input "cultura de"
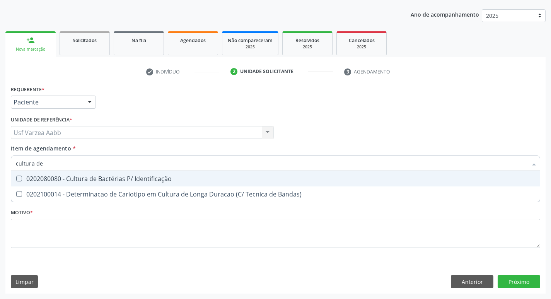
click at [92, 178] on div "0202080080 - Cultura de Bactérias P/ Identificação" at bounding box center [275, 179] width 519 height 6
checkbox Identificação "true"
click at [82, 165] on input "cultura de" at bounding box center [272, 162] width 512 height 15
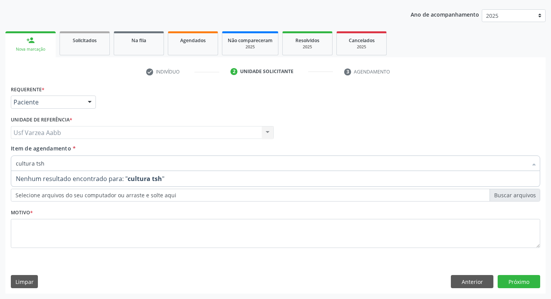
click at [82, 166] on input "cultura tsh" at bounding box center [272, 162] width 512 height 15
type input "tsh"
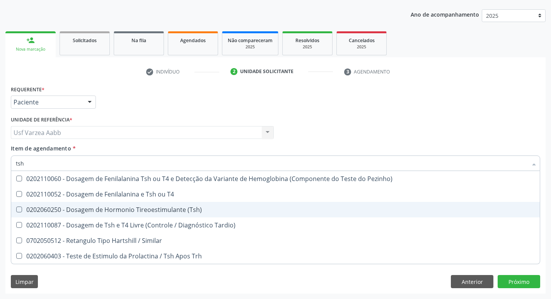
click at [101, 211] on div "0202060250 - Dosagem de Hormonio Tireoestimulante (Tsh)" at bounding box center [275, 210] width 519 height 6
checkbox \(Tsh\) "true"
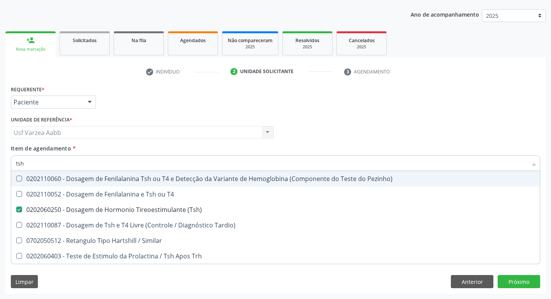
click at [86, 168] on input "tsh" at bounding box center [272, 162] width 512 height 15
type input "0202"
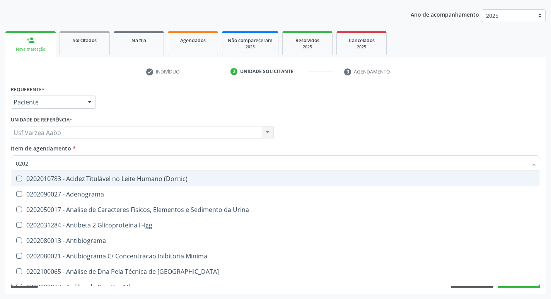
checkbox Urina "false"
type input "02020"
checkbox Anaerobicas "true"
checkbox Identificação "false"
checkbox Esperma "true"
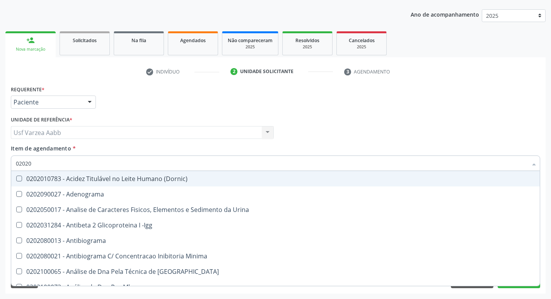
checkbox \(Tsh\) "false"
checkbox Carini "true"
checkbox Parceria\) "true"
checkbox Antitoxoplasma "false"
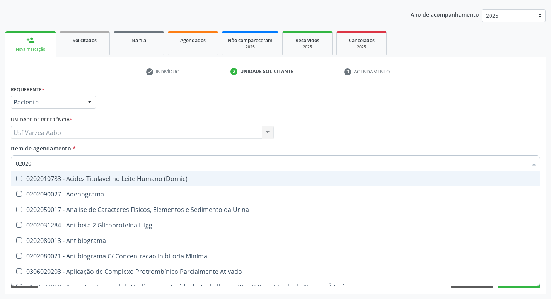
type input "020202"
checkbox Identificação "false"
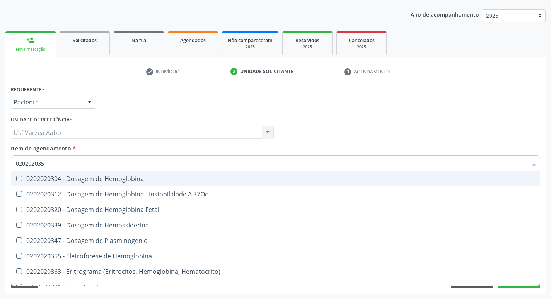
type input "0202020355"
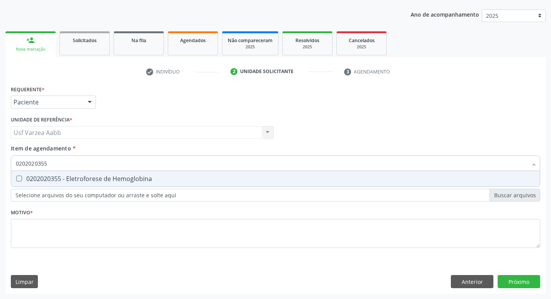
click at [89, 176] on div "0202020355 - Eletroforese de Hemoglobina" at bounding box center [275, 179] width 519 height 6
checkbox Hemoglobina "true"
click at [111, 250] on div "Requerente * Paciente Profissional de Saúde Paciente Nenhum resultado encontrad…" at bounding box center [275, 171] width 529 height 175
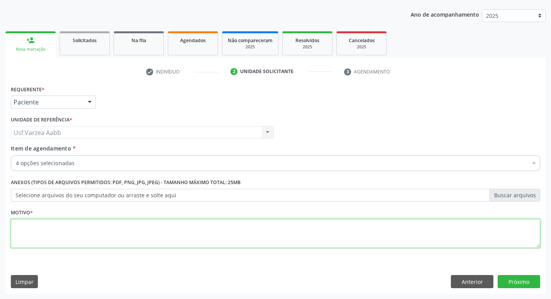
click at [116, 230] on textarea at bounding box center [275, 233] width 529 height 29
type textarea "x"
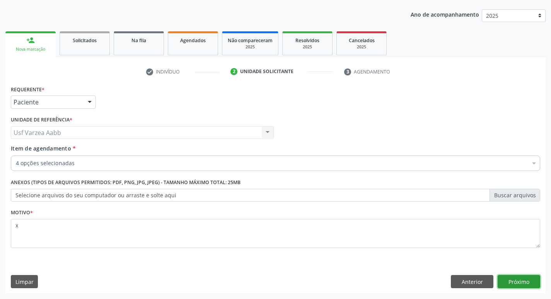
click at [518, 280] on button "Próximo" at bounding box center [519, 281] width 43 height 13
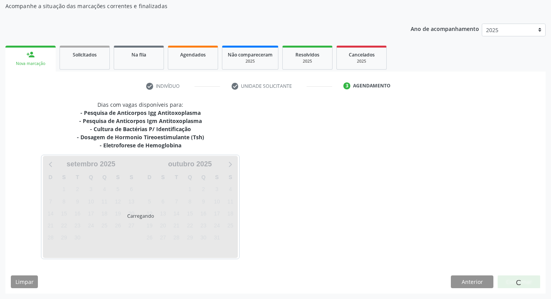
scroll to position [70, 0]
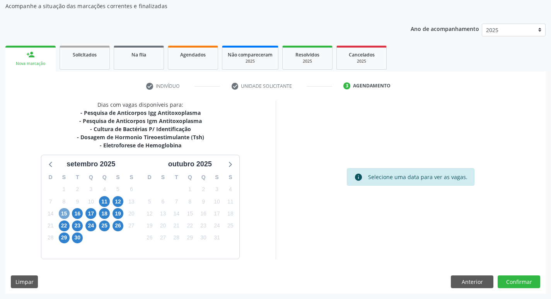
click at [65, 213] on span "15" at bounding box center [64, 213] width 11 height 11
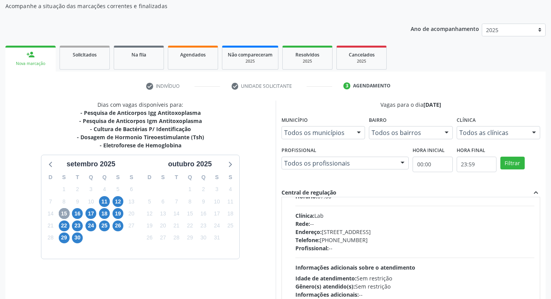
scroll to position [116, 0]
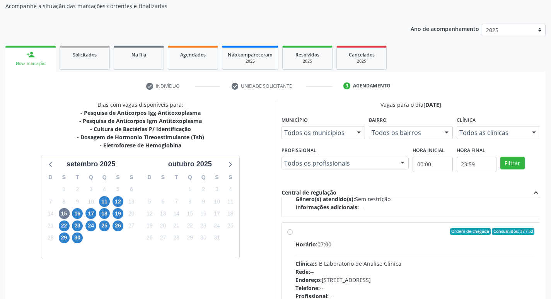
click at [295, 233] on label "Ordem de chegada Consumidos: 37 / 52 Horário: 07:00 Clínica: S B Laboratorio de…" at bounding box center [414, 287] width 239 height 119
click at [291, 233] on input "Ordem de chegada Consumidos: 37 / 52 Horário: 07:00 Clínica: S B Laboratorio de…" at bounding box center [289, 231] width 5 height 7
radio input "true"
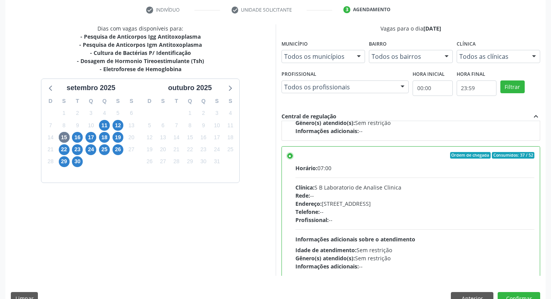
scroll to position [163, 0]
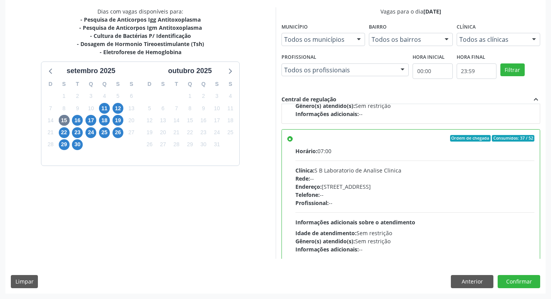
click at [526, 274] on div "Dias com vagas disponíveis para: - Pesquisa de Anticorpos Igg Antitoxoplasma - …" at bounding box center [275, 150] width 540 height 286
click at [526, 280] on button "Confirmar" at bounding box center [519, 281] width 43 height 13
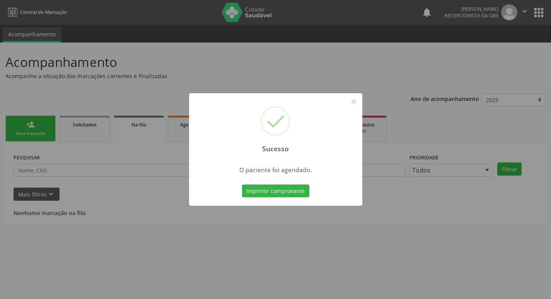
scroll to position [0, 0]
click at [258, 198] on div "Imprimir comprovante Cancel" at bounding box center [278, 191] width 71 height 16
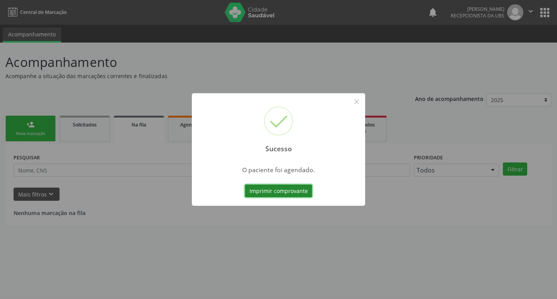
click at [259, 189] on button "Imprimir comprovante" at bounding box center [278, 190] width 67 height 13
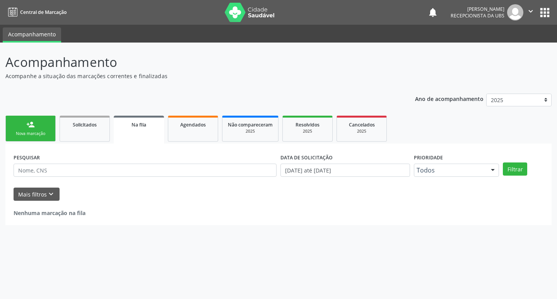
click at [48, 129] on link "person_add Nova marcação" at bounding box center [30, 129] width 50 height 26
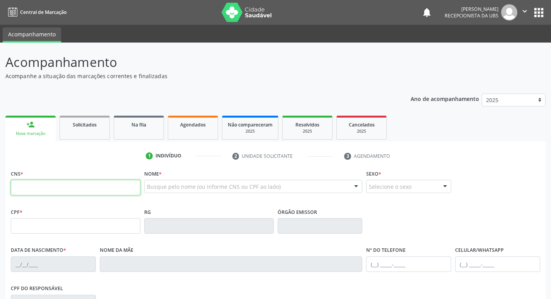
click at [35, 188] on input "text" at bounding box center [76, 187] width 130 height 15
type input "166 0198 2815 0009"
type input "09/12/1984"
type input "Francisca Soares de Lima"
type input "(87) 98813-5455"
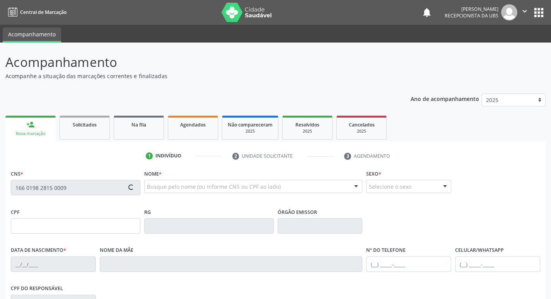
type input "966"
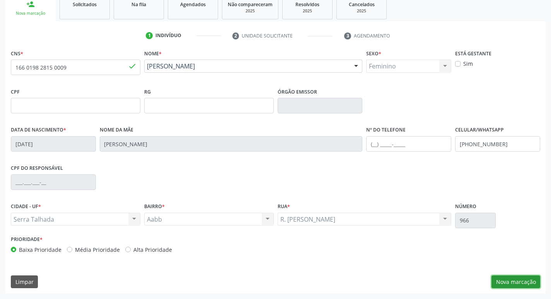
click at [520, 283] on button "Nova marcação" at bounding box center [516, 281] width 49 height 13
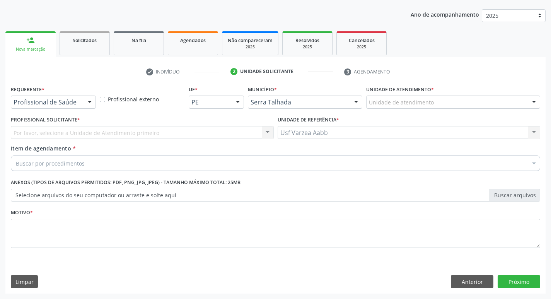
scroll to position [84, 0]
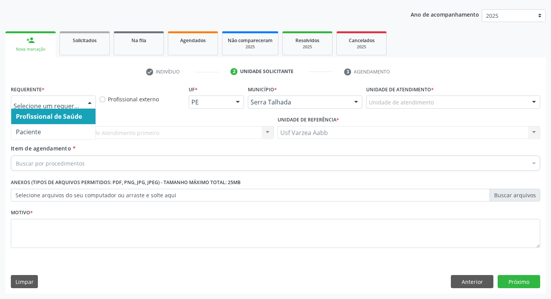
click at [51, 98] on div at bounding box center [53, 102] width 85 height 13
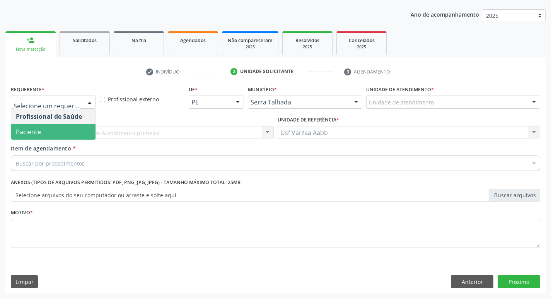
click at [60, 135] on span "Paciente" at bounding box center [53, 131] width 84 height 15
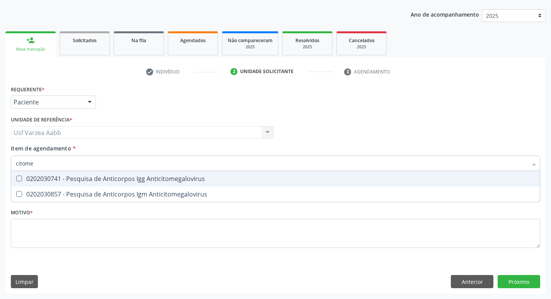
type input "citomeg"
click at [58, 177] on div "0202030741 - Pesquisa de Anticorpos Igg Anticitomegalovirus" at bounding box center [275, 179] width 519 height 6
checkbox Anticitomegalovirus "true"
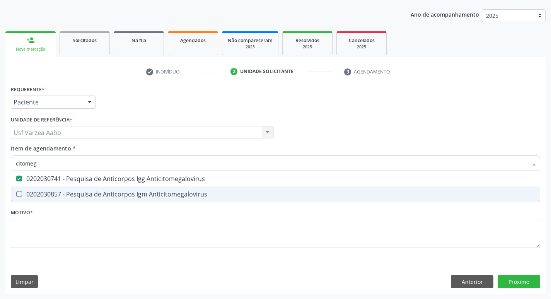
click at [58, 195] on div "0202030857 - Pesquisa de Anticorpos Igm Anticitomegalovirus" at bounding box center [275, 194] width 519 height 6
checkbox Anticitomegalovirus "true"
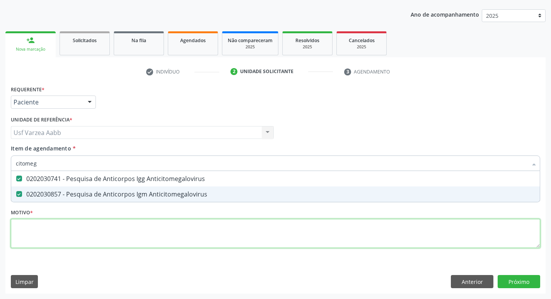
click at [78, 230] on div "Requerente * Paciente Profissional de Saúde Paciente Nenhum resultado encontrad…" at bounding box center [275, 171] width 529 height 175
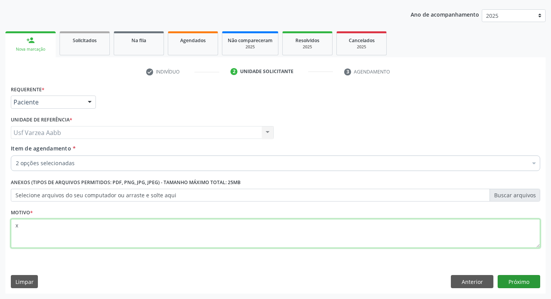
type textarea "x"
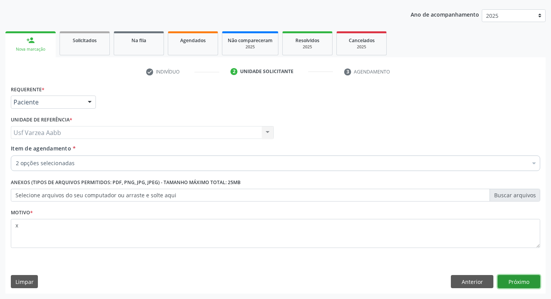
click at [533, 281] on button "Próximo" at bounding box center [519, 281] width 43 height 13
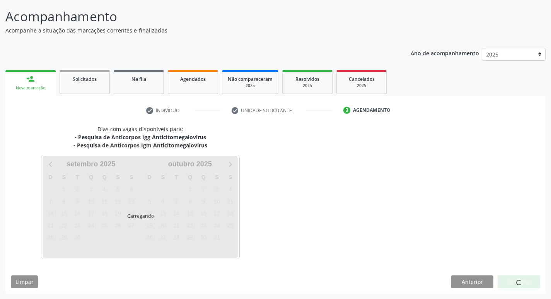
scroll to position [46, 0]
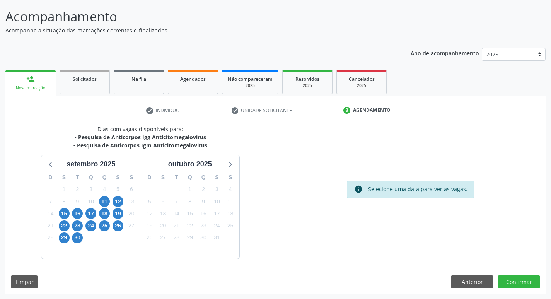
click at [68, 218] on div "15" at bounding box center [64, 214] width 11 height 12
click at [62, 211] on span "15" at bounding box center [64, 213] width 11 height 11
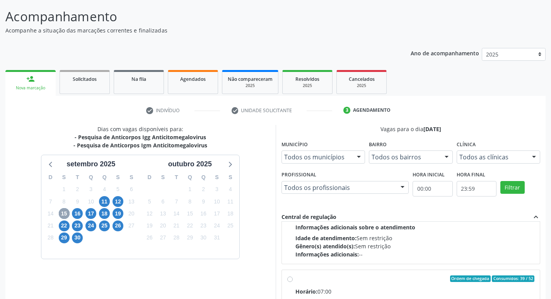
scroll to position [116, 0]
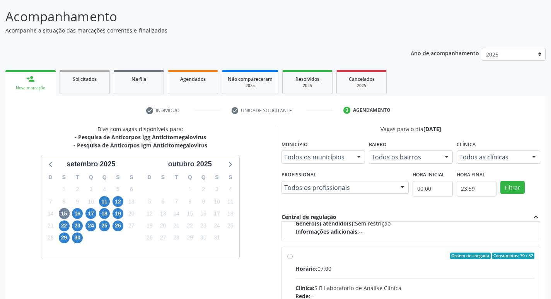
click at [290, 257] on input "Ordem de chegada Consumidos: 39 / 52 Horário: 07:00 Clínica: S B Laboratorio de…" at bounding box center [289, 256] width 5 height 7
radio input "true"
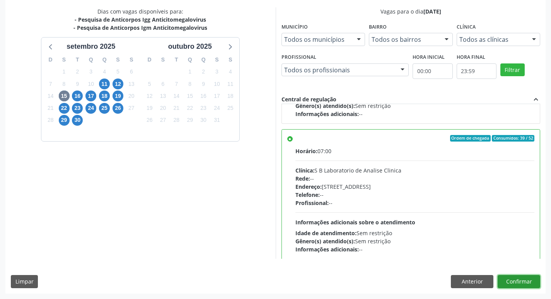
click at [517, 282] on button "Confirmar" at bounding box center [519, 281] width 43 height 13
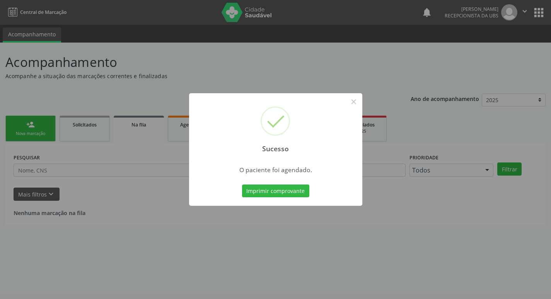
scroll to position [0, 0]
click at [276, 191] on button "Imprimir comprovante" at bounding box center [278, 190] width 67 height 13
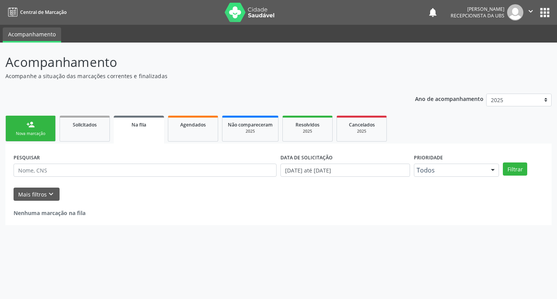
click at [47, 137] on link "person_add Nova marcação" at bounding box center [30, 129] width 50 height 26
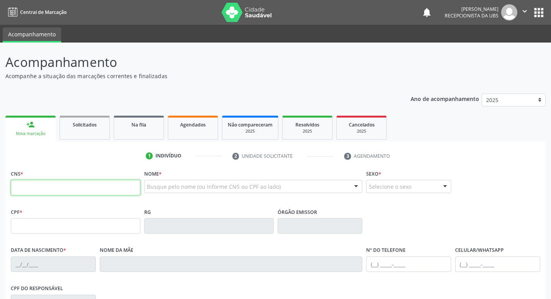
click at [74, 191] on input "text" at bounding box center [76, 187] width 130 height 15
type input "161 0490 7629 0006"
type input "084.560.014-14"
type input "31/07/1987"
type input "Iracema Maria de Souza"
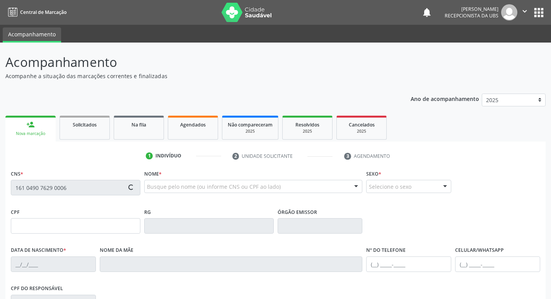
type input "(87) 99905-0524"
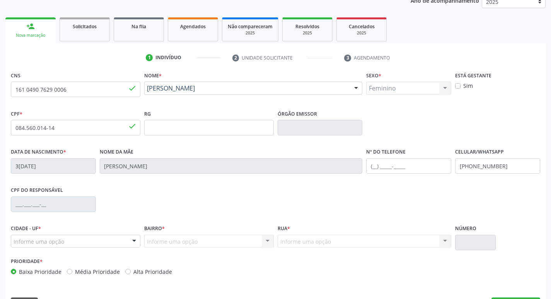
scroll to position [120, 0]
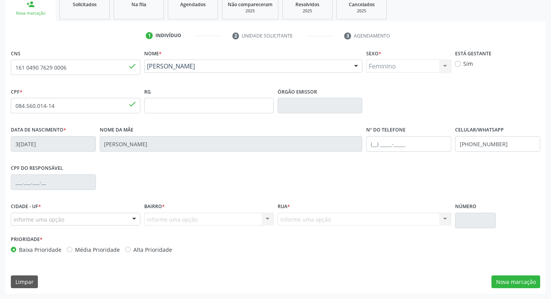
click at [463, 63] on label "Sim" at bounding box center [468, 64] width 10 height 8
click at [460, 63] on input "Sim" at bounding box center [457, 63] width 5 height 7
checkbox input "true"
click at [526, 285] on button "Nova marcação" at bounding box center [516, 281] width 49 height 13
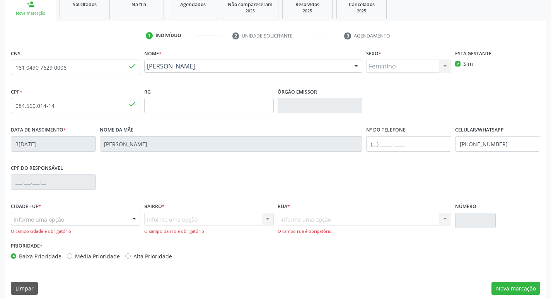
click at [99, 228] on div "O campo cidade é obrigatório" at bounding box center [76, 231] width 130 height 7
click at [99, 222] on div "Informe uma opção" at bounding box center [76, 219] width 130 height 13
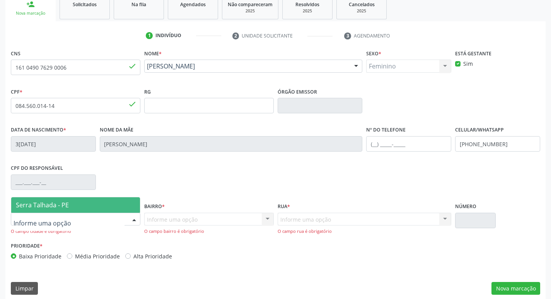
click at [77, 209] on span "Serra Talhada - PE" at bounding box center [75, 204] width 129 height 15
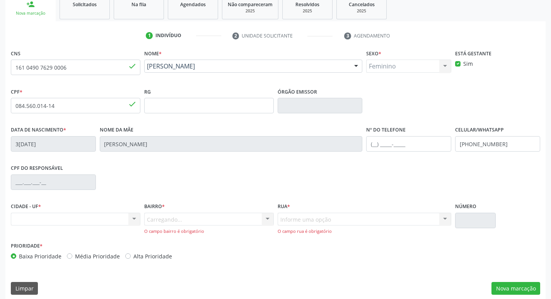
click at [153, 219] on div "Carregando... Nenhum resultado encontrado para: " " Nenhuma opção encontrada. D…" at bounding box center [209, 224] width 130 height 22
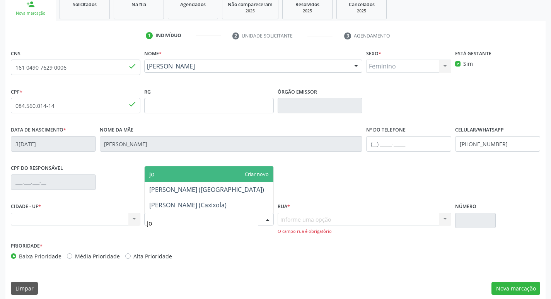
type input "j"
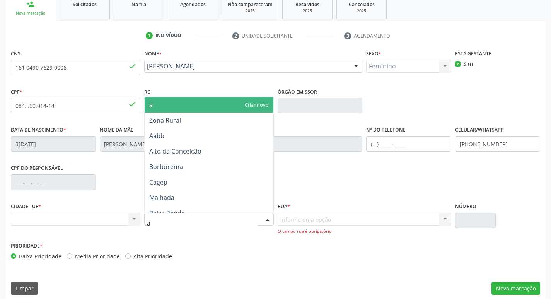
type input "aa"
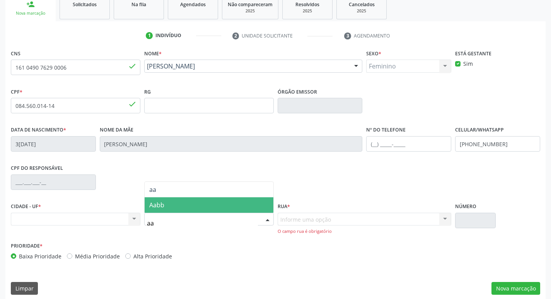
click at [168, 206] on span "Aabb" at bounding box center [209, 204] width 129 height 15
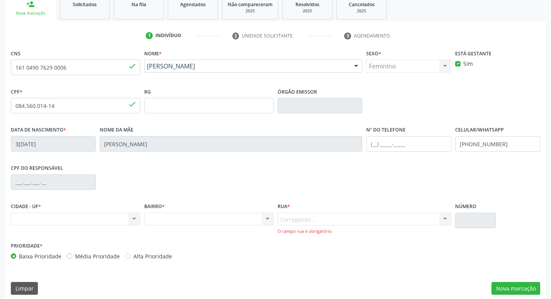
click at [348, 221] on div "Carregando... Nenhum resultado encontrado para: " " Nenhuma opção encontrada. D…" at bounding box center [365, 224] width 174 height 22
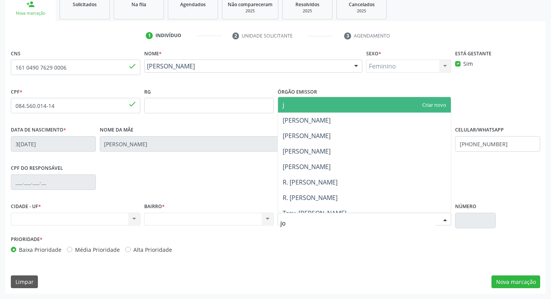
type input "joa"
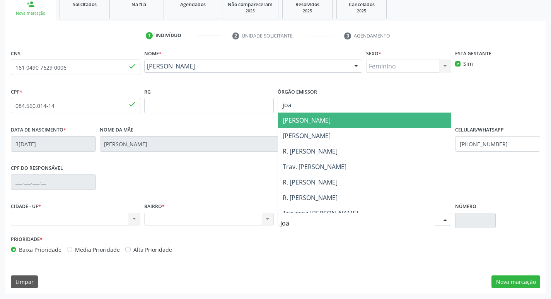
click at [331, 120] on span "Joaquim Alves Magalhães" at bounding box center [307, 120] width 48 height 9
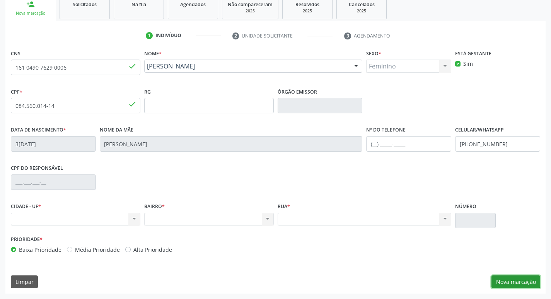
click at [507, 284] on button "Nova marcação" at bounding box center [516, 281] width 49 height 13
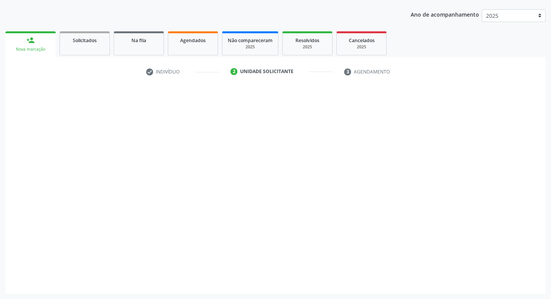
scroll to position [84, 0]
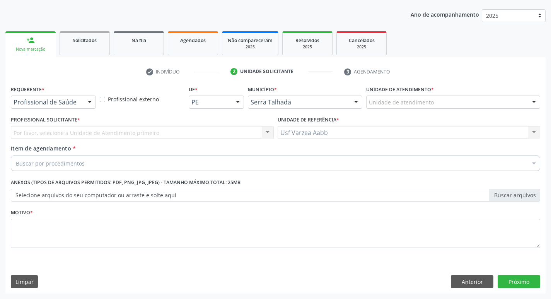
click at [42, 109] on div "Requerente * Profissional de Saúde Profissional de Saúde Paciente Nenhum result…" at bounding box center [53, 99] width 89 height 30
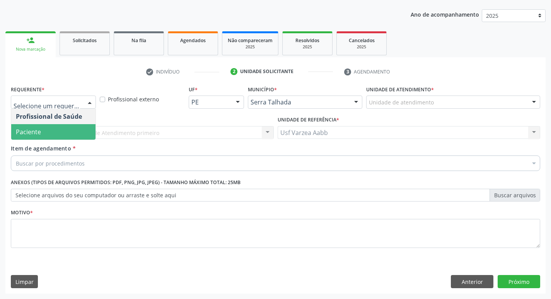
click at [43, 137] on span "Paciente" at bounding box center [53, 131] width 84 height 15
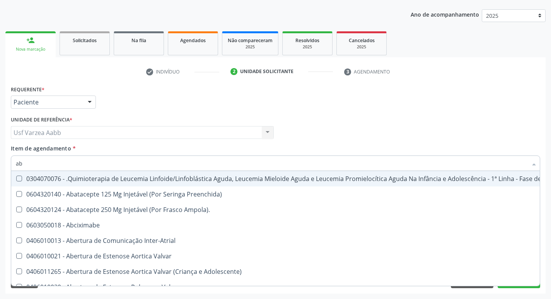
type input "abo"
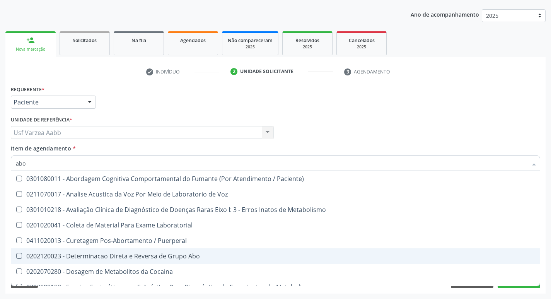
click at [113, 253] on div "0202120023 - Determinacao Direta e Reversa de Grupo Abo" at bounding box center [312, 256] width 592 height 6
checkbox Abo "true"
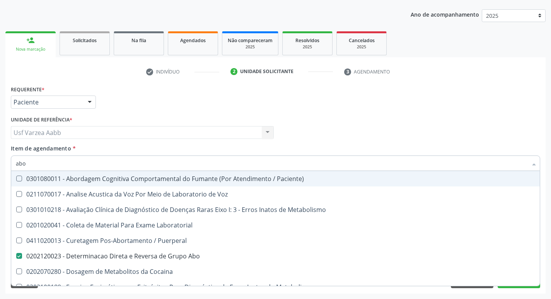
click at [49, 162] on input "abo" at bounding box center [272, 162] width 512 height 15
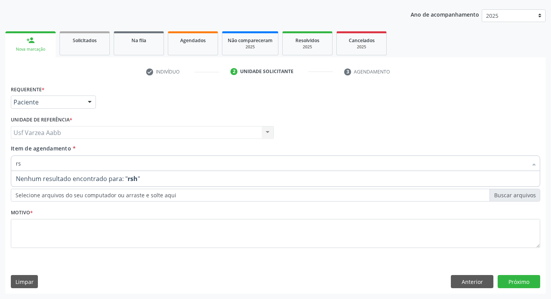
type input "r"
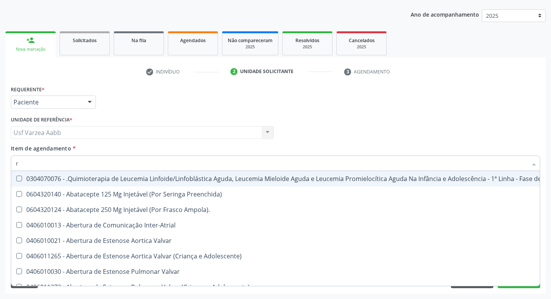
type input "rh"
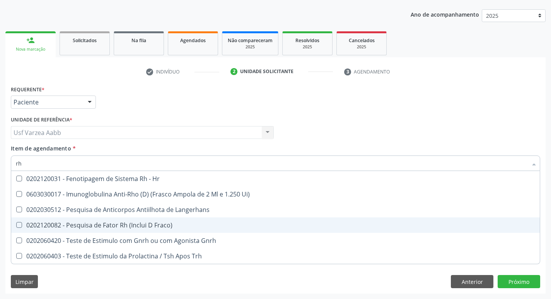
click at [108, 220] on span "0202120082 - Pesquisa de Fator Rh (Inclui D Fraco)" at bounding box center [275, 224] width 529 height 15
checkbox Fraco\) "true"
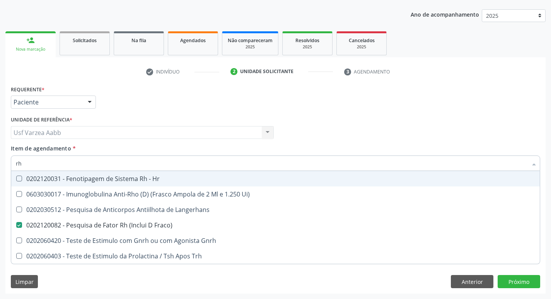
click at [74, 166] on input "rh" at bounding box center [272, 162] width 512 height 15
type input "gl"
checkbox Fraco\) "false"
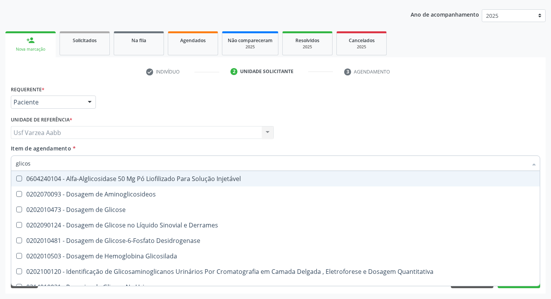
type input "glicose"
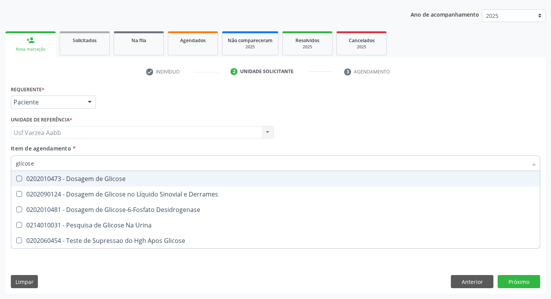
click at [87, 180] on div "0202010473 - Dosagem de Glicose" at bounding box center [275, 179] width 519 height 6
checkbox Glicose "true"
click at [79, 166] on input "glicose" at bounding box center [272, 162] width 512 height 15
type input "hem"
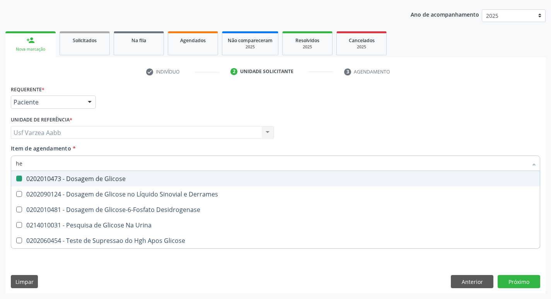
checkbox Glicose "false"
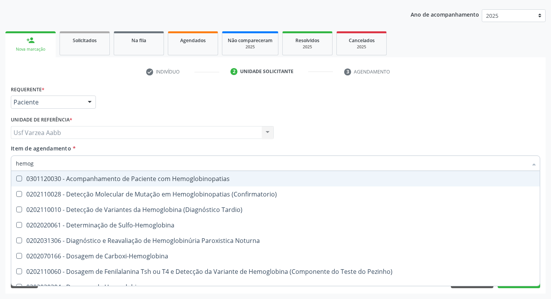
type input "hemogr"
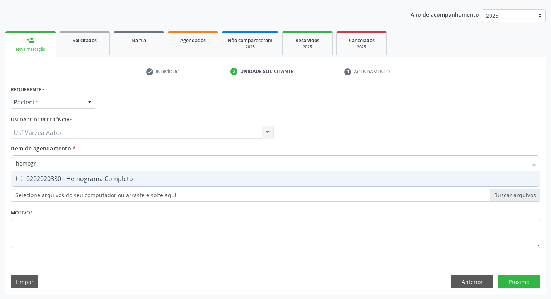
click at [81, 179] on div "0202020380 - Hemograma Completo" at bounding box center [275, 179] width 519 height 6
checkbox Completo "true"
click at [79, 165] on input "hemogr" at bounding box center [272, 162] width 512 height 15
type input "u"
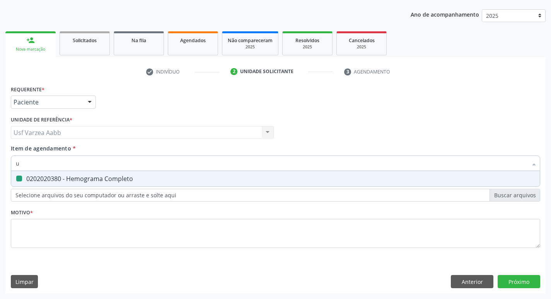
checkbox Completo "false"
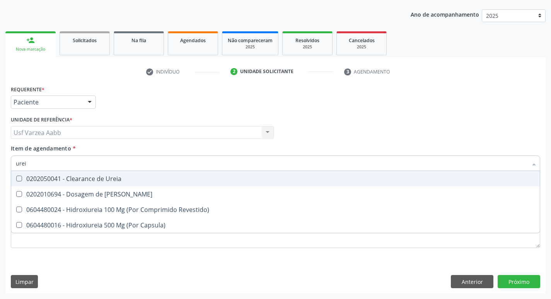
type input "ureia"
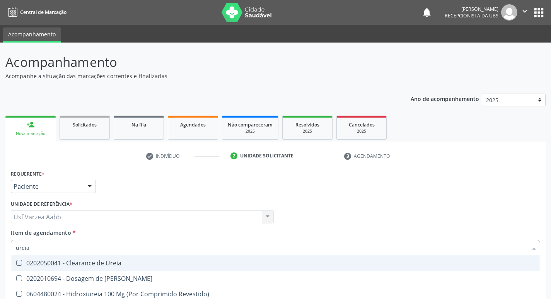
scroll to position [84, 0]
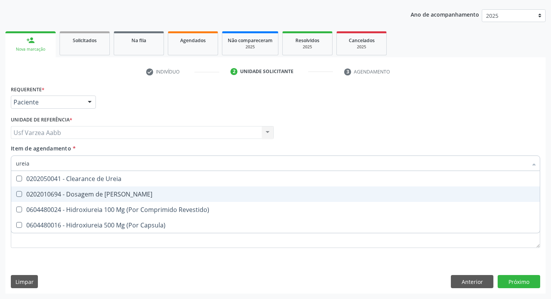
click at [100, 193] on div "0202010694 - Dosagem de [PERSON_NAME]" at bounding box center [275, 194] width 519 height 6
checkbox Ureia "true"
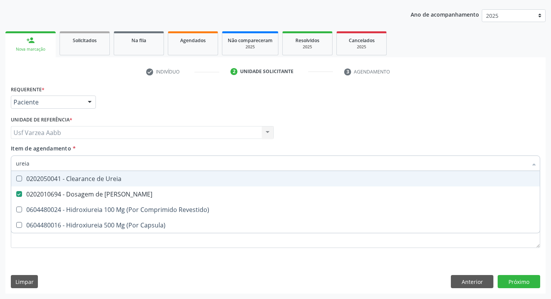
click at [86, 164] on input "ureia" at bounding box center [272, 162] width 512 height 15
type input "cr"
checkbox Ureia "false"
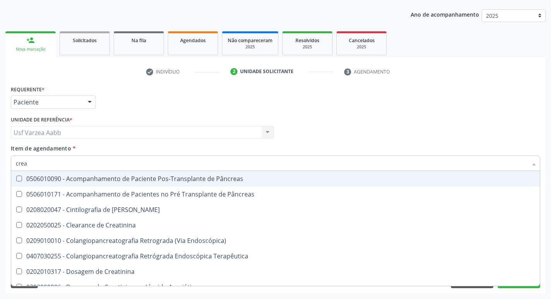
type input "creat"
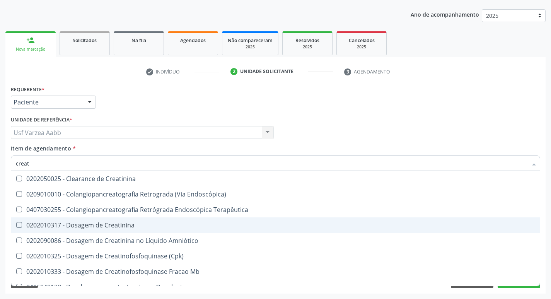
click at [100, 230] on span "0202010317 - Dosagem de Creatinina" at bounding box center [275, 224] width 529 height 15
checkbox Creatinina "true"
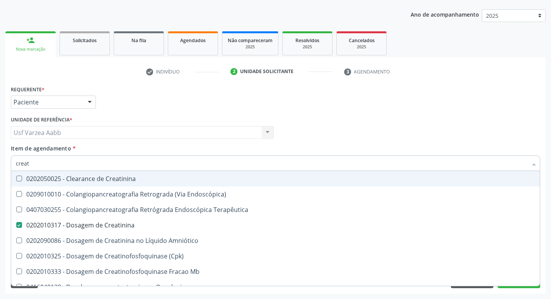
click at [345, 115] on div "Profissional Solicitante Por favor, selecione a Unidade de Atendimento primeiro…" at bounding box center [275, 129] width 533 height 30
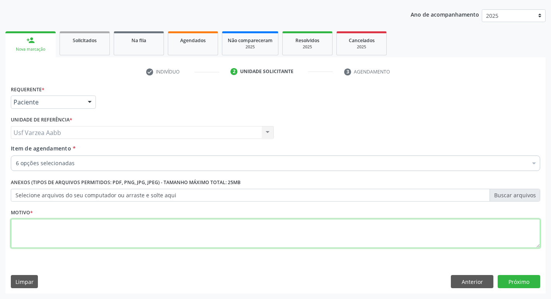
click at [114, 221] on textarea at bounding box center [275, 233] width 529 height 29
type textarea "x"
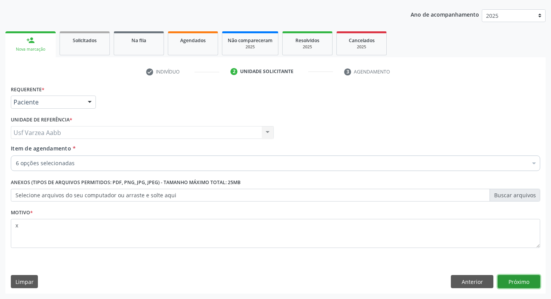
click at [508, 284] on button "Próximo" at bounding box center [519, 281] width 43 height 13
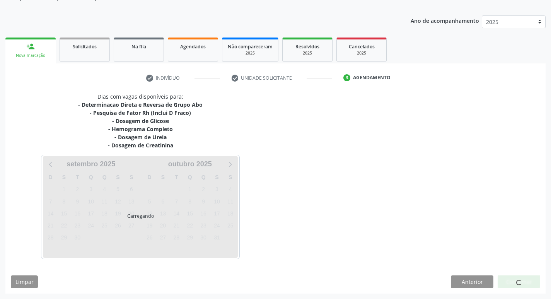
scroll to position [78, 0]
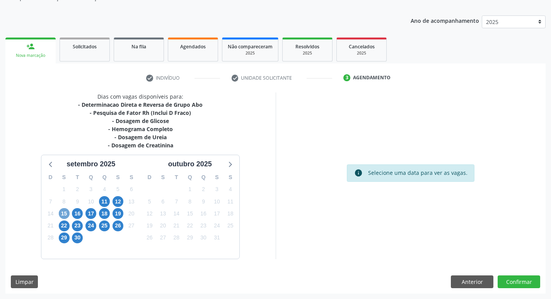
click at [64, 210] on span "15" at bounding box center [64, 213] width 11 height 11
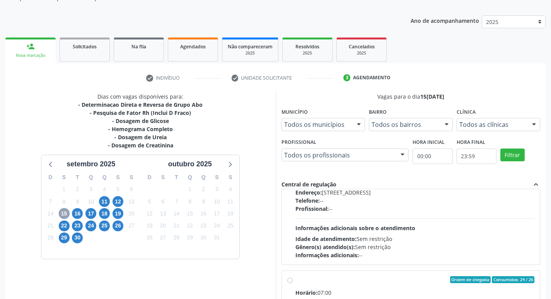
scroll to position [232, 0]
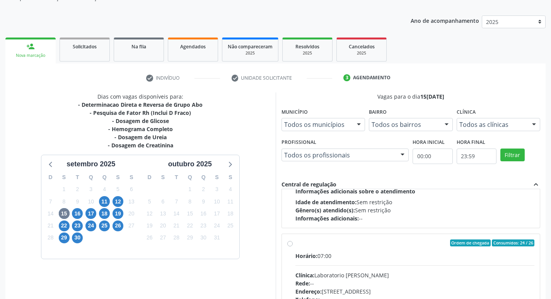
click at [295, 244] on label "Ordem de chegada Consumidos: 24 / 26 Horário: 07:00 Clínica: Laboratorio Jose P…" at bounding box center [414, 298] width 239 height 119
click at [291, 244] on input "Ordem de chegada Consumidos: 24 / 26 Horário: 07:00 Clínica: Laboratorio Jose P…" at bounding box center [289, 242] width 5 height 7
radio input "true"
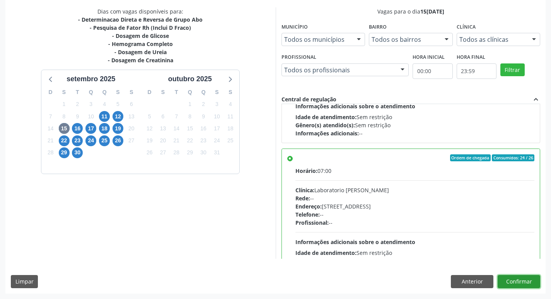
click at [514, 282] on button "Confirmar" at bounding box center [519, 281] width 43 height 13
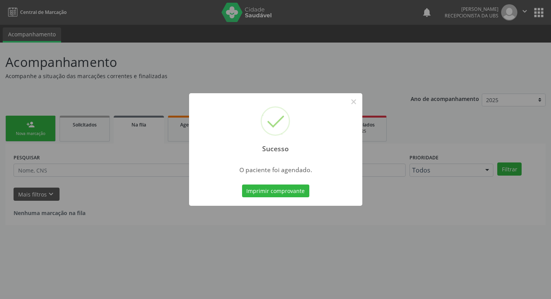
scroll to position [0, 0]
click at [265, 186] on button "Imprimir comprovante" at bounding box center [278, 190] width 67 height 13
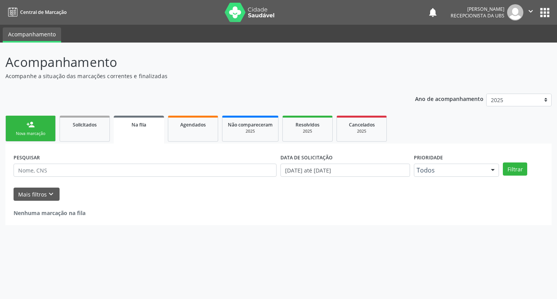
click at [34, 130] on link "person_add Nova marcação" at bounding box center [30, 129] width 50 height 26
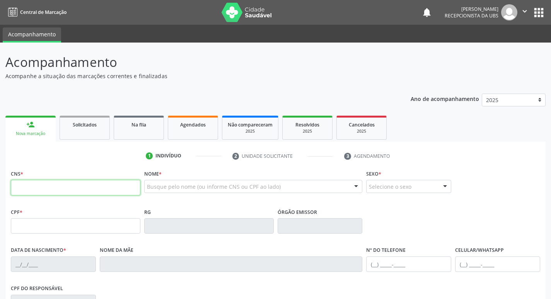
click at [43, 188] on input "text" at bounding box center [76, 187] width 130 height 15
paste input "161 0490 7629 0006"
type input "161 0490 7629 0006"
type input "084.560.014-14"
type input "31/07/1987"
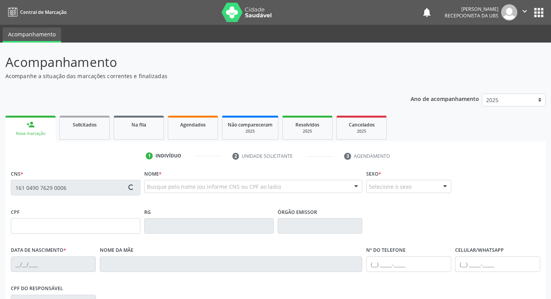
type input "Iracema Maria de Souza"
type input "(87) 99905-0524"
type input "S/N"
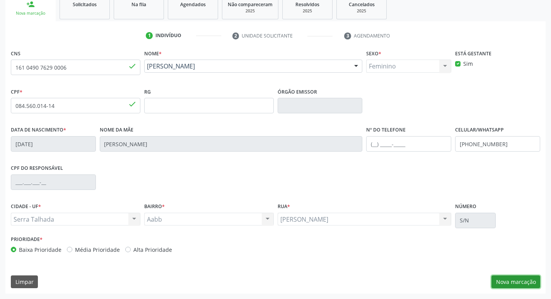
click at [510, 275] on button "Nova marcação" at bounding box center [516, 281] width 49 height 13
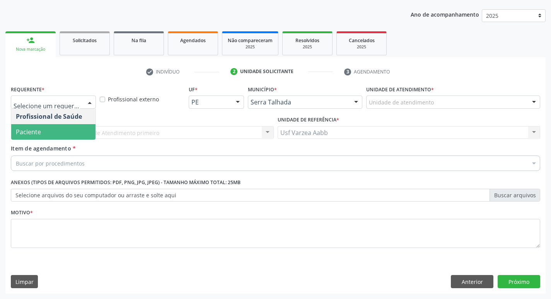
click at [56, 126] on span "Paciente" at bounding box center [53, 131] width 84 height 15
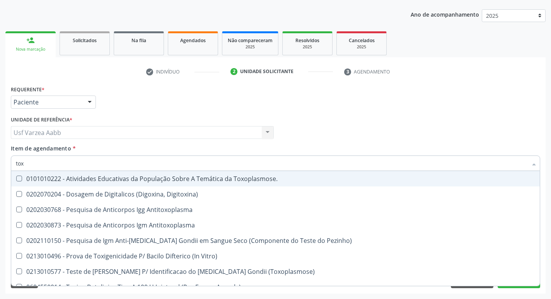
type input "toxo"
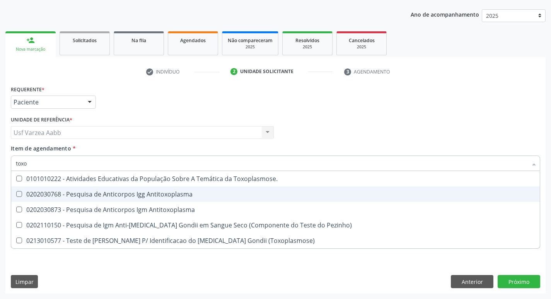
click at [79, 189] on span "0202030768 - Pesquisa de Anticorpos Igg Antitoxoplasma" at bounding box center [275, 193] width 529 height 15
checkbox Antitoxoplasma "true"
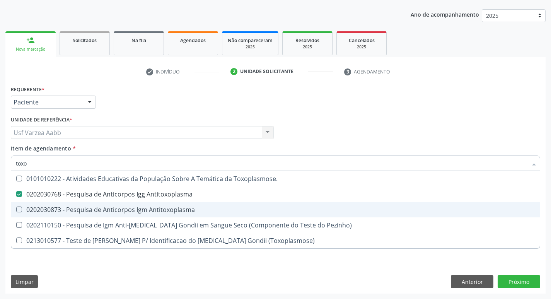
click at [82, 207] on div "0202030873 - Pesquisa de Anticorpos Igm Antitoxoplasma" at bounding box center [275, 210] width 519 height 6
checkbox Antitoxoplasma "true"
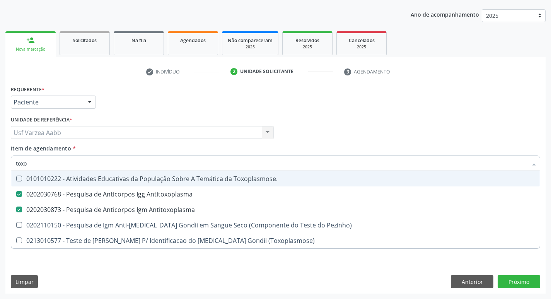
click at [80, 168] on input "toxo" at bounding box center [272, 162] width 512 height 15
type input "cul"
checkbox Antitoxoplasma "false"
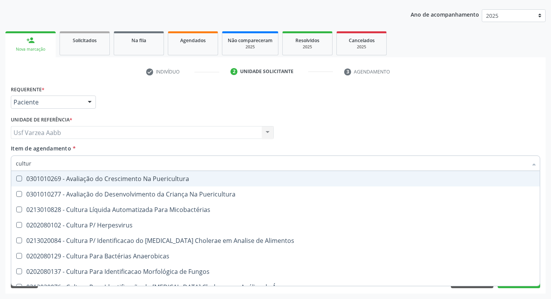
type input "cultura"
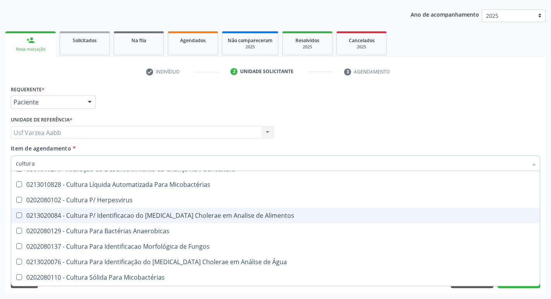
scroll to position [39, 0]
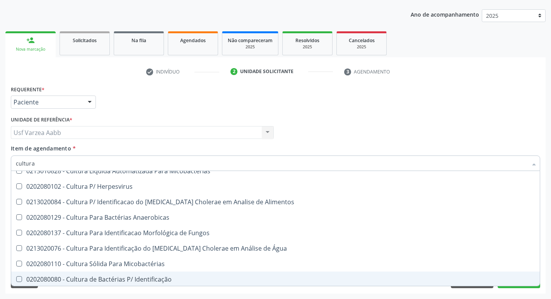
click at [131, 278] on div "0202080080 - Cultura de Bactérias P/ Identificação" at bounding box center [275, 279] width 519 height 6
checkbox Identificação "true"
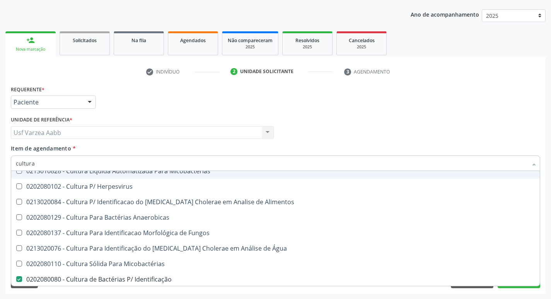
click at [65, 164] on input "cultura" at bounding box center [272, 162] width 512 height 15
type input "ele"
checkbox Identificação "false"
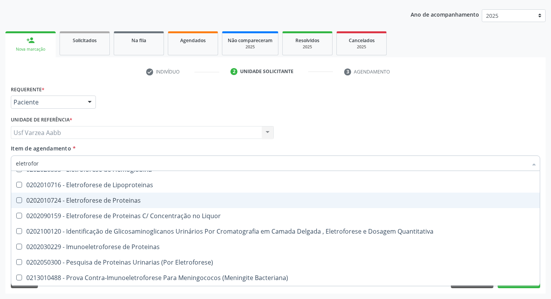
scroll to position [9, 0]
type input "eletrofore"
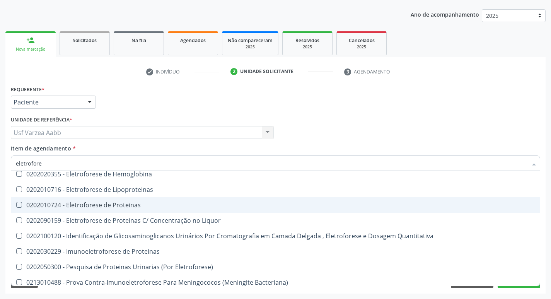
scroll to position [0, 0]
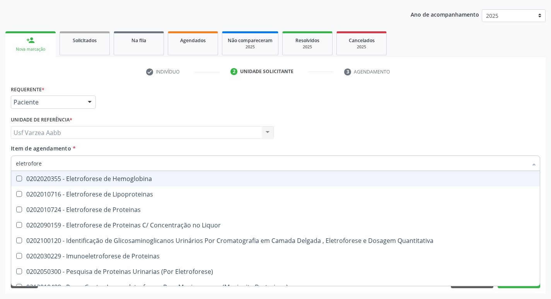
click at [142, 177] on div "0202020355 - Eletroforese de Hemoglobina" at bounding box center [275, 179] width 519 height 6
checkbox Hemoglobina "true"
click at [143, 166] on input "eletrofore" at bounding box center [272, 162] width 512 height 15
type input "tsh"
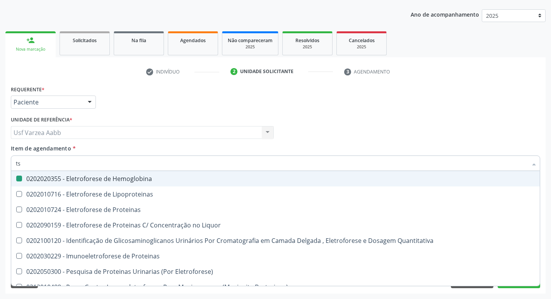
checkbox Hemoglobina "false"
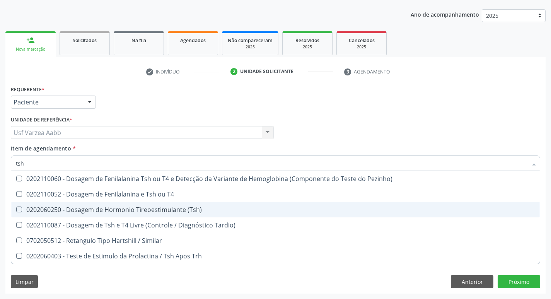
click at [150, 208] on div "0202060250 - Dosagem de Hormonio Tireoestimulante (Tsh)" at bounding box center [275, 210] width 519 height 6
checkbox \(Tsh\) "true"
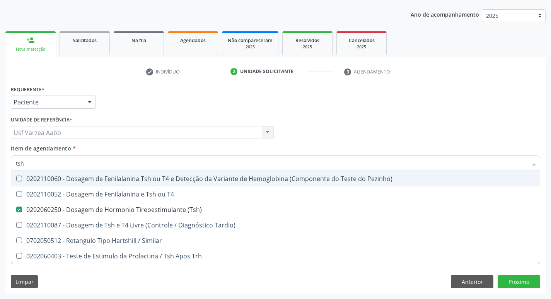
click at [146, 159] on input "tsh" at bounding box center [272, 162] width 512 height 15
type input "t4"
checkbox \(Tsh\) "false"
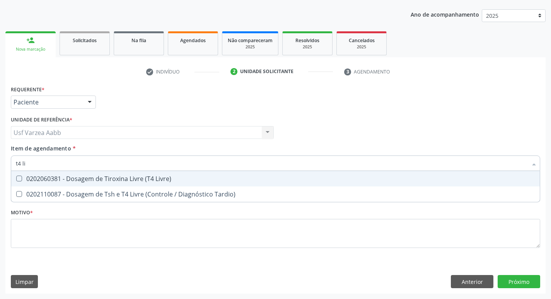
type input "t4 liv"
click at [137, 176] on div "0202060381 - Dosagem de Tiroxina Livre (T4 Livre)" at bounding box center [275, 179] width 519 height 6
checkbox Livre\) "true"
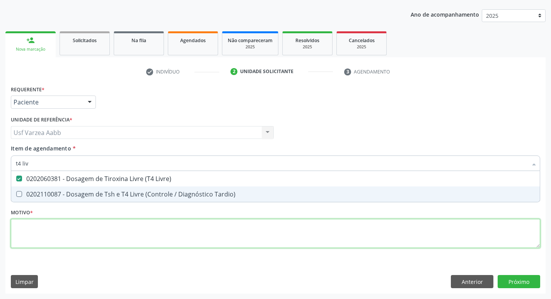
click at [157, 232] on div "Requerente * Paciente Profissional de Saúde Paciente Nenhum resultado encontrad…" at bounding box center [275, 171] width 529 height 175
checkbox Tardio\) "true"
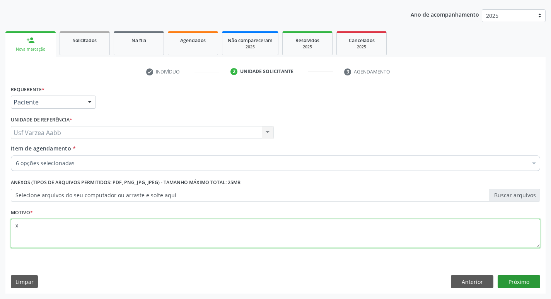
type textarea "x"
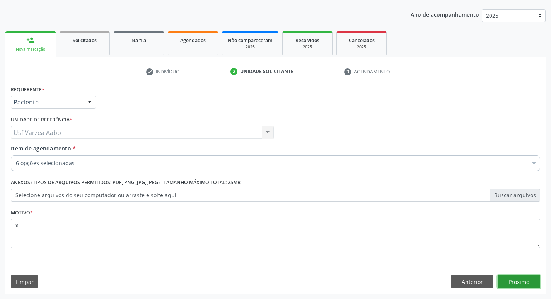
click at [513, 279] on button "Próximo" at bounding box center [519, 281] width 43 height 13
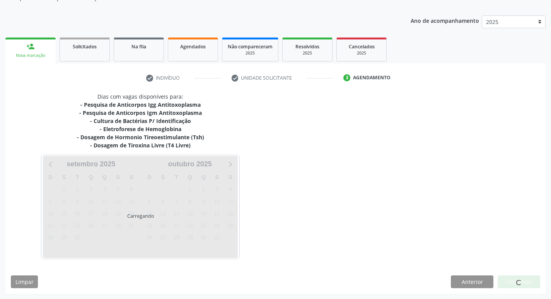
scroll to position [78, 0]
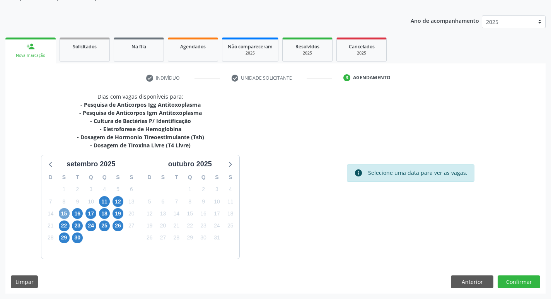
click at [69, 213] on span "15" at bounding box center [64, 213] width 11 height 11
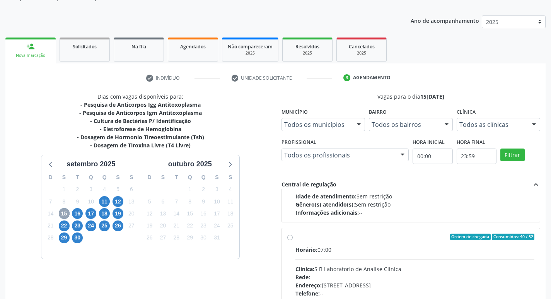
scroll to position [116, 0]
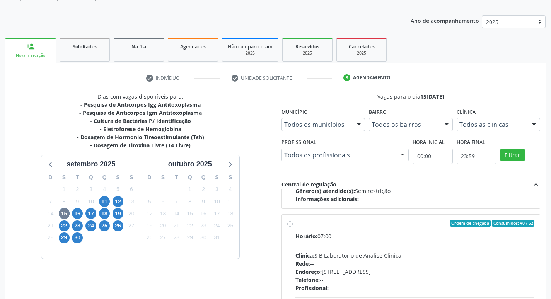
click at [295, 226] on label "Ordem de chegada Consumidos: 40 / 52 Horário: 07:00 Clínica: S B Laboratorio de…" at bounding box center [414, 279] width 239 height 119
click at [291, 226] on input "Ordem de chegada Consumidos: 40 / 52 Horário: 07:00 Clínica: S B Laboratorio de…" at bounding box center [289, 223] width 5 height 7
radio input "true"
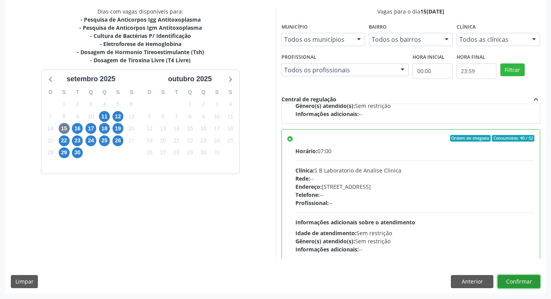
click at [523, 281] on button "Confirmar" at bounding box center [519, 281] width 43 height 13
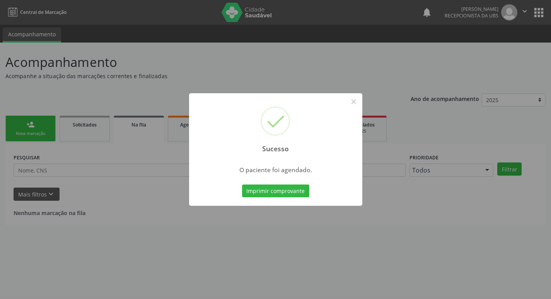
scroll to position [0, 0]
click at [270, 193] on button "Imprimir comprovante" at bounding box center [278, 190] width 67 height 13
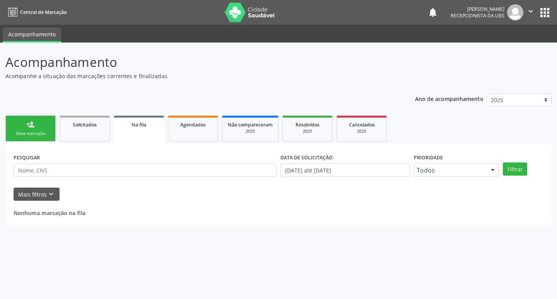
click at [31, 130] on link "person_add Nova marcação" at bounding box center [30, 129] width 50 height 26
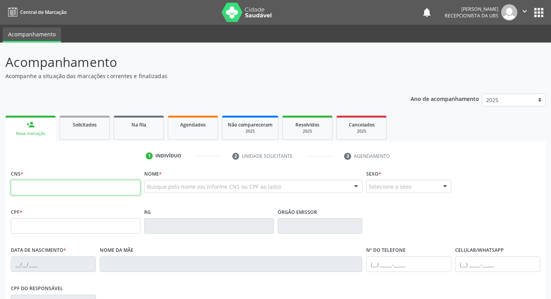
click at [56, 189] on input "text" at bounding box center [76, 187] width 130 height 15
type input "898 0029 7931 5712"
type input "23/03/2006"
type input "Marta Madalena Nascimento Soares"
type input "(74) 98108-3927"
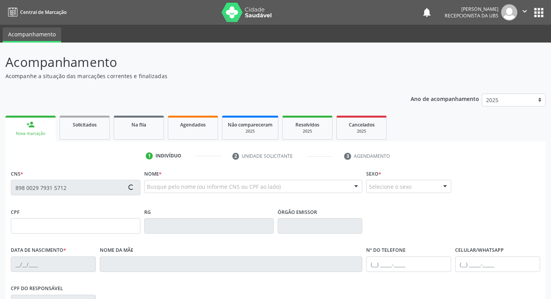
type input "225.833.538-88"
type input "399"
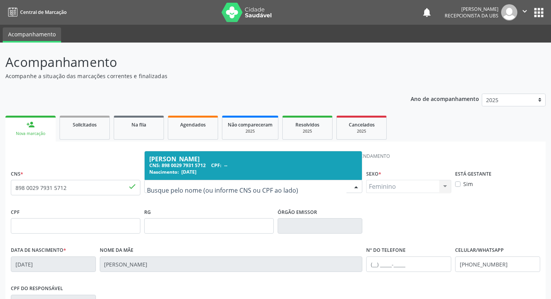
click at [463, 186] on label "Sim" at bounding box center [468, 184] width 10 height 8
click at [458, 186] on input "Sim" at bounding box center [457, 183] width 5 height 7
checkbox input "true"
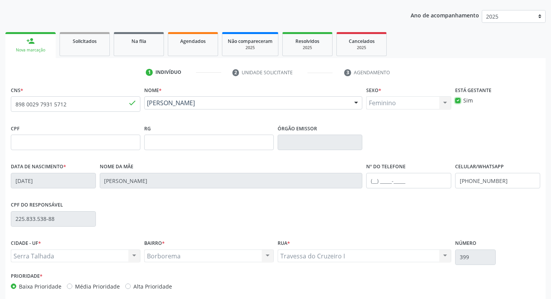
scroll to position [120, 0]
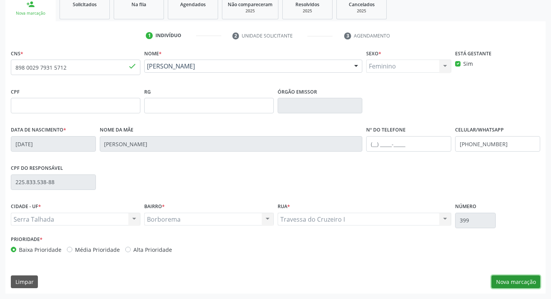
click at [504, 278] on button "Nova marcação" at bounding box center [516, 281] width 49 height 13
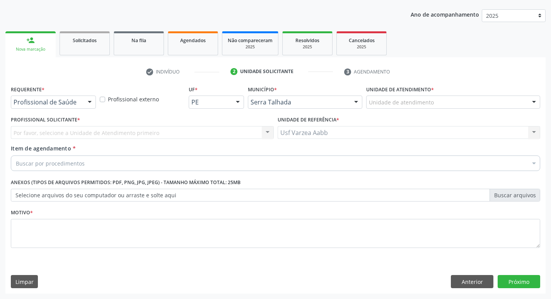
scroll to position [84, 0]
click at [55, 98] on div "Profissional de Saúde" at bounding box center [53, 102] width 85 height 13
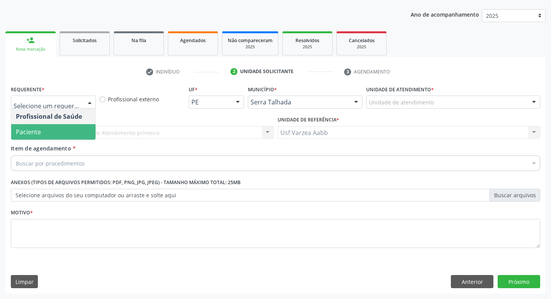
click at [53, 138] on span "Paciente" at bounding box center [53, 131] width 84 height 15
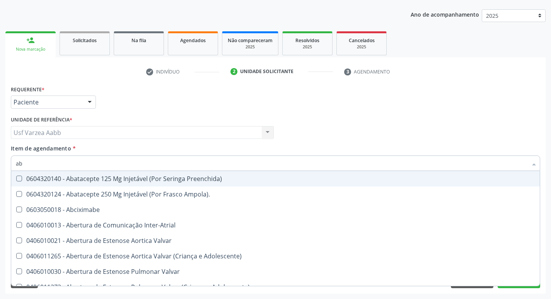
type input "abo"
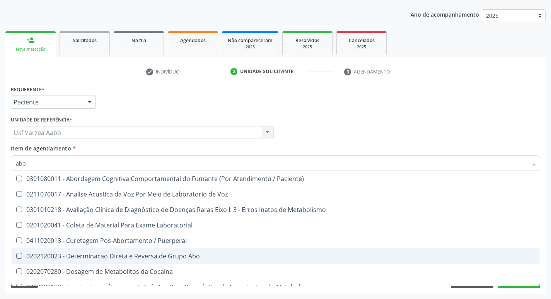
click at [163, 258] on div "0202120023 - Determinacao Direta e Reversa de Grupo Abo" at bounding box center [312, 256] width 592 height 6
checkbox Abo "true"
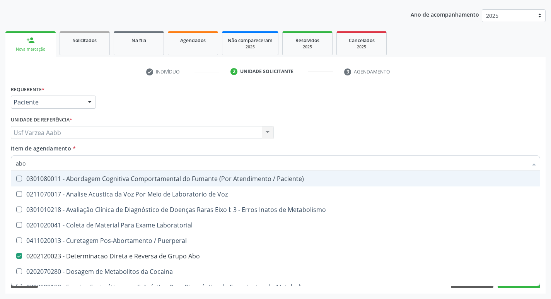
click at [132, 161] on input "abo" at bounding box center [272, 162] width 512 height 15
type input "rh"
checkbox Abo "false"
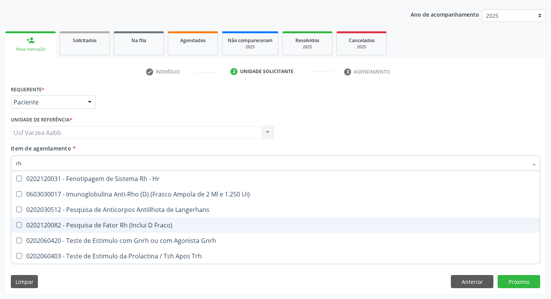
click at [149, 226] on div "0202120082 - Pesquisa de Fator Rh (Inclui D Fraco)" at bounding box center [275, 225] width 519 height 6
checkbox Fraco\) "true"
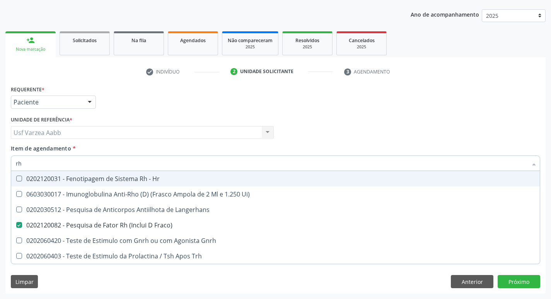
click at [102, 164] on input "rh" at bounding box center [272, 162] width 512 height 15
type input "gl"
checkbox Fraco\) "false"
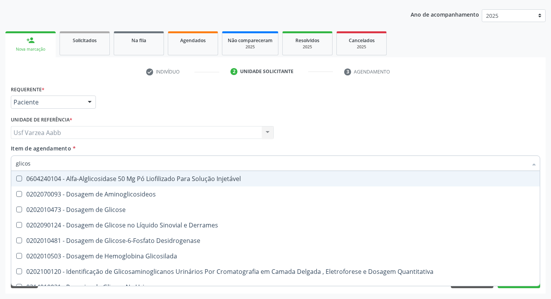
type input "glicose"
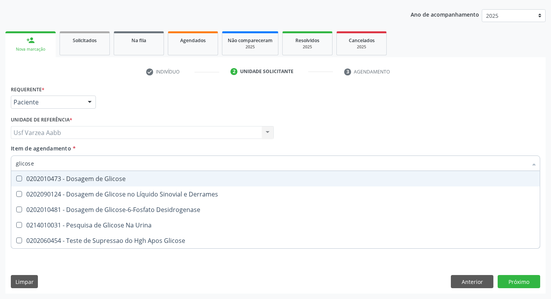
click at [103, 177] on div "0202010473 - Dosagem de Glicose" at bounding box center [275, 179] width 519 height 6
checkbox Glicose "true"
click at [104, 161] on input "glicose" at bounding box center [272, 162] width 512 height 15
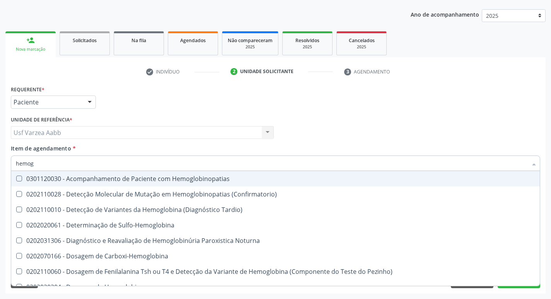
type input "hemogr"
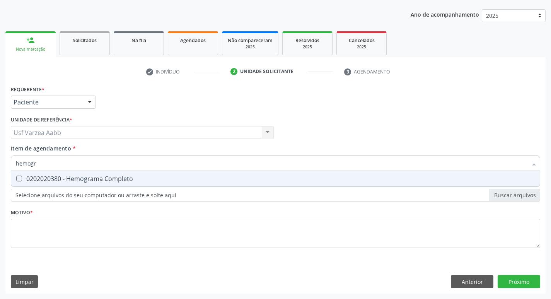
click at [107, 179] on div "0202020380 - Hemograma Completo" at bounding box center [275, 179] width 519 height 6
checkbox Completo "true"
click at [114, 161] on input "hemogr" at bounding box center [272, 162] width 512 height 15
type input "ureia"
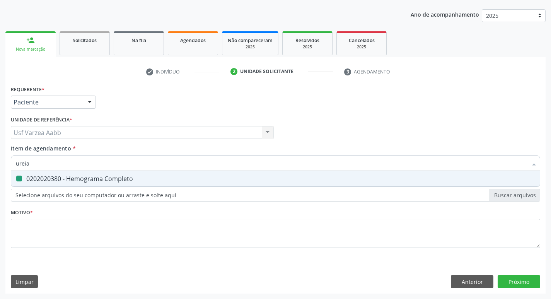
checkbox Completo "false"
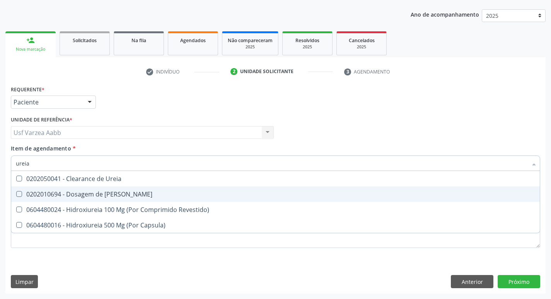
click at [115, 196] on div "0202010694 - Dosagem de [PERSON_NAME]" at bounding box center [275, 194] width 519 height 6
checkbox Ureia "true"
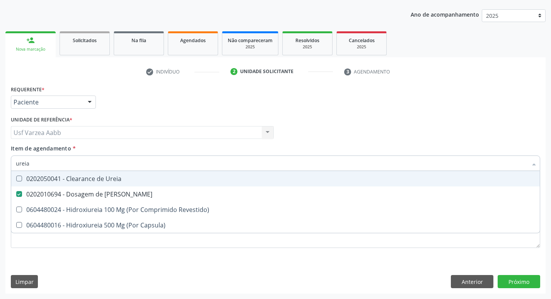
click at [115, 164] on input "ureia" at bounding box center [272, 162] width 512 height 15
type input "cr"
checkbox Ureia "false"
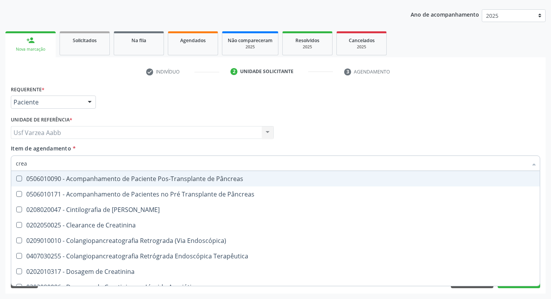
type input "creat"
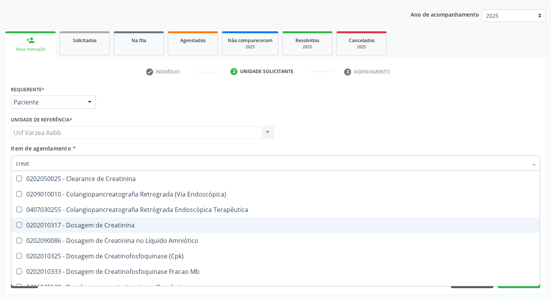
click at [115, 226] on div "0202010317 - Dosagem de Creatinina" at bounding box center [275, 225] width 519 height 6
checkbox Creatinina "true"
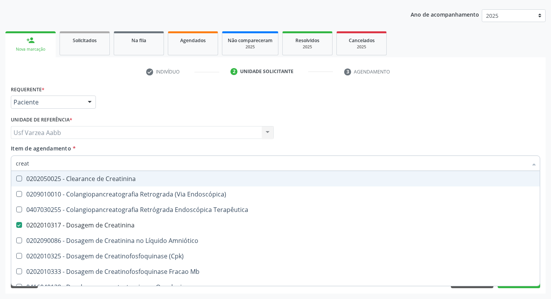
click at [358, 138] on div "Profissional Solicitante Por favor, selecione a Unidade de Atendimento primeiro…" at bounding box center [275, 129] width 533 height 30
checkbox Endoscópica\) "true"
checkbox Terapêutica "true"
checkbox Amniótico "true"
checkbox \(Cpk\) "true"
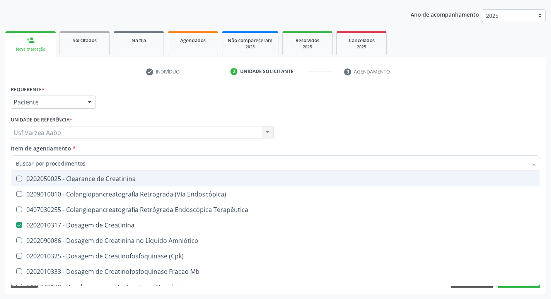
checkbox Mb "true"
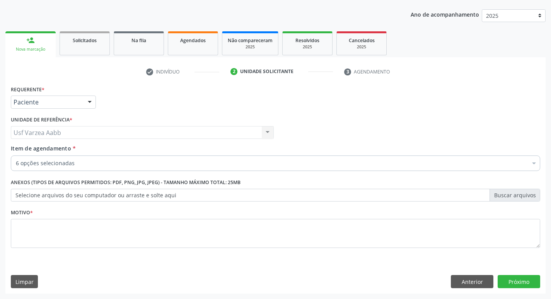
click at [196, 235] on div "Requerente * Paciente Profissional de Saúde Paciente Nenhum resultado encontrad…" at bounding box center [275, 171] width 529 height 175
click at [516, 277] on button "Próximo" at bounding box center [519, 281] width 43 height 13
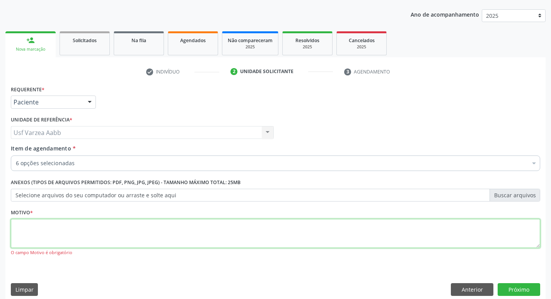
click at [203, 226] on textarea at bounding box center [275, 233] width 529 height 29
type textarea "x"
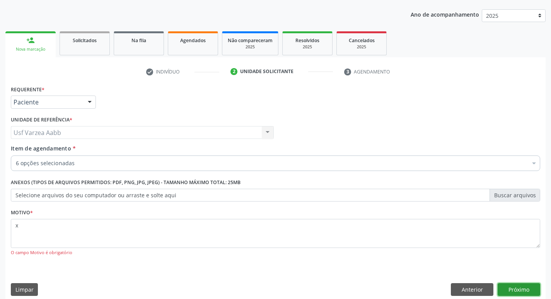
click at [517, 289] on button "Próximo" at bounding box center [519, 289] width 43 height 13
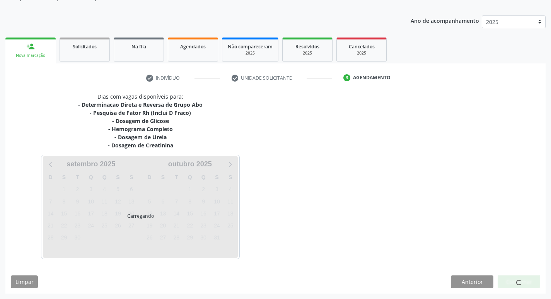
scroll to position [78, 0]
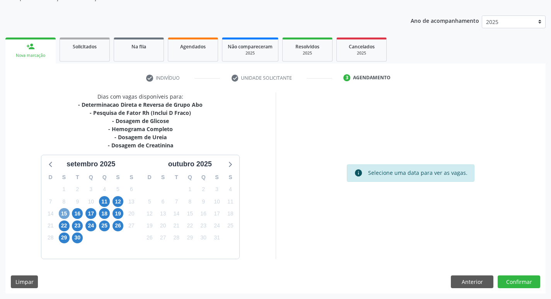
click at [65, 214] on span "15" at bounding box center [64, 213] width 11 height 11
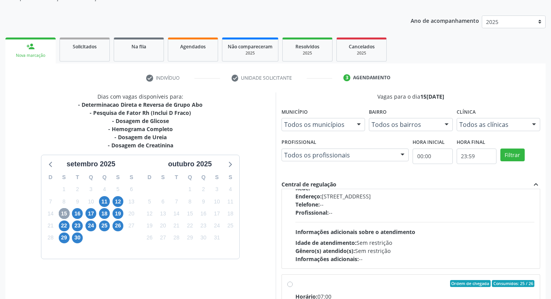
scroll to position [258, 0]
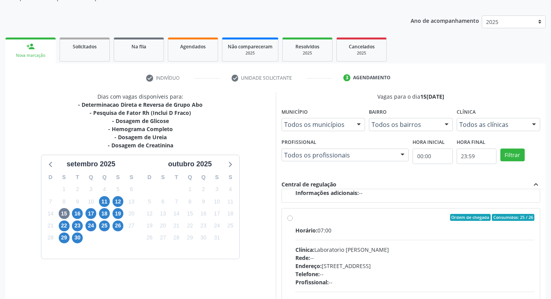
click at [295, 220] on label "Ordem de chegada Consumidos: 25 / 26 Horário: 07:00 Clínica: Laboratorio Jose P…" at bounding box center [414, 273] width 239 height 119
click at [292, 220] on input "Ordem de chegada Consumidos: 25 / 26 Horário: 07:00 Clínica: Laboratorio Jose P…" at bounding box center [289, 217] width 5 height 7
radio input "true"
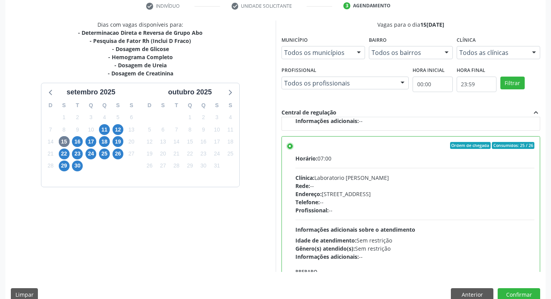
scroll to position [163, 0]
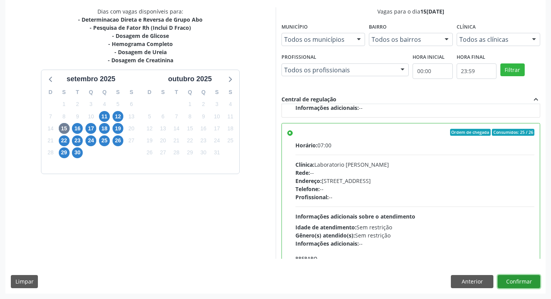
click at [527, 285] on button "Confirmar" at bounding box center [519, 281] width 43 height 13
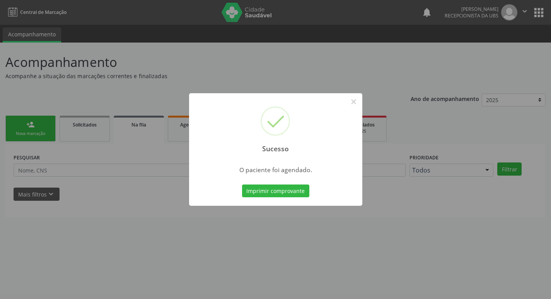
scroll to position [0, 0]
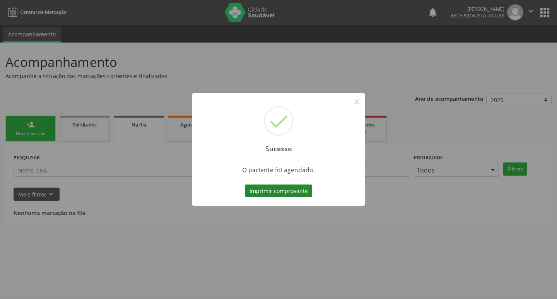
click at [290, 196] on button "Imprimir comprovante" at bounding box center [278, 190] width 67 height 13
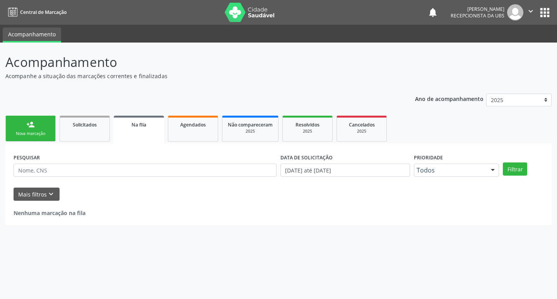
click at [47, 122] on link "person_add Nova marcação" at bounding box center [30, 129] width 50 height 26
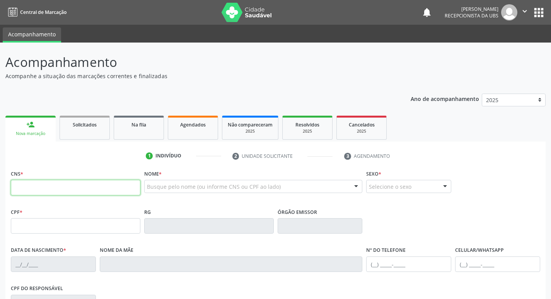
click at [63, 183] on input "text" at bounding box center [76, 187] width 130 height 15
paste input "898 0029 7931 5712"
type input "898 0029 7931 5712"
type input "23/03/2006"
type input "Marta Madalena Nascimento Soares"
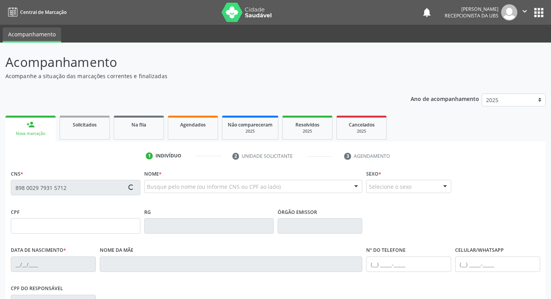
type input "(74) 98108-3927"
type input "225.833.538-88"
type input "399"
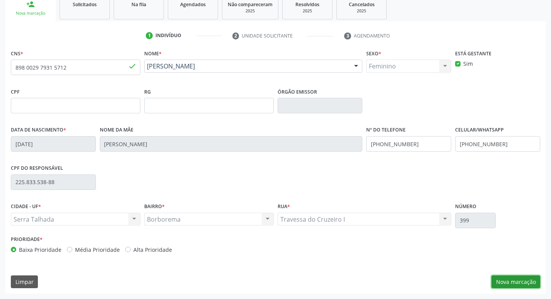
click at [499, 282] on button "Nova marcação" at bounding box center [516, 281] width 49 height 13
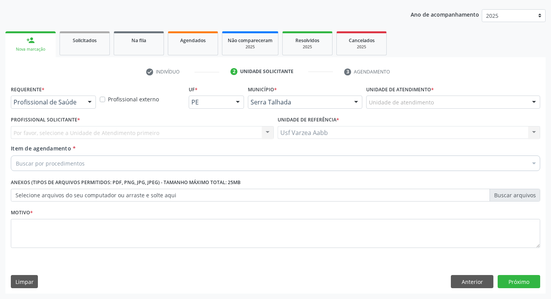
scroll to position [84, 0]
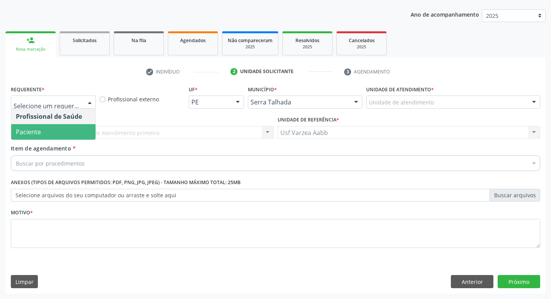
click at [51, 133] on span "Paciente" at bounding box center [53, 131] width 84 height 15
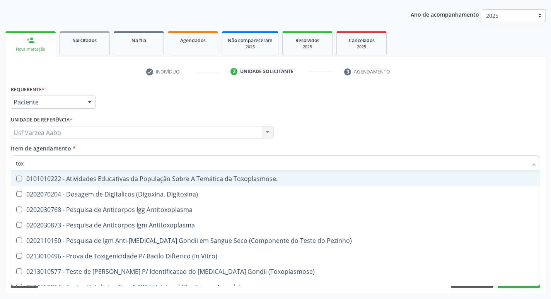
type input "toxo"
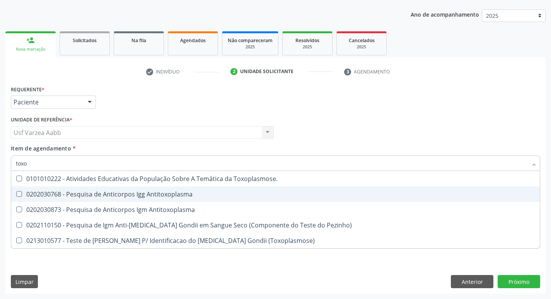
click at [171, 196] on div "0202030768 - Pesquisa de Anticorpos Igg Antitoxoplasma" at bounding box center [275, 194] width 519 height 6
checkbox Antitoxoplasma "true"
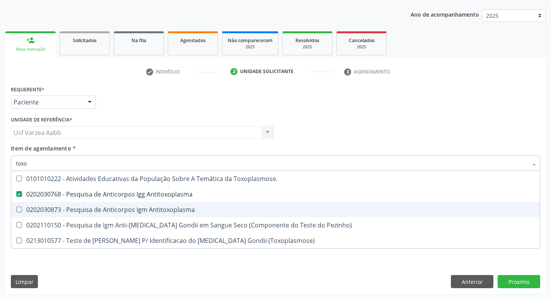
click at [173, 209] on div "0202030873 - Pesquisa de Anticorpos Igm Antitoxoplasma" at bounding box center [275, 210] width 519 height 6
checkbox Antitoxoplasma "true"
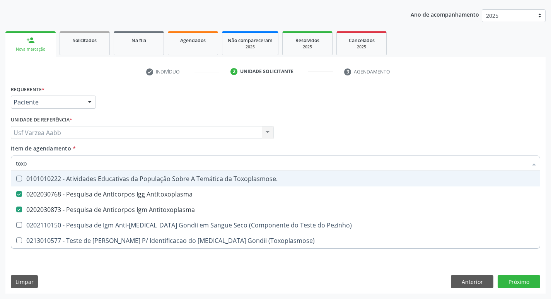
click at [147, 166] on input "toxo" at bounding box center [272, 162] width 512 height 15
type input "cu"
checkbox Antitoxoplasma "false"
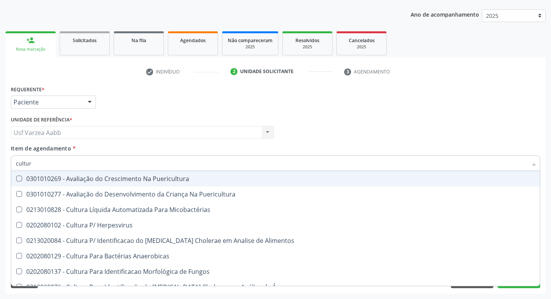
type input "cultura"
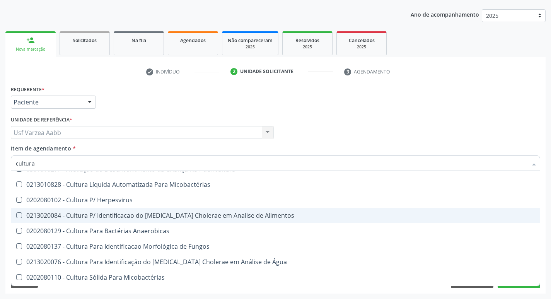
scroll to position [39, 0]
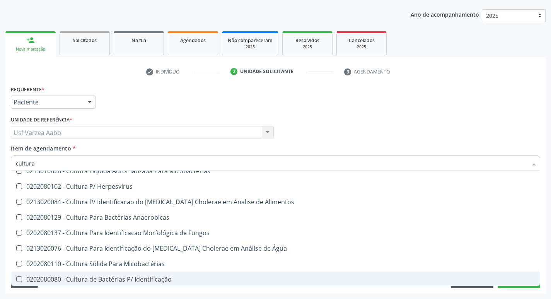
click at [145, 282] on div "0202080080 - Cultura de Bactérias P/ Identificação" at bounding box center [275, 279] width 519 height 6
checkbox Identificação "true"
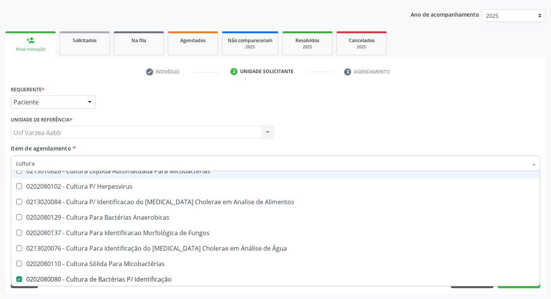
click at [92, 167] on input "cultura" at bounding box center [272, 162] width 512 height 15
type input "tsh"
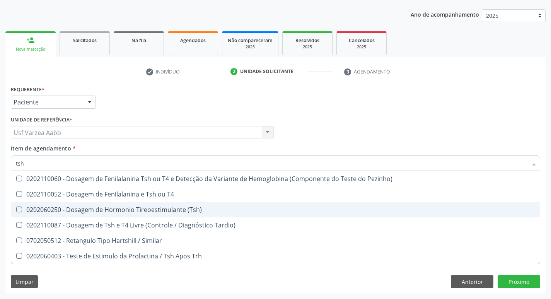
scroll to position [0, 0]
click at [96, 207] on div "0202060250 - Dosagem de Hormonio Tireoestimulante (Tsh)" at bounding box center [275, 210] width 519 height 6
checkbox \(Tsh\) "true"
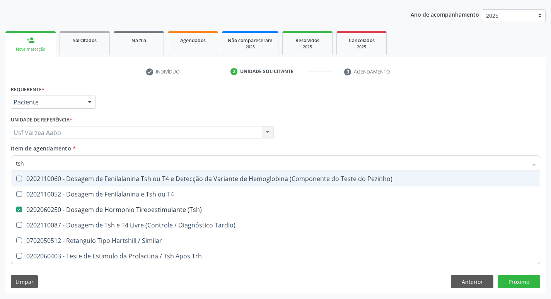
click at [103, 160] on input "tsh" at bounding box center [272, 162] width 512 height 15
type input "ele"
checkbox \(Tsh\) "false"
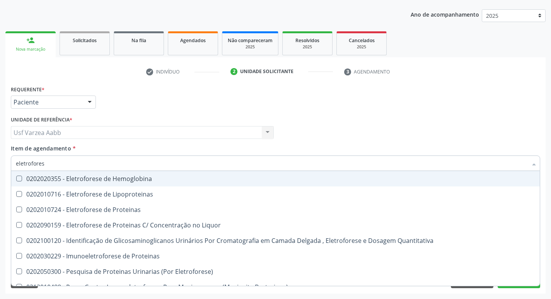
type input "eletroforese"
click at [133, 184] on span "0202020355 - Eletroforese de Hemoglobina" at bounding box center [275, 178] width 529 height 15
checkbox Hemoglobina "true"
click at [125, 166] on input "eletroforese" at bounding box center [272, 162] width 512 height 15
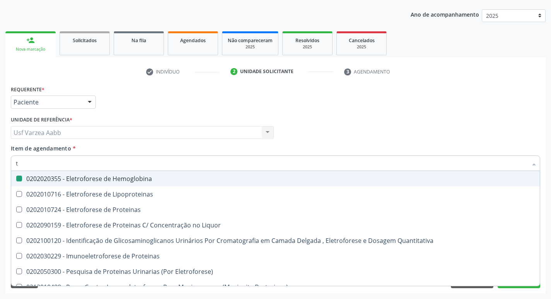
type input "t4"
checkbox Hemoglobina "false"
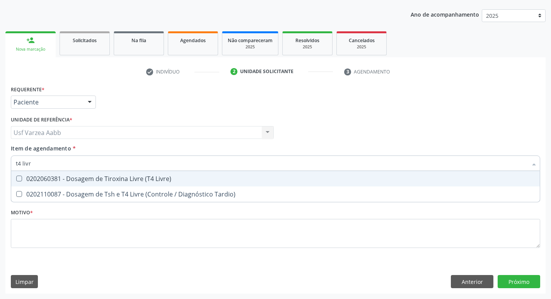
type input "t4 livre"
click at [125, 176] on div "0202060381 - Dosagem de Tiroxina Livre (T4 Livre)" at bounding box center [275, 179] width 519 height 6
checkbox Livre\) "true"
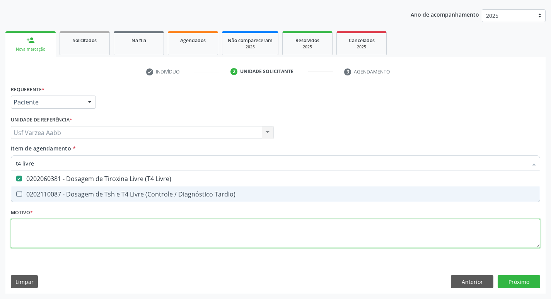
click at [54, 226] on div "Requerente * Paciente Profissional de Saúde Paciente Nenhum resultado encontrad…" at bounding box center [275, 171] width 529 height 175
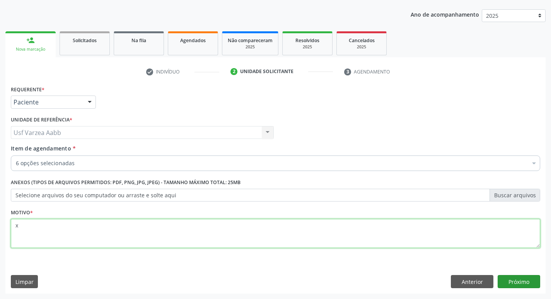
type textarea "x"
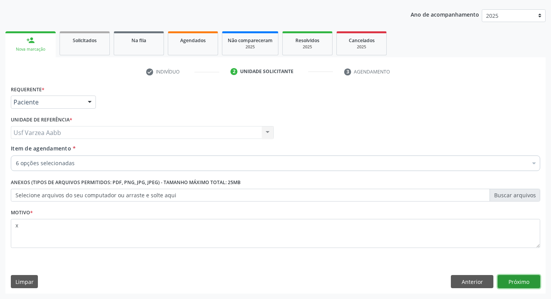
click at [521, 281] on button "Próximo" at bounding box center [519, 281] width 43 height 13
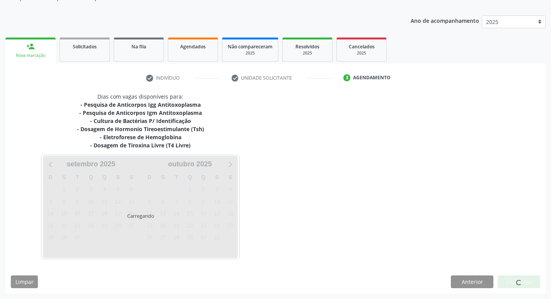
scroll to position [78, 0]
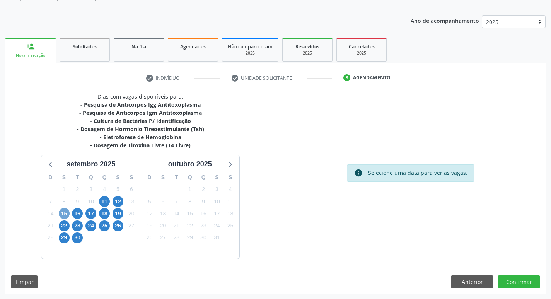
click at [67, 212] on span "15" at bounding box center [64, 213] width 11 height 11
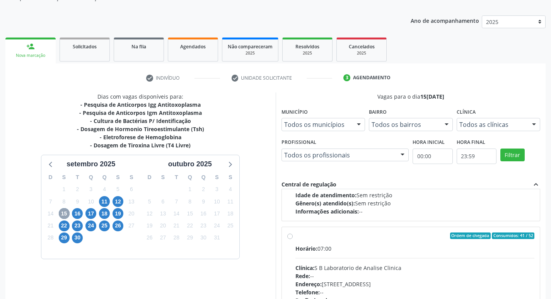
scroll to position [116, 0]
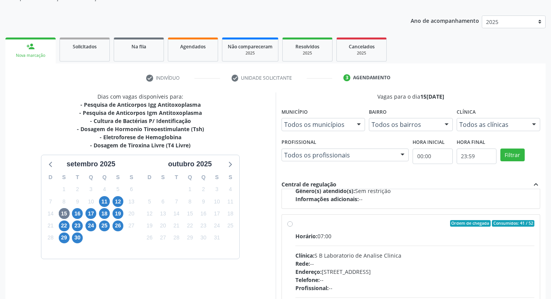
click at [295, 222] on label "Ordem de chegada Consumidos: 41 / 52 Horário: 07:00 Clínica: S B Laboratorio de…" at bounding box center [414, 279] width 239 height 119
click at [290, 222] on input "Ordem de chegada Consumidos: 41 / 52 Horário: 07:00 Clínica: S B Laboratorio de…" at bounding box center [289, 223] width 5 height 7
radio input "true"
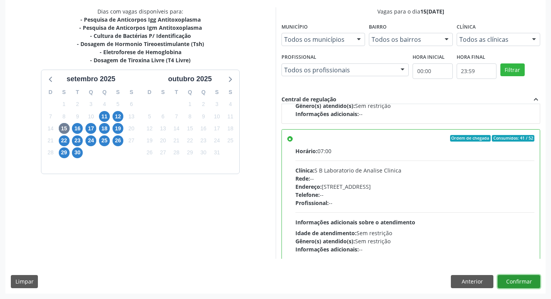
click at [531, 280] on button "Confirmar" at bounding box center [519, 281] width 43 height 13
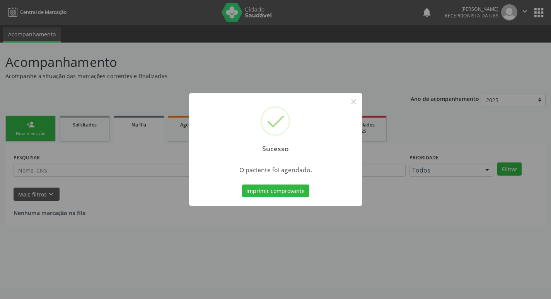
scroll to position [0, 0]
click at [265, 186] on button "Imprimir comprovante" at bounding box center [278, 190] width 67 height 13
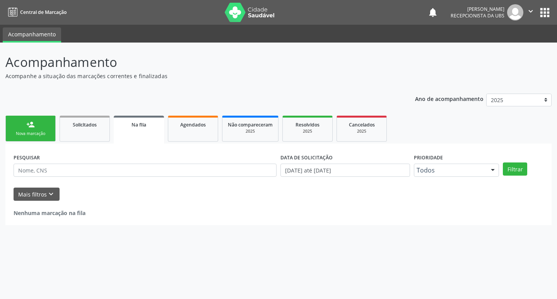
click at [39, 138] on link "person_add Nova marcação" at bounding box center [30, 129] width 50 height 26
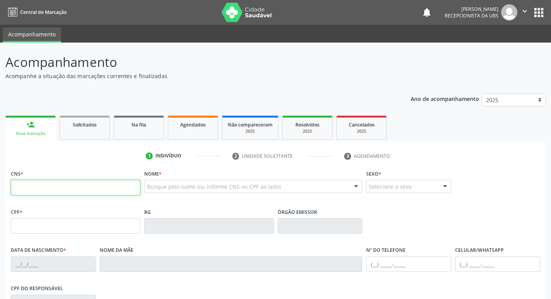
click at [58, 189] on input "text" at bounding box center [76, 187] width 130 height 15
type input "209 2786 9807 0005"
type input "129.834.244-99"
type input "[DATE]"
type input "[PERSON_NAME]"
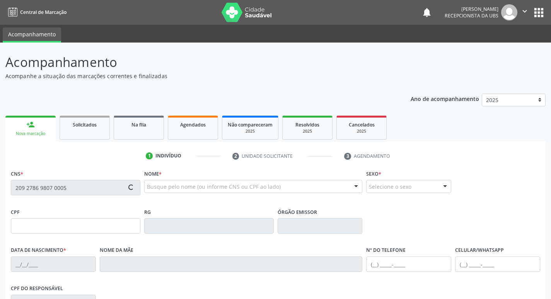
type input "[PHONE_NUMBER]"
type input "010.171.074-75"
type input "317"
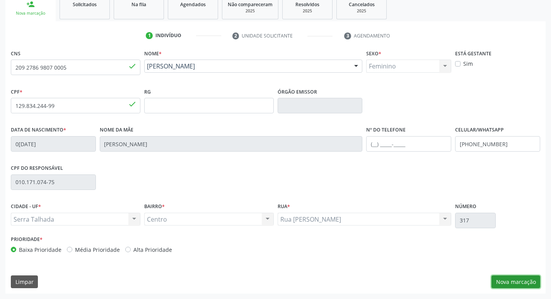
click at [521, 278] on button "Nova marcação" at bounding box center [516, 281] width 49 height 13
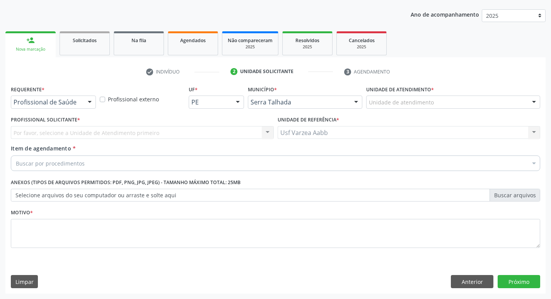
scroll to position [84, 0]
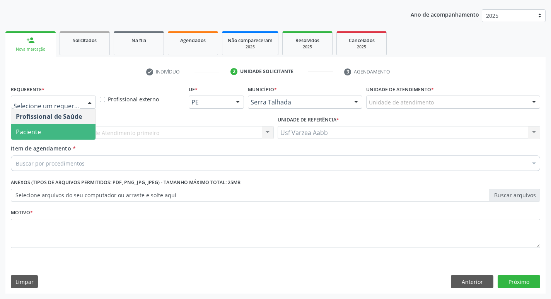
click at [48, 129] on span "Paciente" at bounding box center [53, 131] width 84 height 15
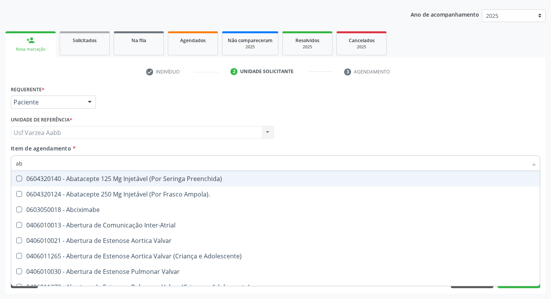
type input "abo"
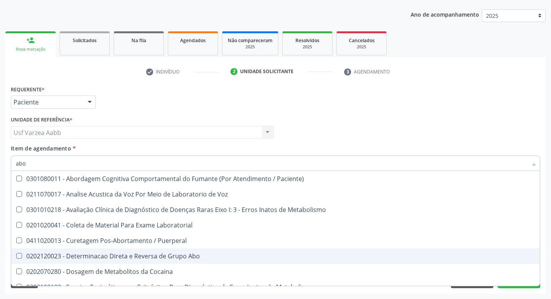
click at [156, 255] on div "0202120023 - Determinacao Direta e Reversa de Grupo Abo" at bounding box center [312, 256] width 592 height 6
checkbox Abo "true"
type input "a"
checkbox Abo "false"
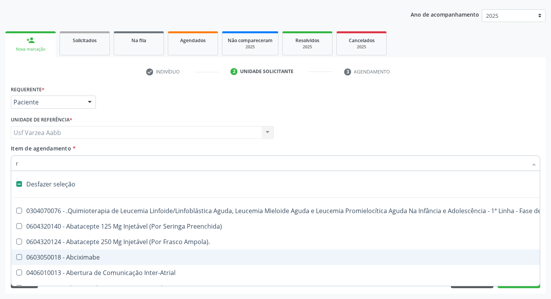
type input "rh"
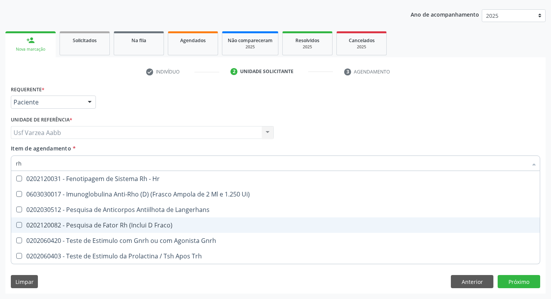
click at [159, 230] on span "0202120082 - Pesquisa de Fator Rh (Inclui D Fraco)" at bounding box center [275, 224] width 529 height 15
checkbox Fraco\) "true"
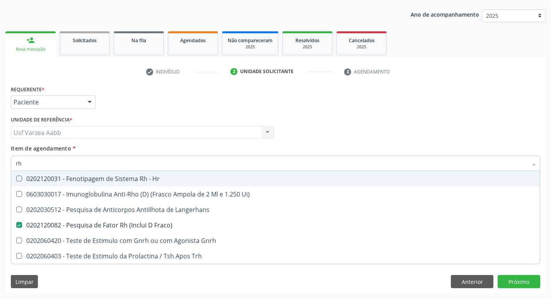
click at [144, 167] on input "rh" at bounding box center [272, 162] width 512 height 15
type input "uri"
checkbox Fraco\) "false"
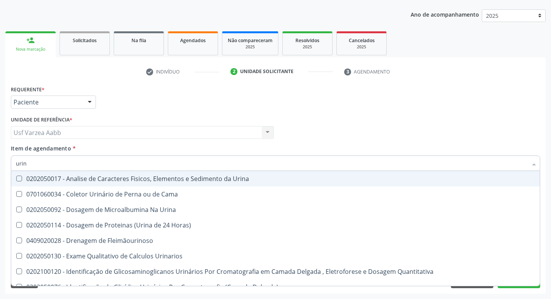
type input "urina"
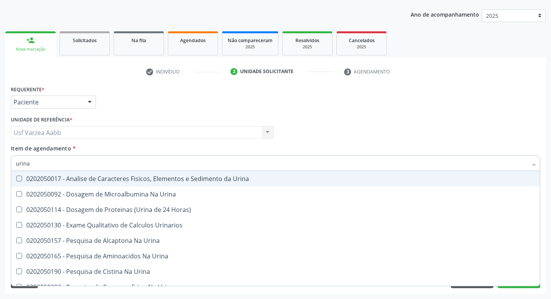
click at [154, 177] on div "0202050017 - Analise de Caracteres Fisicos, Elementos e Sedimento da Urina" at bounding box center [275, 179] width 519 height 6
checkbox Urina "true"
click at [153, 161] on input "urina" at bounding box center [272, 162] width 512 height 15
type input "gl"
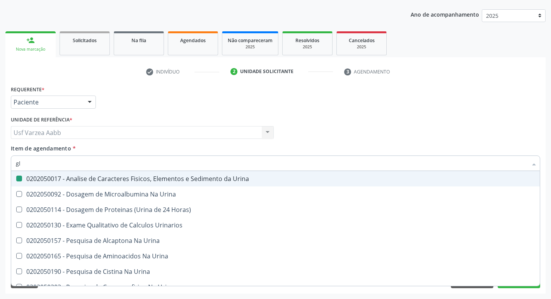
checkbox Urina "false"
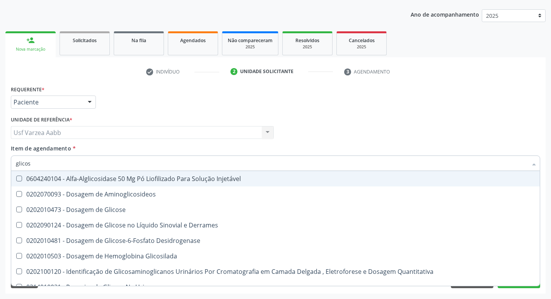
type input "glicose"
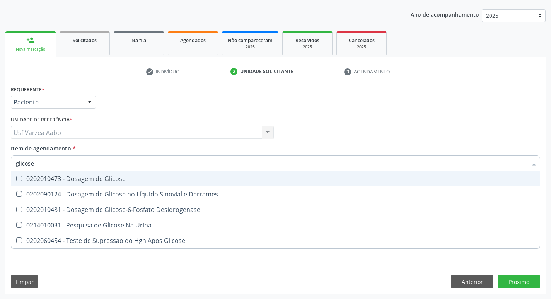
click at [106, 176] on div "0202010473 - Dosagem de Glicose" at bounding box center [275, 179] width 519 height 6
checkbox Glicose "true"
click at [104, 163] on input "glicose" at bounding box center [272, 162] width 512 height 15
type input "e"
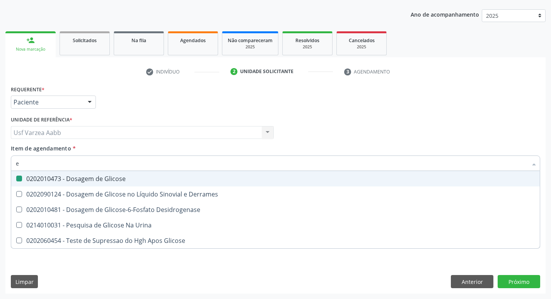
checkbox Glicose "false"
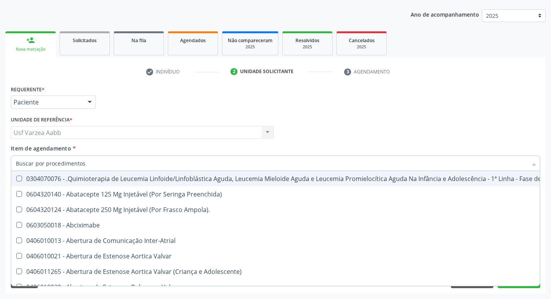
checkbox Urina "false"
checkbox Bileo-Digestiva "true"
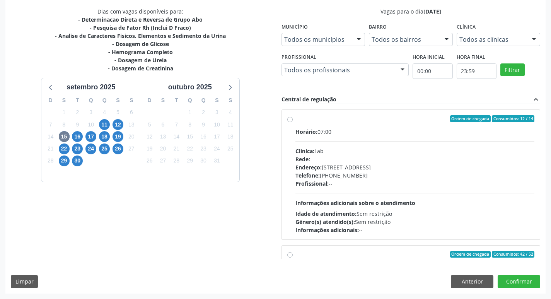
scroll to position [122, 0]
